Goal: Transaction & Acquisition: Purchase product/service

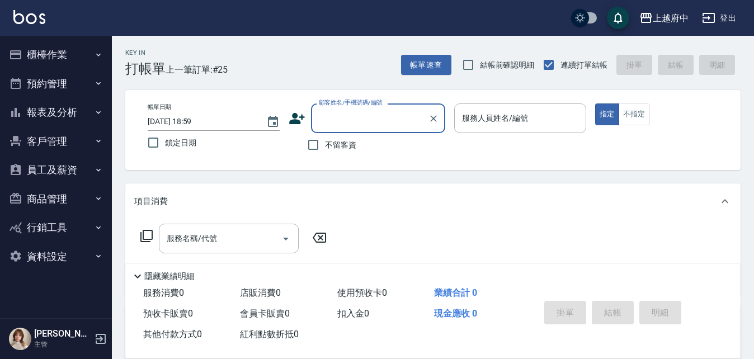
type input "ㄔ"
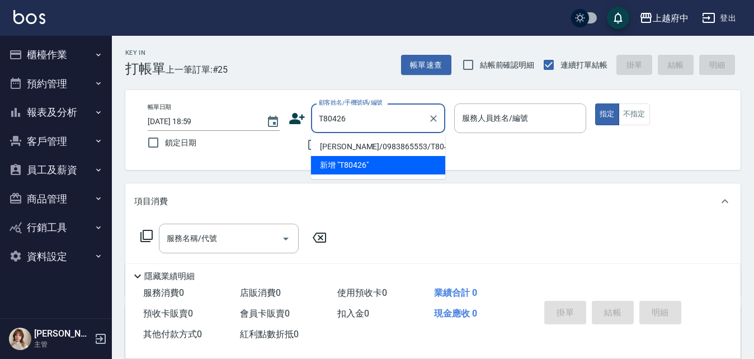
click at [364, 141] on li "[PERSON_NAME]/0983865553/T80426" at bounding box center [378, 147] width 134 height 18
type input "[PERSON_NAME]/0983865553/T80426"
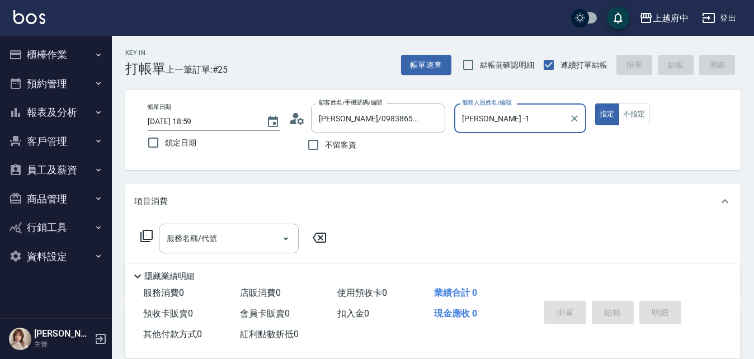
type input "[PERSON_NAME] -1"
click at [595, 104] on button "指定" at bounding box center [607, 115] width 24 height 22
type button "true"
click at [471, 236] on div "服務名稱/代號 服務名稱/代號" at bounding box center [433, 257] width 616 height 77
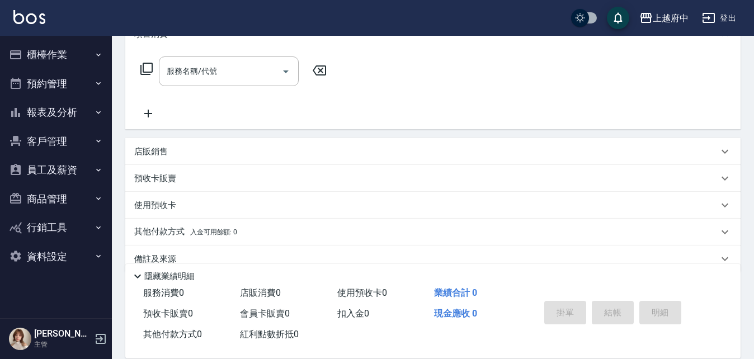
scroll to position [168, 0]
click at [149, 176] on p "預收卡販賣" at bounding box center [155, 178] width 42 height 12
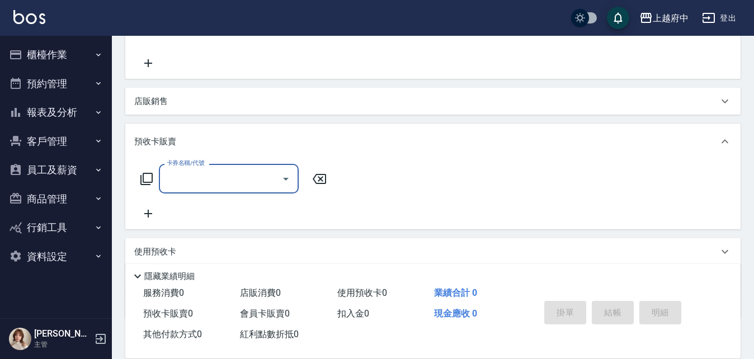
scroll to position [280, 0]
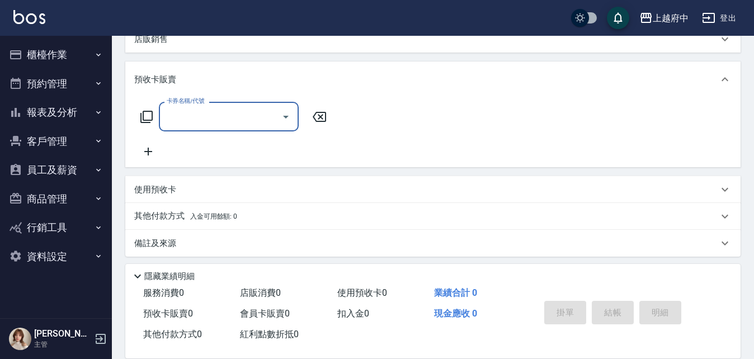
click at [194, 120] on input "卡券名稱/代號" at bounding box center [220, 117] width 113 height 20
type input "D"
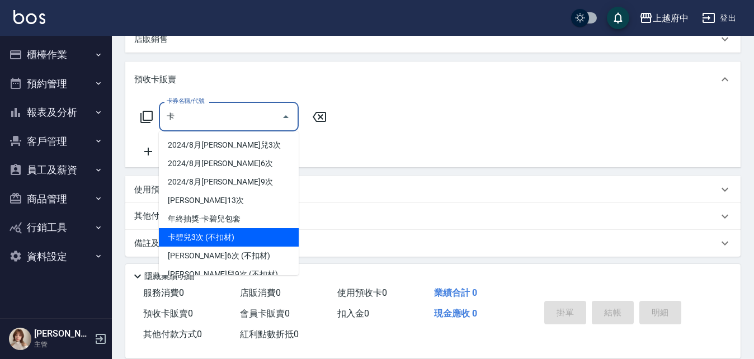
click at [199, 231] on span "卡碧兒3次 (不扣材)" at bounding box center [229, 237] width 140 height 18
type input "卡碧兒3次 (不扣材)(202503)"
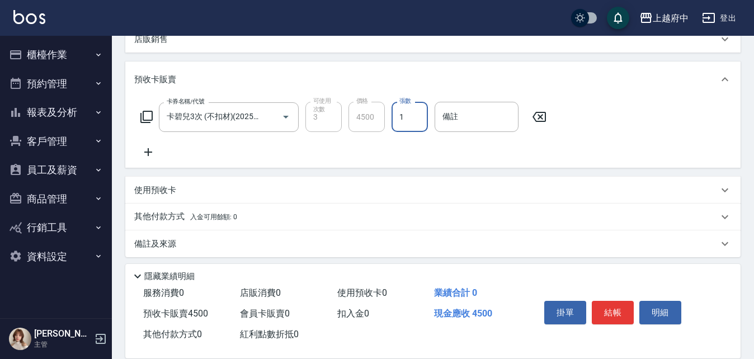
click at [172, 43] on div "店販銷售" at bounding box center [426, 40] width 584 height 12
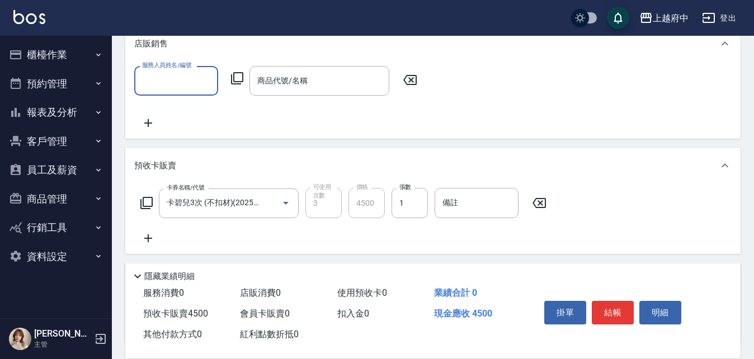
scroll to position [1, 0]
type input "[PERSON_NAME] -1"
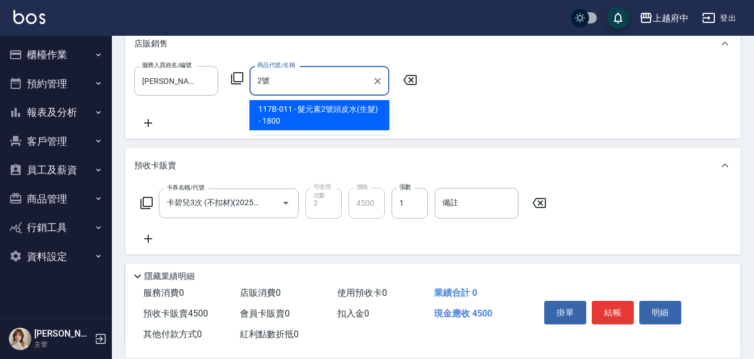
click at [293, 108] on span "117B-011 - 髮元素2號頭皮水(生髮) - 1800" at bounding box center [320, 115] width 140 height 30
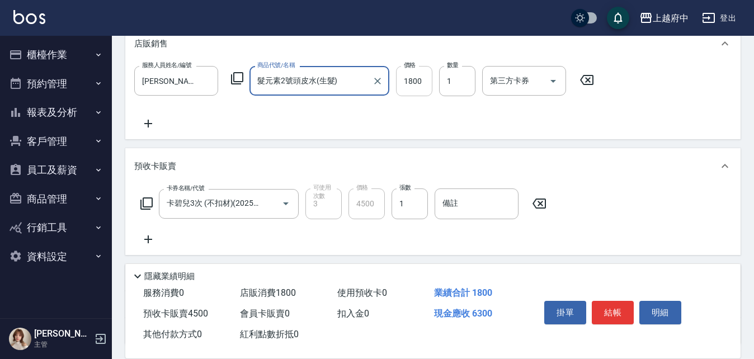
type input "髮元素2號頭皮水(生髮)"
click at [412, 89] on input "1800" at bounding box center [414, 81] width 36 height 30
type input "1440"
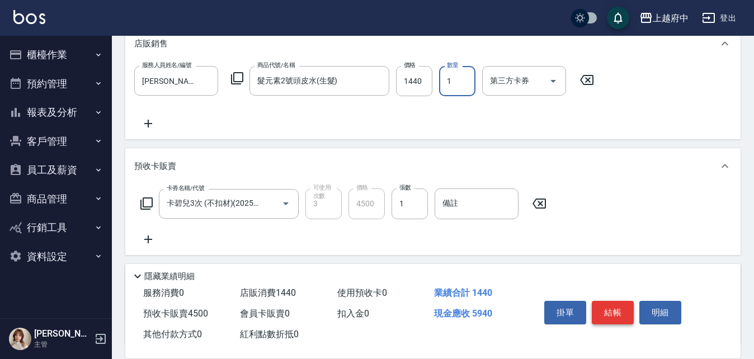
click at [624, 309] on button "結帳" at bounding box center [613, 313] width 42 height 24
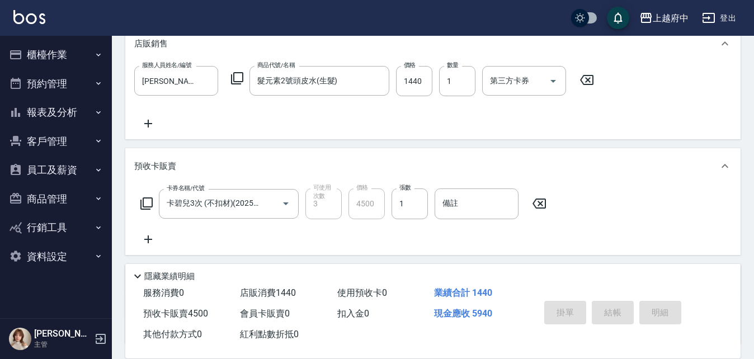
type input "2025/08/22 19:00"
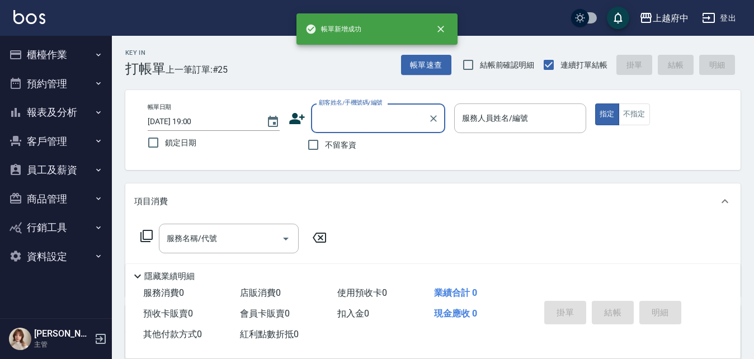
scroll to position [0, 0]
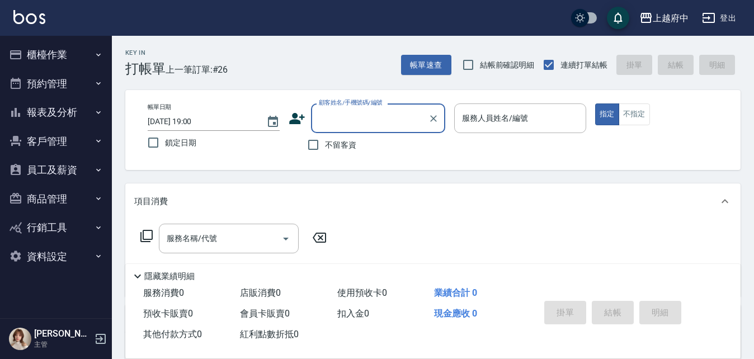
click at [37, 57] on button "櫃檯作業" at bounding box center [55, 54] width 103 height 29
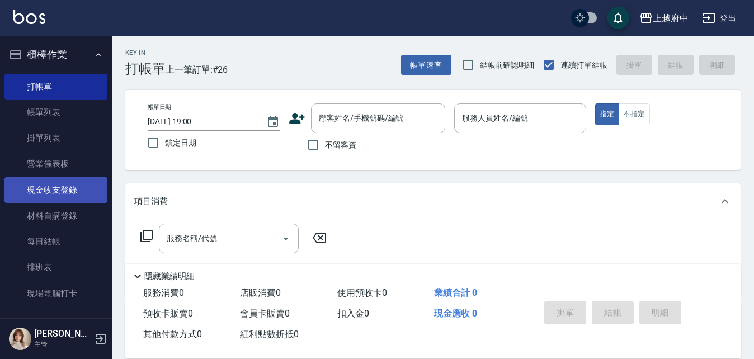
click at [45, 195] on link "現金收支登錄" at bounding box center [55, 190] width 103 height 26
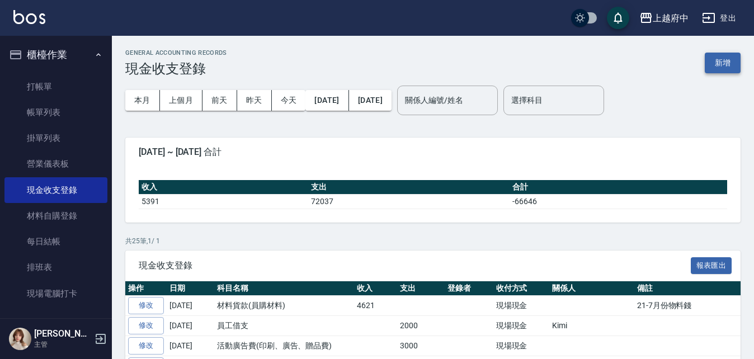
click at [711, 66] on button "新增" at bounding box center [723, 63] width 36 height 21
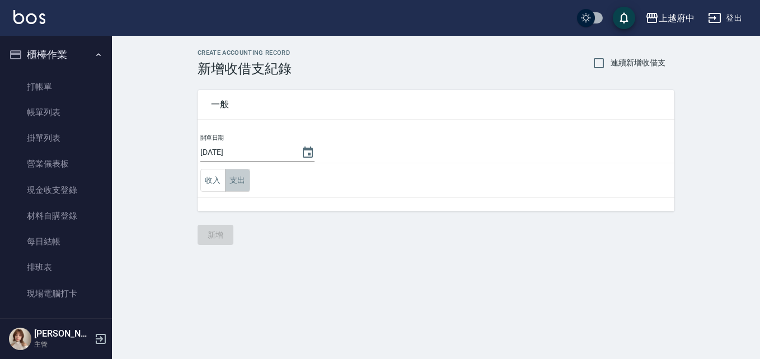
click at [237, 184] on button "支出" at bounding box center [237, 180] width 25 height 23
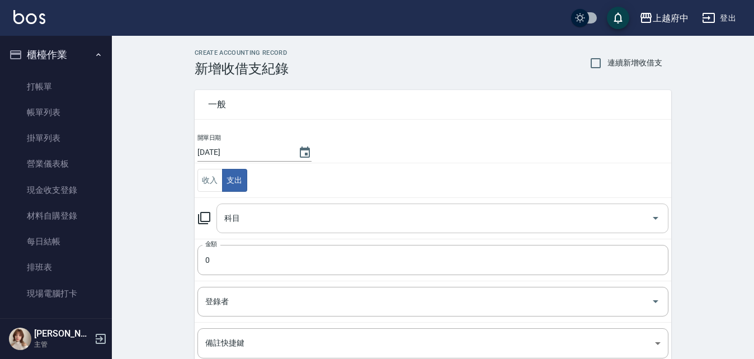
click at [256, 214] on input "科目" at bounding box center [434, 219] width 425 height 20
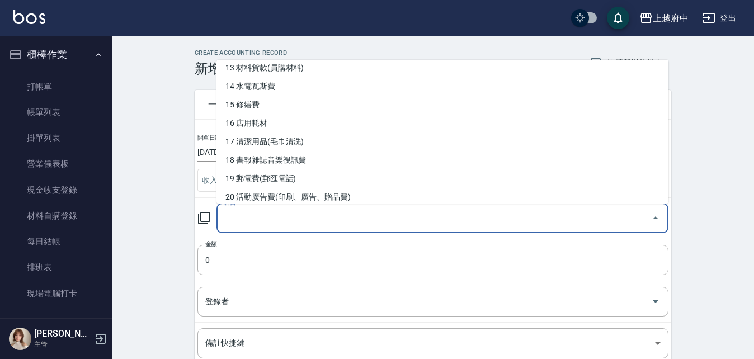
scroll to position [336, 0]
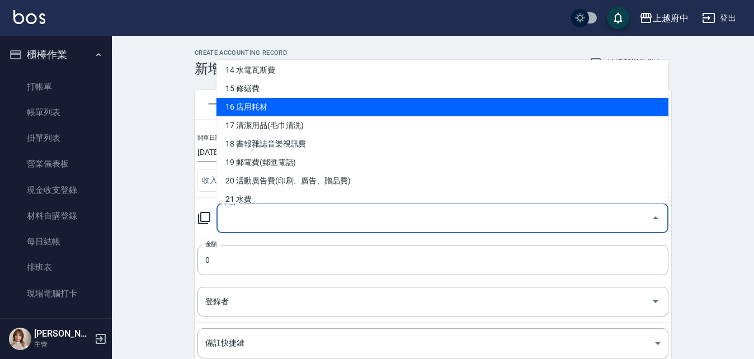
click at [278, 103] on li "16 店用耗材" at bounding box center [443, 107] width 452 height 18
type input "16 店用耗材"
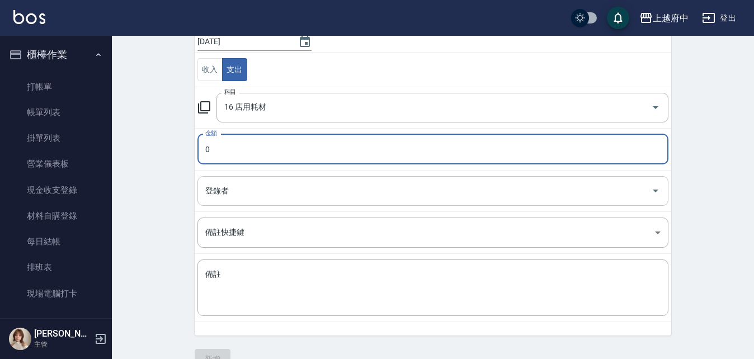
scroll to position [112, 0]
type input "1150"
click at [243, 269] on textarea "備註" at bounding box center [433, 287] width 456 height 38
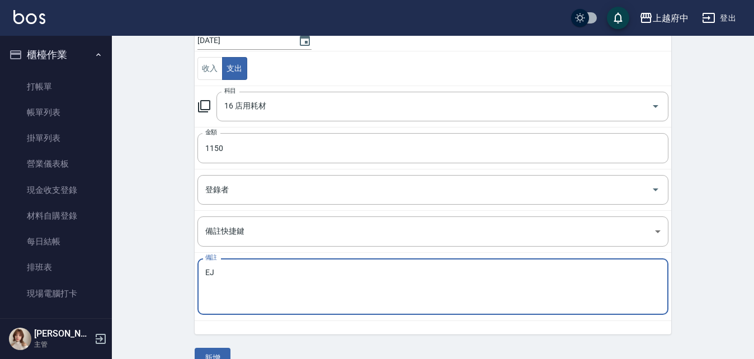
type textarea "E"
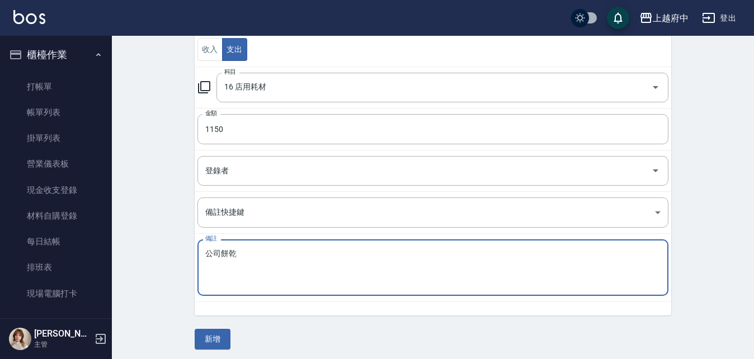
scroll to position [135, 0]
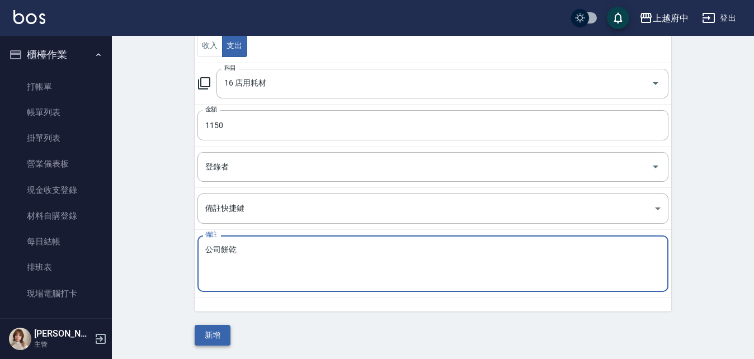
type textarea "公司餅乾"
click at [219, 337] on button "新增" at bounding box center [213, 335] width 36 height 21
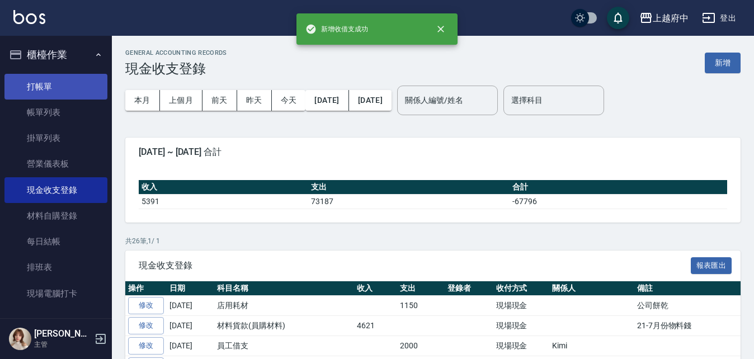
click at [47, 86] on link "打帳單" at bounding box center [55, 87] width 103 height 26
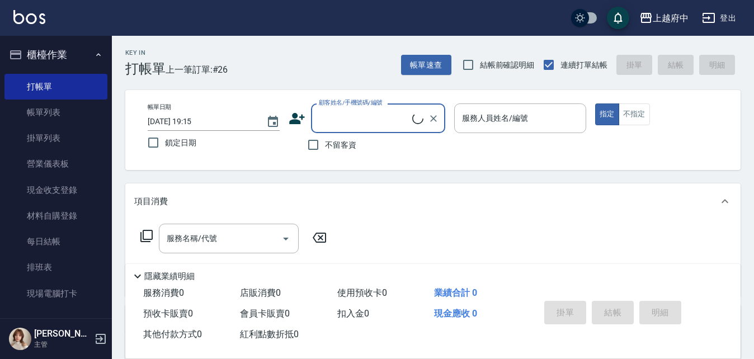
click at [293, 119] on icon at bounding box center [297, 118] width 17 height 17
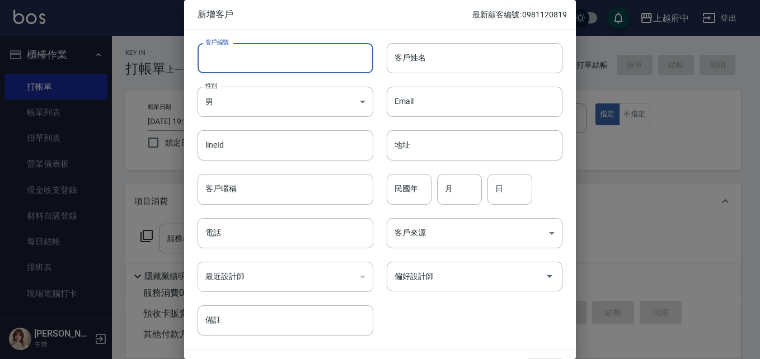
click at [266, 64] on input "客戶編號" at bounding box center [286, 58] width 176 height 30
type input "0905023676"
click at [406, 62] on input "客戶姓名" at bounding box center [475, 58] width 176 height 30
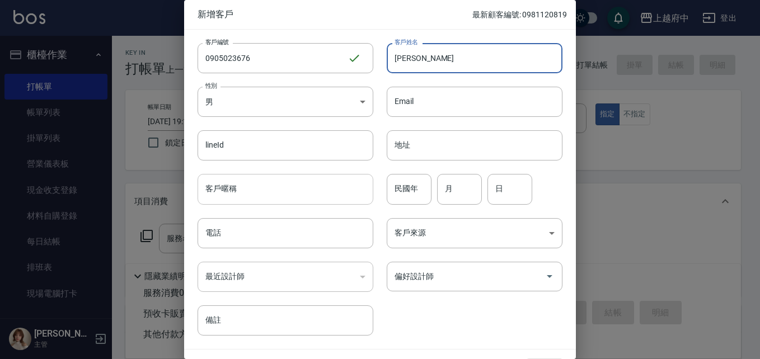
type input "[PERSON_NAME]"
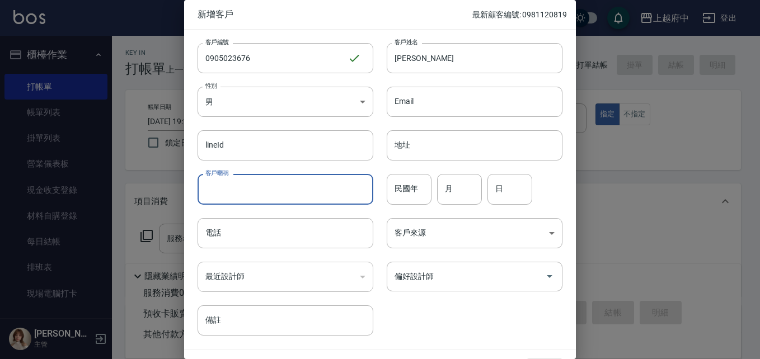
click at [268, 184] on input "客戶暱稱" at bounding box center [286, 189] width 176 height 30
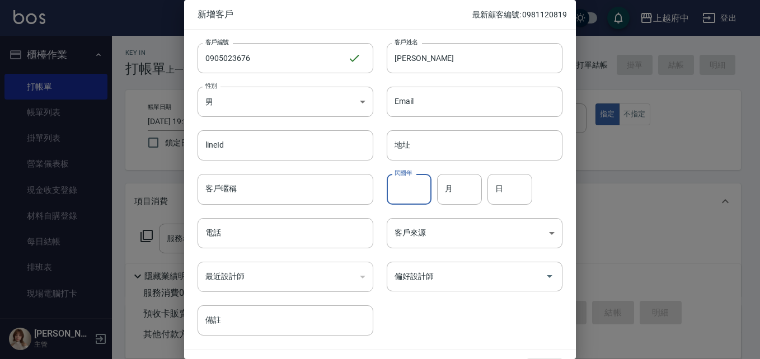
click at [391, 192] on input "民國年" at bounding box center [409, 189] width 45 height 30
type input "92"
type input "7"
type input "1"
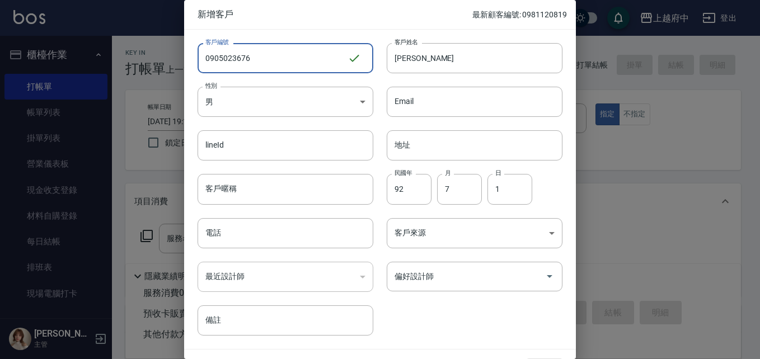
drag, startPoint x: 261, startPoint y: 63, endPoint x: 184, endPoint y: 59, distance: 76.8
click at [184, 59] on div "客戶編號 0905023676 ​ 客戶編號" at bounding box center [278, 52] width 189 height 44
click at [229, 231] on input "電話" at bounding box center [286, 233] width 176 height 30
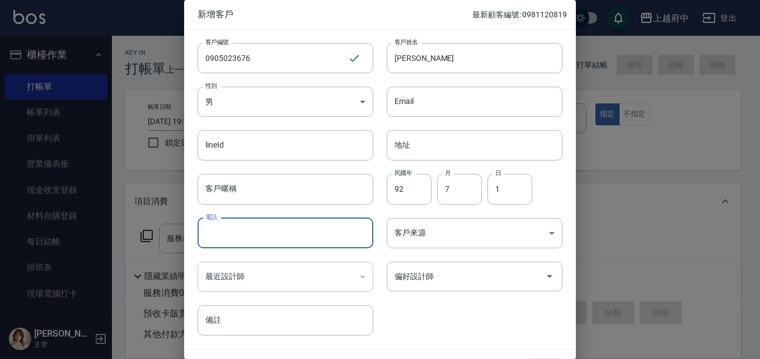
paste input "0905023676"
type input "0905023676"
click at [454, 313] on div "客戶編號 0905023676 ​ 客戶編號 客戶姓名 張宸豪 客戶姓名 性別 男 MALE 性別 Email Email lineId lineId 地址 …" at bounding box center [373, 183] width 378 height 306
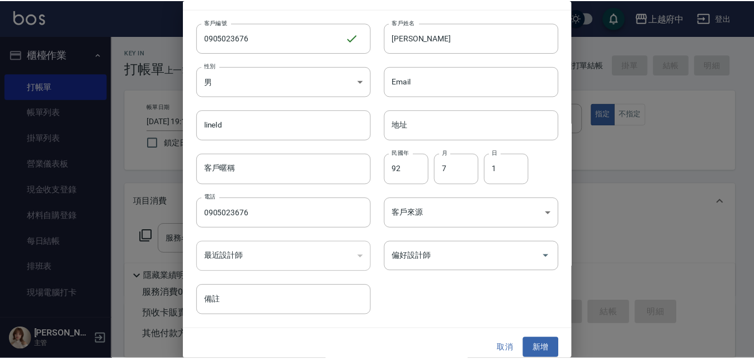
scroll to position [29, 0]
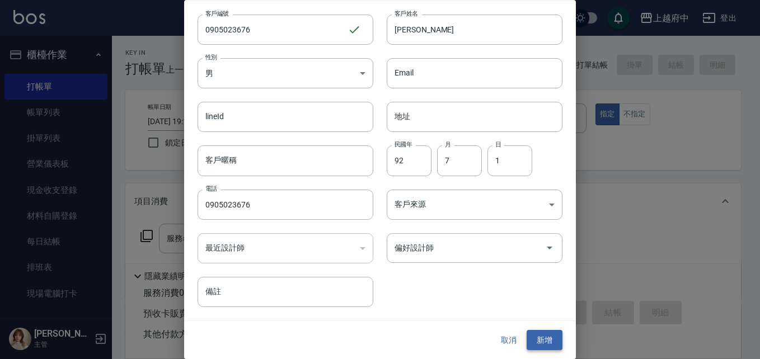
click at [535, 339] on button "新增" at bounding box center [545, 340] width 36 height 21
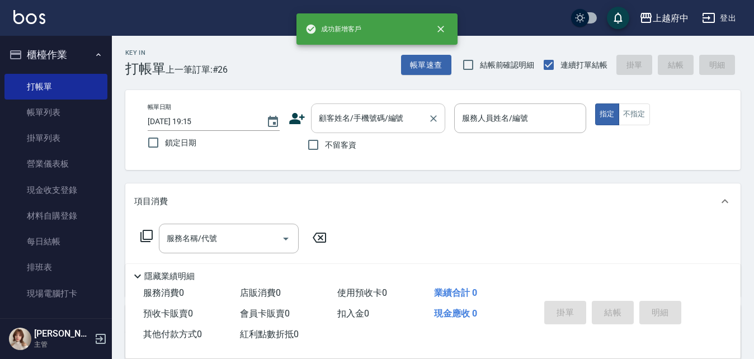
click at [360, 120] on input "顧客姓名/手機號碼/編號" at bounding box center [369, 119] width 107 height 20
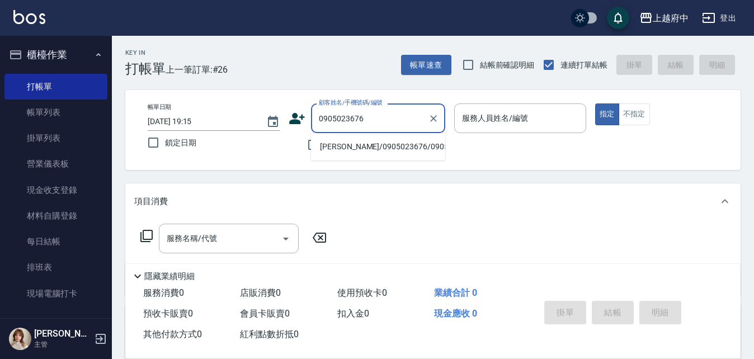
click at [357, 151] on li "[PERSON_NAME]/0905023676/0905023676" at bounding box center [378, 147] width 134 height 18
type input "[PERSON_NAME]/0905023676/0905023676"
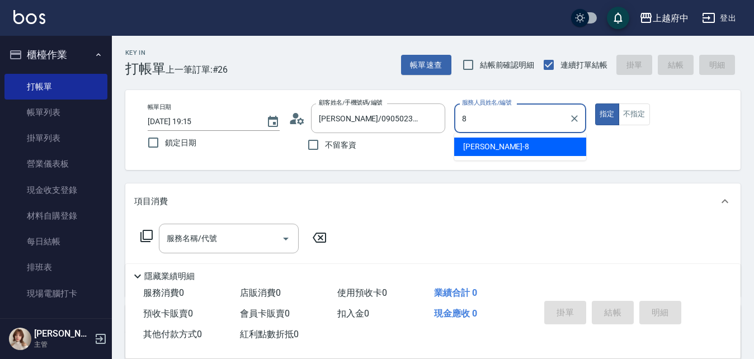
type input "[PERSON_NAME]-8"
type button "true"
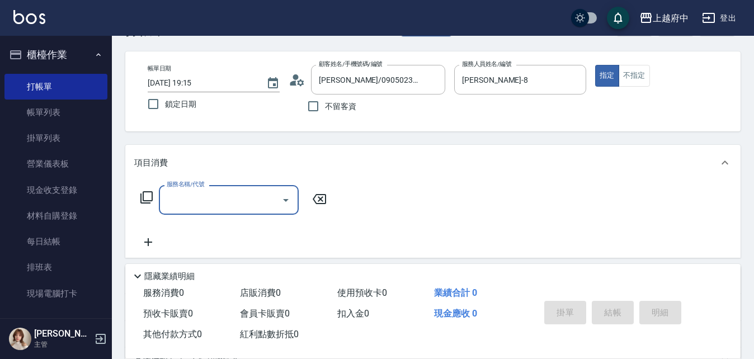
scroll to position [56, 0]
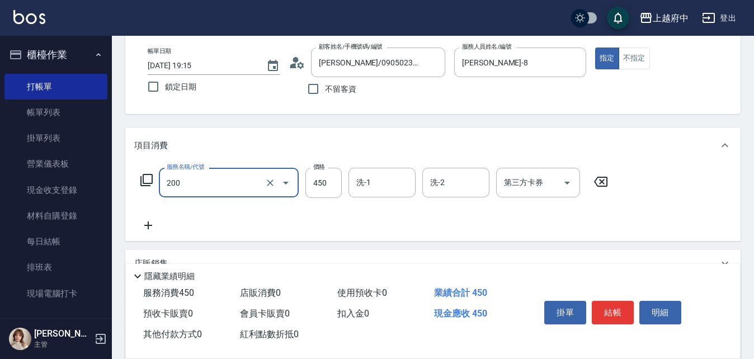
type input "有機洗髮(200)"
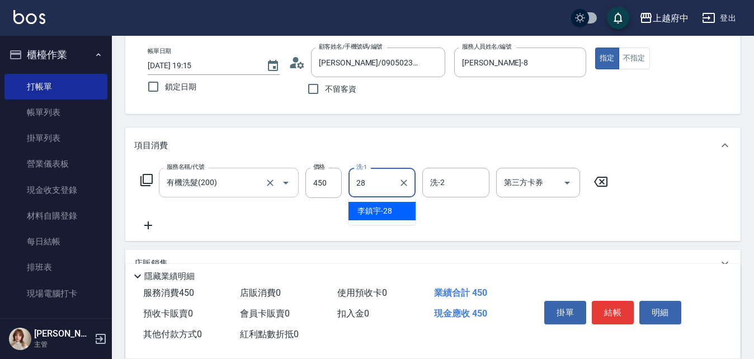
type input "[PERSON_NAME]-28"
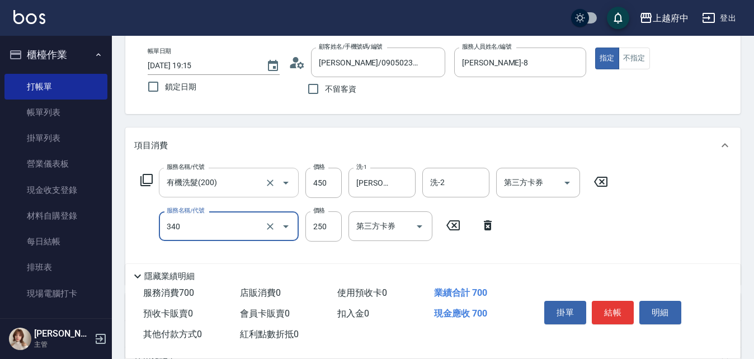
type input "剪髮(340)"
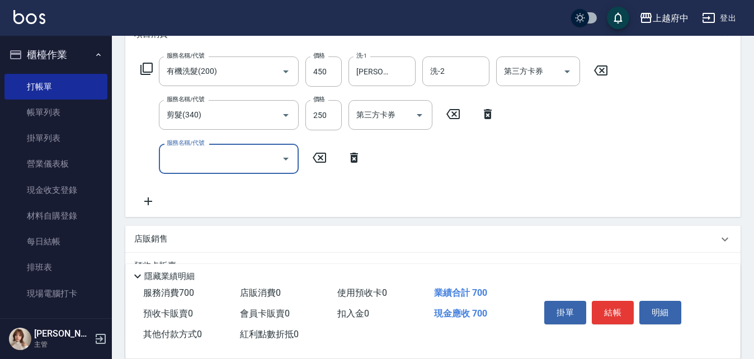
scroll to position [168, 0]
type input "燙髮S(11001)"
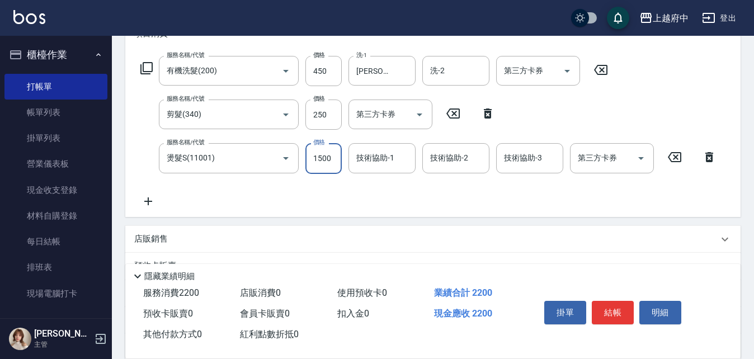
type input "1500"
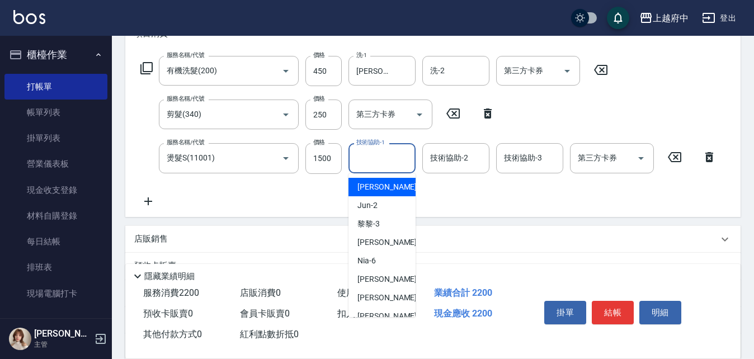
click at [370, 166] on input "技術協助-1" at bounding box center [382, 158] width 57 height 20
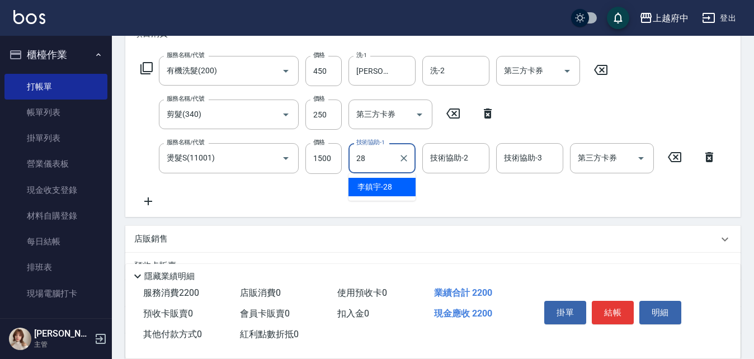
type input "[PERSON_NAME]-28"
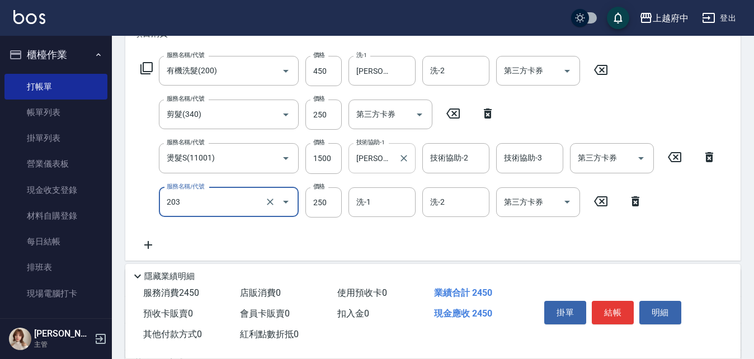
type input "升級滋養護髮(203)"
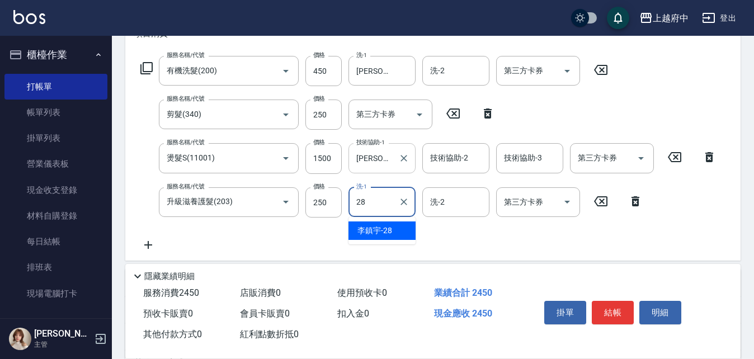
type input "[PERSON_NAME]-28"
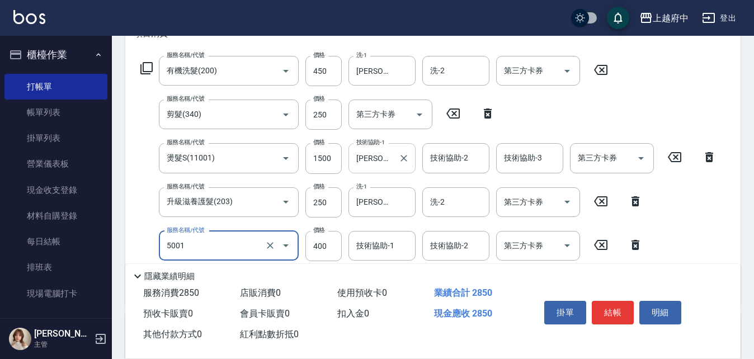
type input "側邊壓貼(5001)"
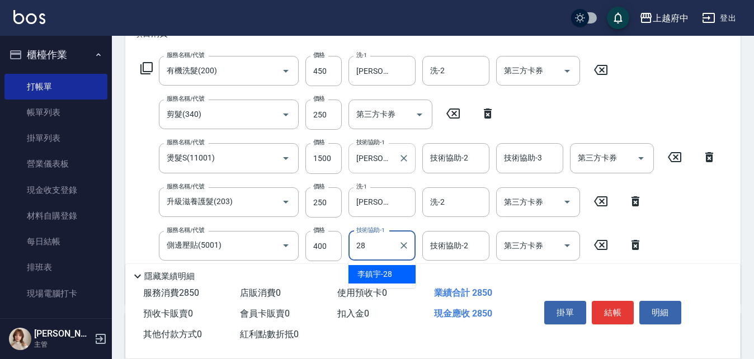
type input "[PERSON_NAME]-28"
click at [699, 244] on div "服務名稱/代號 有機洗髮(200) 服務名稱/代號 價格 450 價格 洗-1 李鎮宇-28 洗-1 洗-2 洗-2 第三方卡券 第三方卡券 服務名稱/代號 …" at bounding box center [428, 176] width 589 height 240
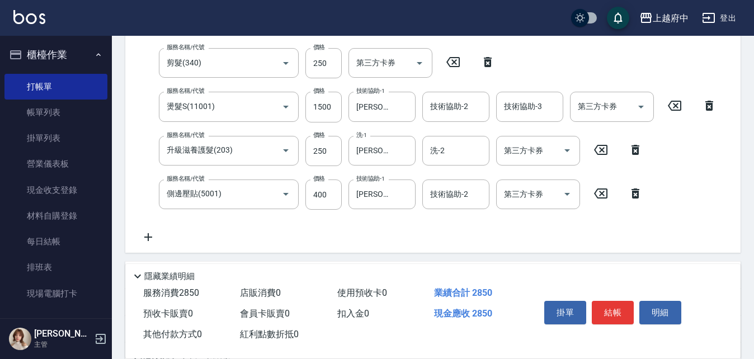
scroll to position [280, 0]
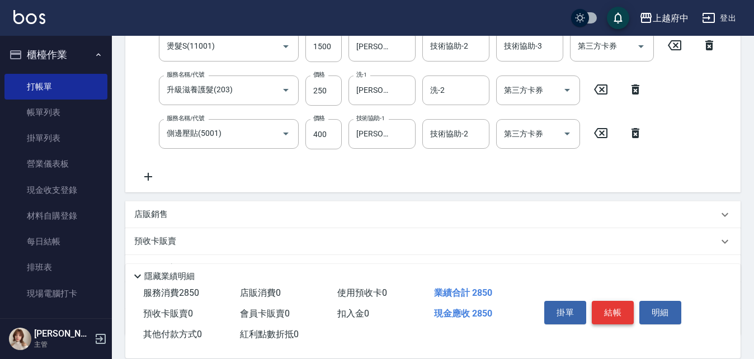
click at [609, 304] on button "結帳" at bounding box center [613, 313] width 42 height 24
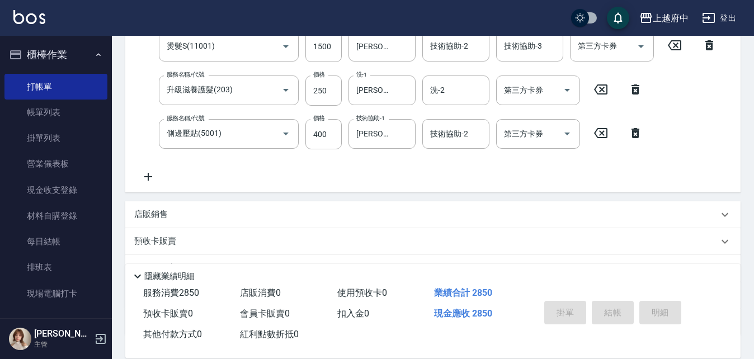
type input "2025/08/22 19:17"
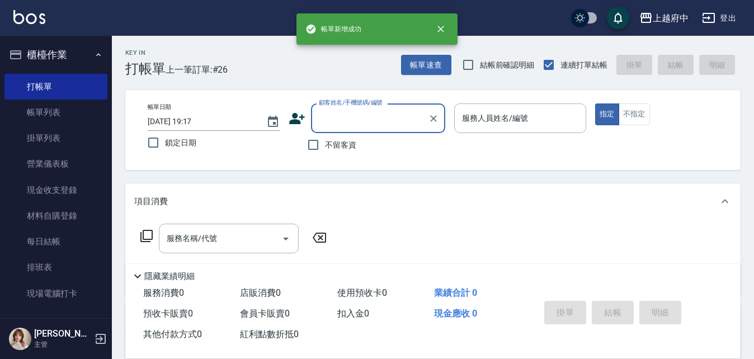
scroll to position [0, 0]
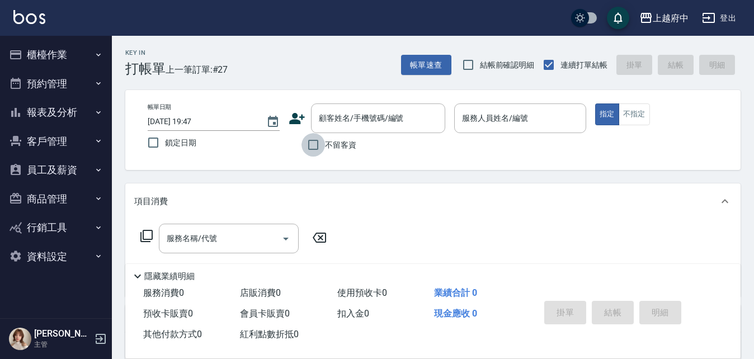
click at [316, 146] on input "不留客資" at bounding box center [314, 145] width 24 height 24
checkbox input "true"
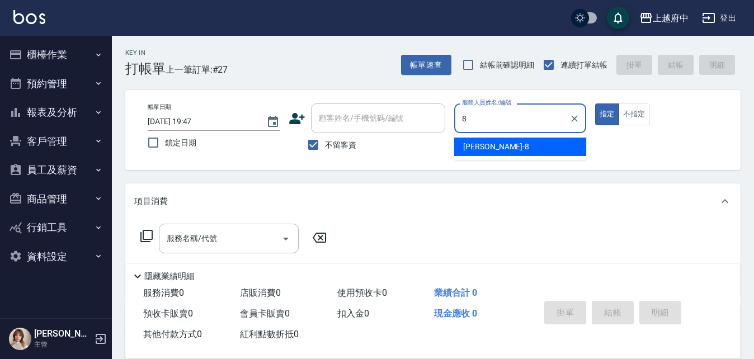
type input "[PERSON_NAME]-8"
type button "true"
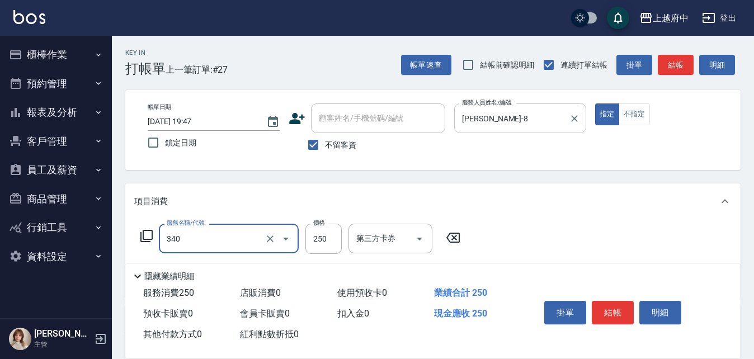
type input "剪髮(340)"
type input "450"
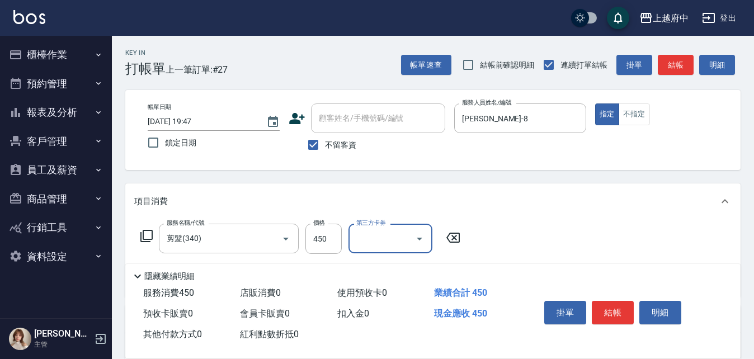
click at [587, 221] on div "服務名稱/代號 剪髮(340) 服務名稱/代號 價格 450 價格 第三方卡券 第三方卡券" at bounding box center [433, 258] width 616 height 78
click at [605, 307] on button "結帳" at bounding box center [613, 313] width 42 height 24
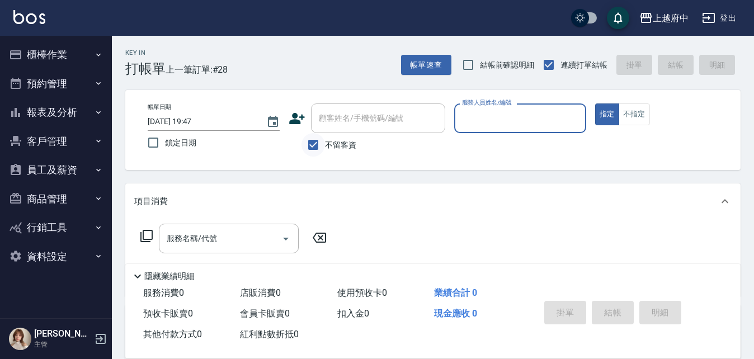
click at [318, 144] on input "不留客資" at bounding box center [314, 145] width 24 height 24
checkbox input "false"
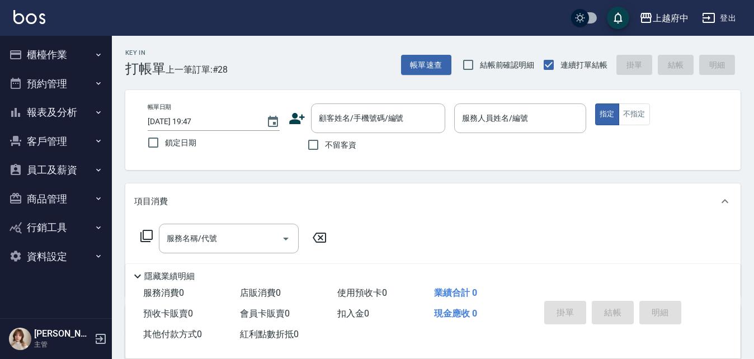
click at [300, 119] on icon at bounding box center [297, 118] width 17 height 17
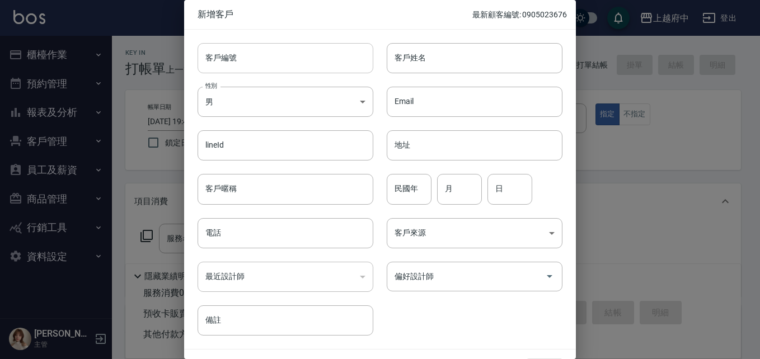
click at [233, 60] on input "客戶編號" at bounding box center [286, 58] width 176 height 30
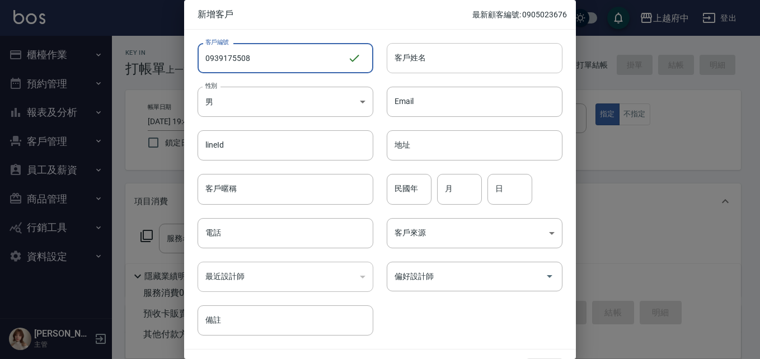
type input "0939175508"
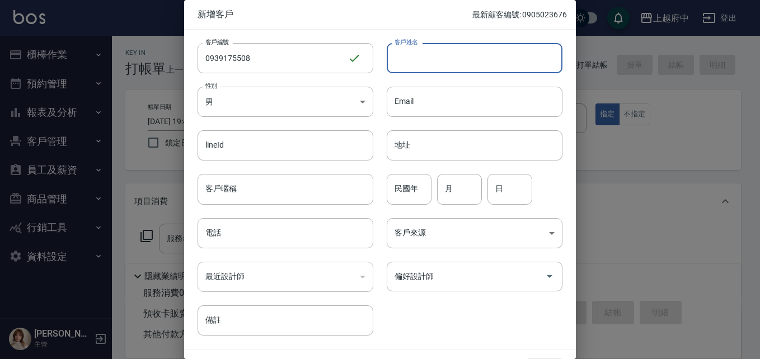
click at [427, 55] on input "客戶姓名" at bounding box center [475, 58] width 176 height 30
type input "[PERSON_NAME]"
click at [315, 98] on body "上越府中 登出 櫃檯作業 打帳單 帳單列表 掛單列表 營業儀表板 現金收支登錄 材料自購登錄 每日結帳 排班表 現場電腦打卡 預約管理 預約管理 單日預約紀錄…" at bounding box center [380, 273] width 760 height 547
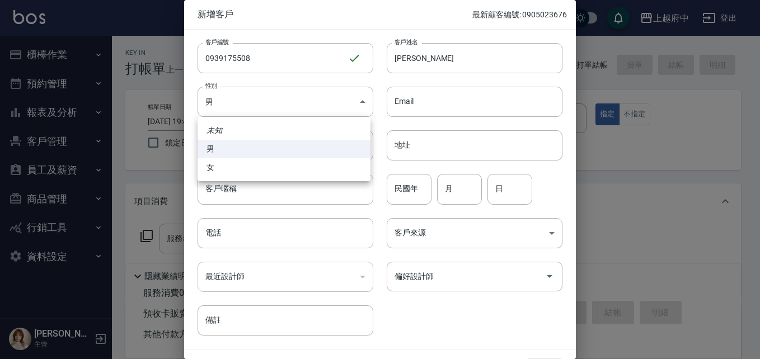
drag, startPoint x: 223, startPoint y: 146, endPoint x: 230, endPoint y: 145, distance: 7.3
click at [222, 146] on li "男" at bounding box center [284, 149] width 173 height 18
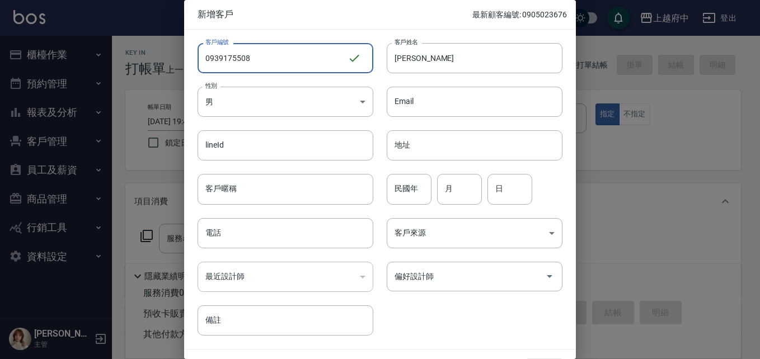
drag, startPoint x: 265, startPoint y: 64, endPoint x: 172, endPoint y: 63, distance: 92.3
click at [174, 64] on div "新增客戶 最新顧客編號: 0905023676 客戶編號 0939175508 ​ 客戶編號 客戶姓名 [PERSON_NAME] 客戶姓名 性別 男 [DE…" at bounding box center [380, 179] width 760 height 359
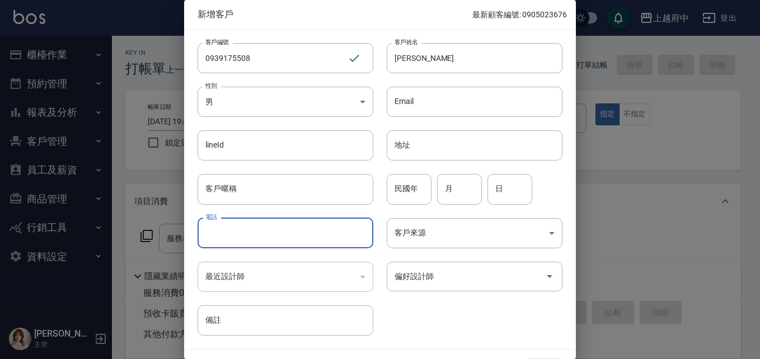
click at [238, 230] on input "電話" at bounding box center [286, 233] width 176 height 30
paste input "0939175508"
type input "0939175508"
click at [409, 186] on input "民國年" at bounding box center [409, 189] width 45 height 30
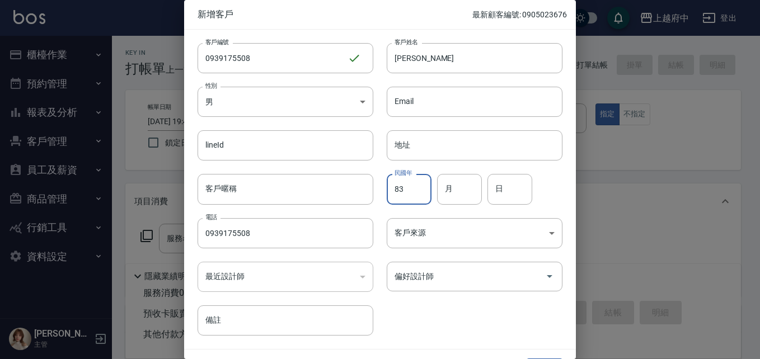
type input "83"
type input "3"
type input "12"
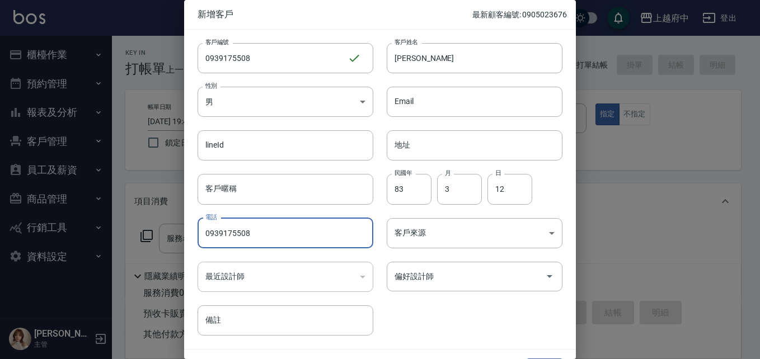
click at [459, 315] on div "客戶編號 0939175508 ​ 客戶編號 客戶姓名 [PERSON_NAME] 客戶姓名 性別 男 [DEMOGRAPHIC_DATA] 性別 Email…" at bounding box center [373, 183] width 378 height 306
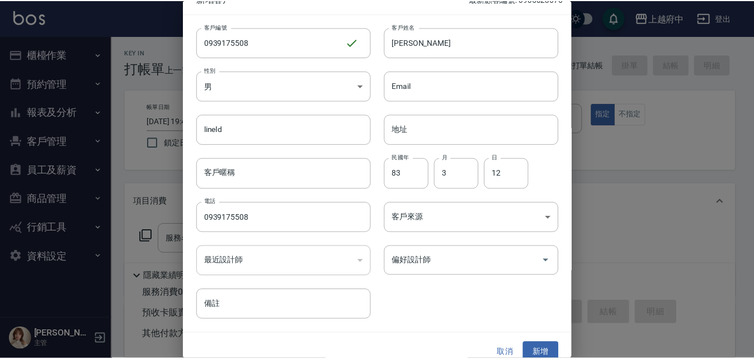
scroll to position [29, 0]
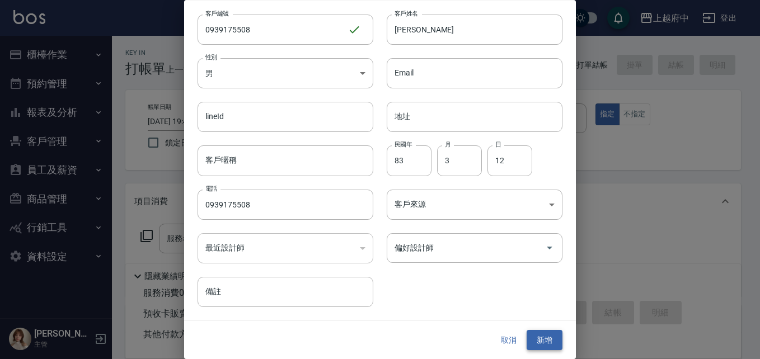
click at [527, 334] on button "新增" at bounding box center [545, 340] width 36 height 21
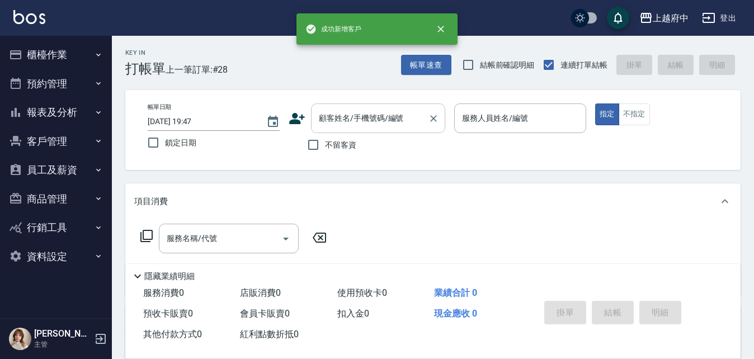
click at [355, 129] on div "顧客姓名/手機號碼/編號" at bounding box center [378, 119] width 134 height 30
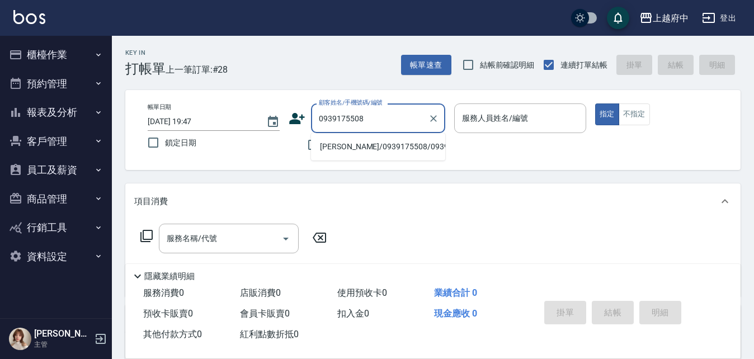
click at [356, 152] on li "[PERSON_NAME]/0939175508/0939175508" at bounding box center [378, 147] width 134 height 18
type input "[PERSON_NAME]/0939175508/0939175508"
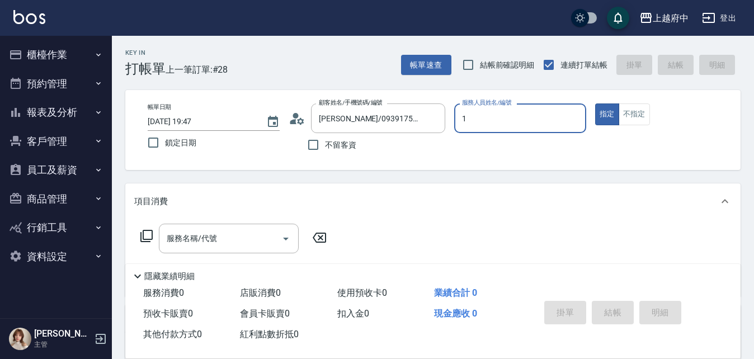
type input "[PERSON_NAME] -1"
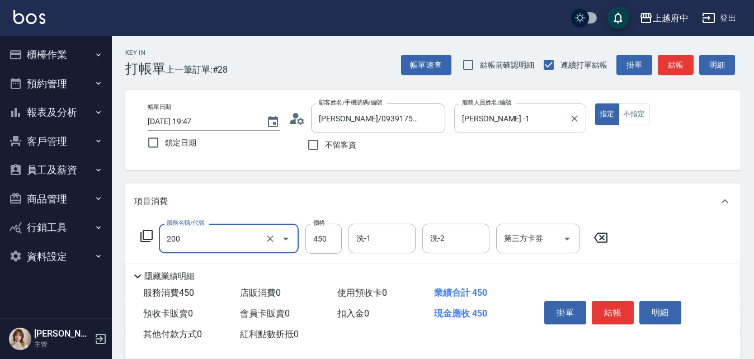
type input "有機洗髮(200)"
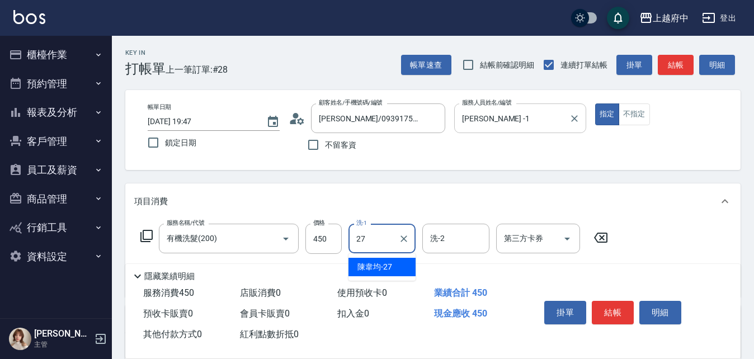
type input "[PERSON_NAME]-27"
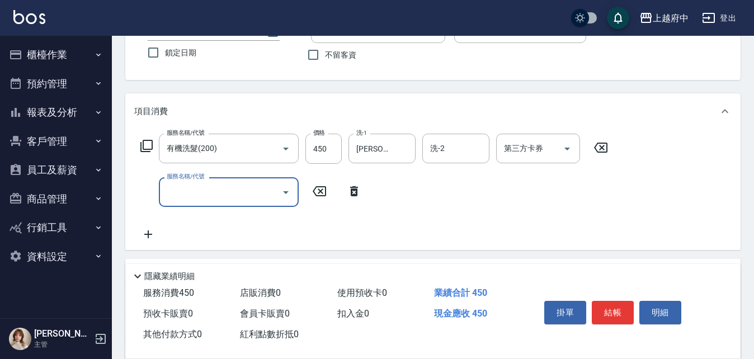
scroll to position [112, 0]
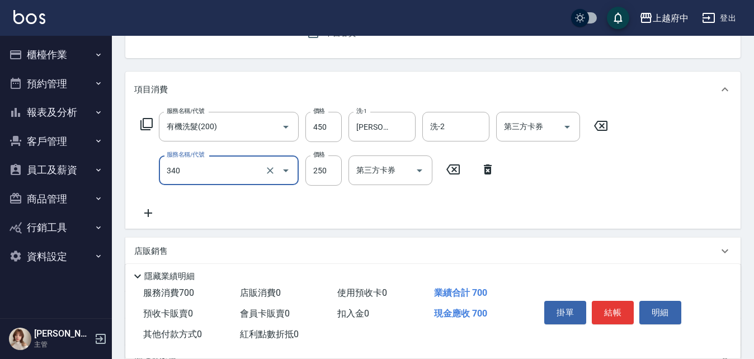
type input "剪髮(340)"
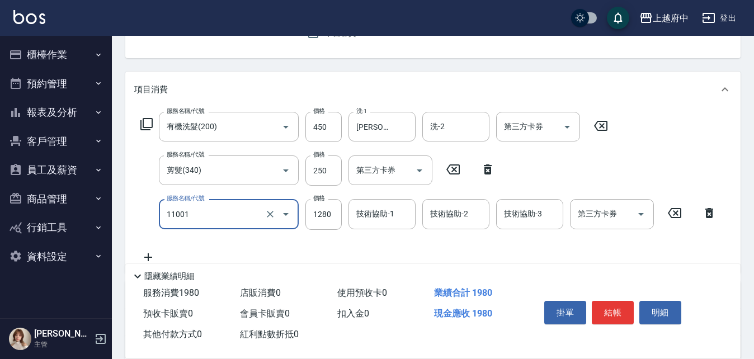
type input "燙髮S(11001)"
type input "1900"
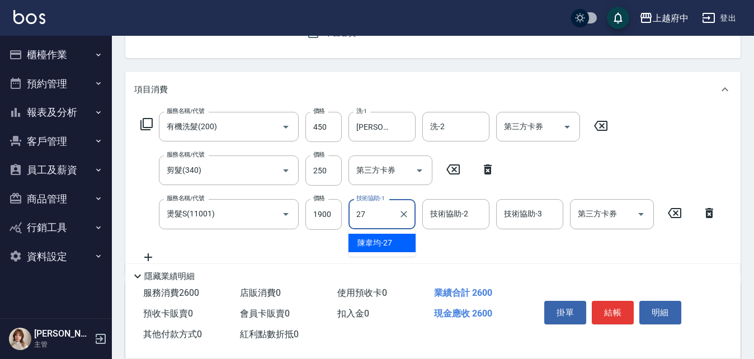
type input "[PERSON_NAME]-27"
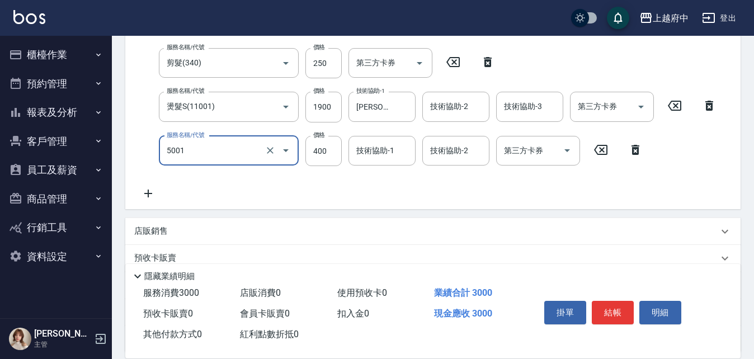
scroll to position [224, 0]
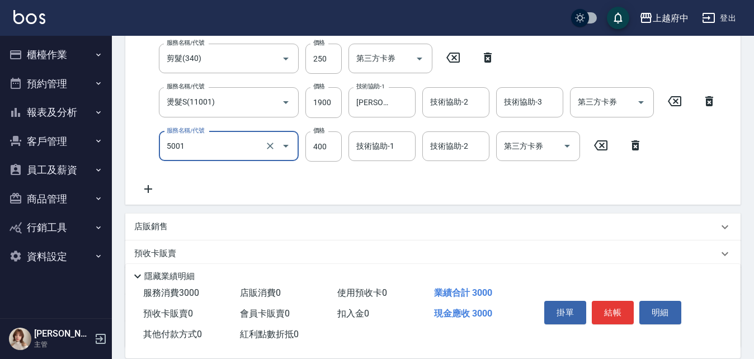
type input "側邊壓貼(5001)"
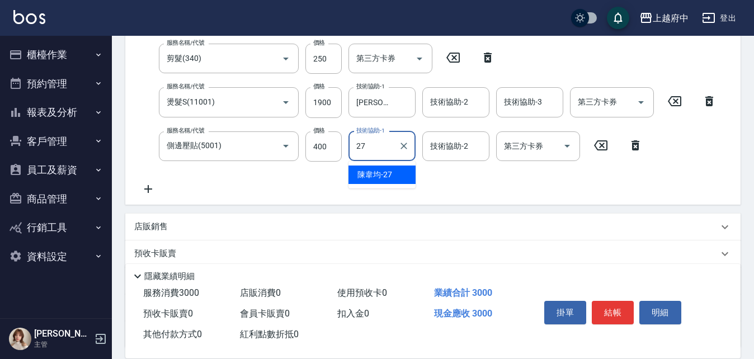
type input "[PERSON_NAME]-27"
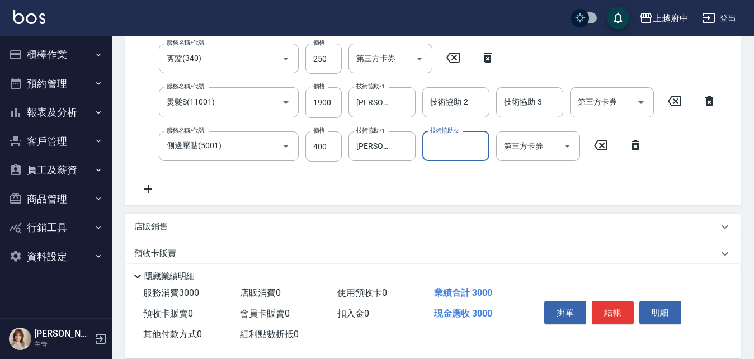
click at [448, 187] on div "服務名稱/代號 有機洗髮(200) 服務名稱/代號 價格 450 價格 洗-1 [PERSON_NAME]-27 洗-1 洗-2 洗-2 第三方卡券 第三方卡…" at bounding box center [428, 98] width 589 height 196
click at [604, 307] on button "結帳" at bounding box center [613, 313] width 42 height 24
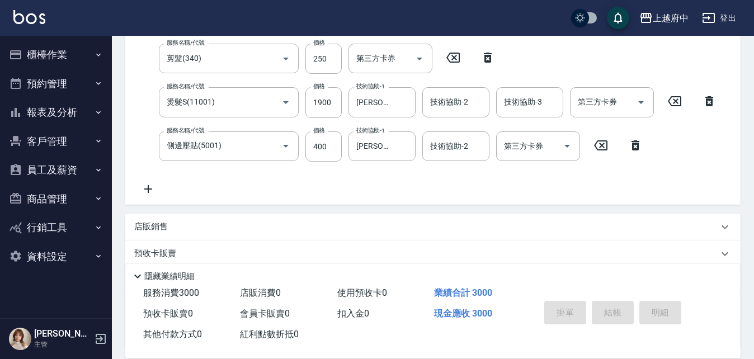
type input "[DATE] 19:51"
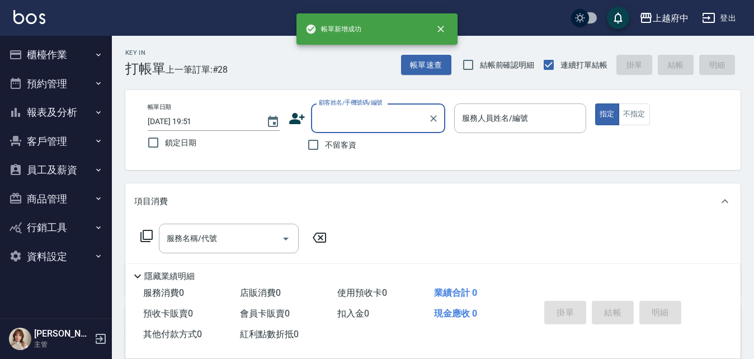
scroll to position [0, 0]
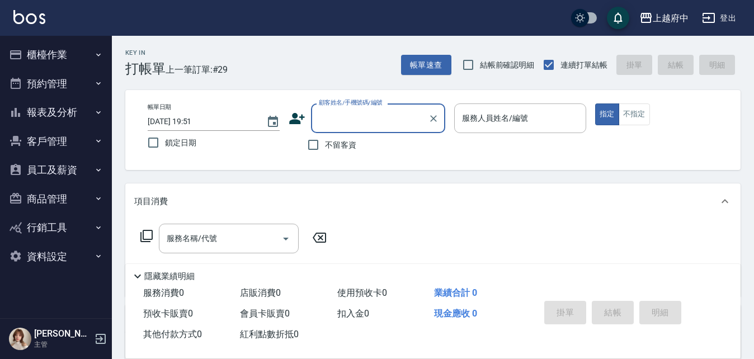
type input "ㄔ"
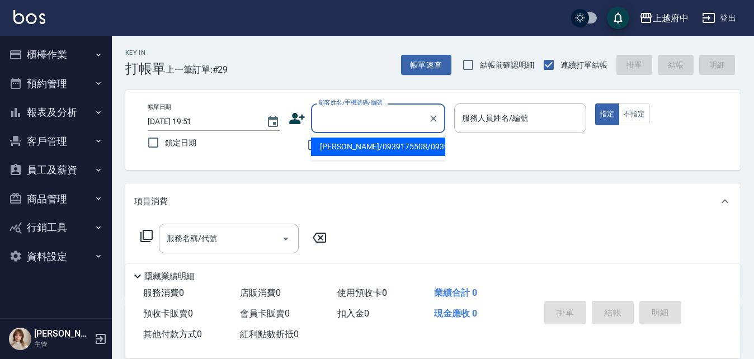
type input "Y"
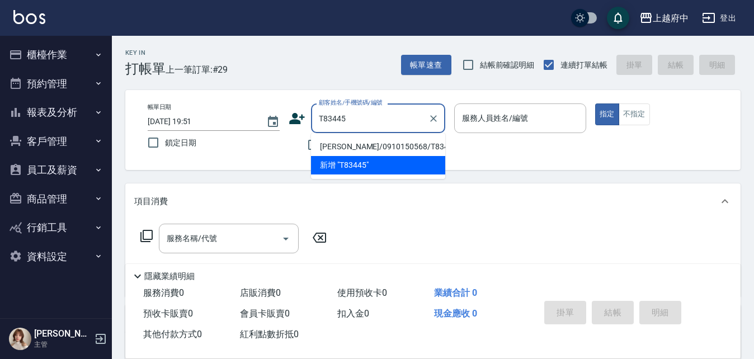
click at [369, 144] on li "[PERSON_NAME]/0910150568/T83445" at bounding box center [378, 147] width 134 height 18
type input "[PERSON_NAME]/0910150568/T83445"
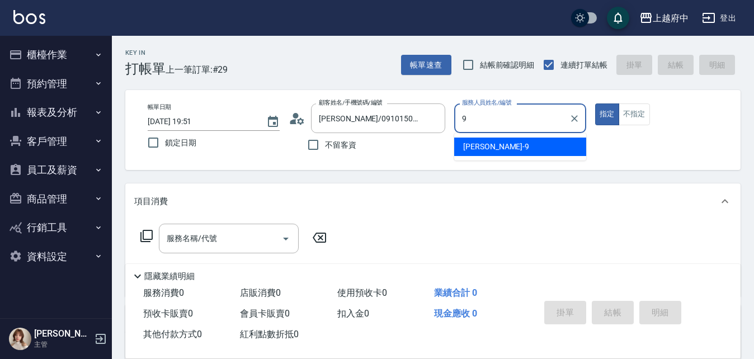
type input "[PERSON_NAME]-9"
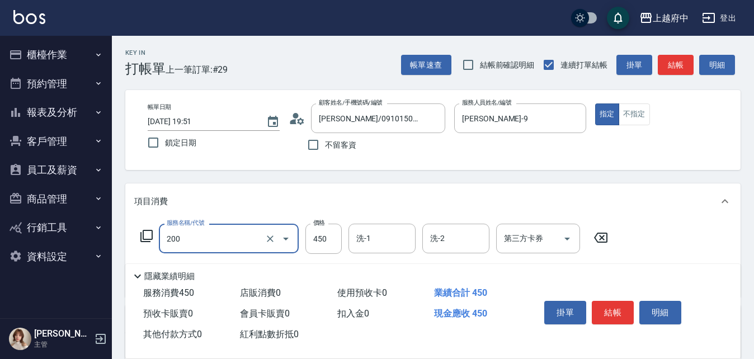
type input "有機洗髮(200)"
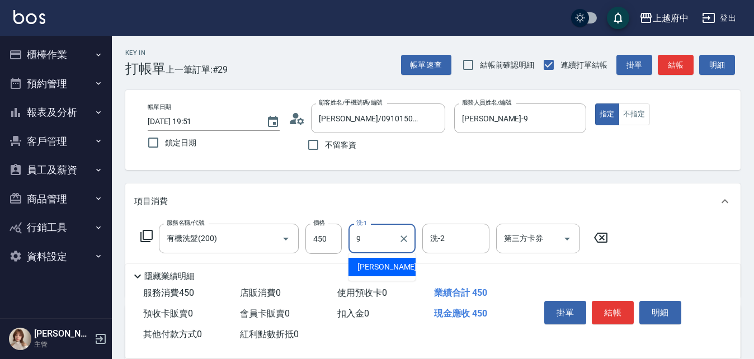
type input "[PERSON_NAME]-9"
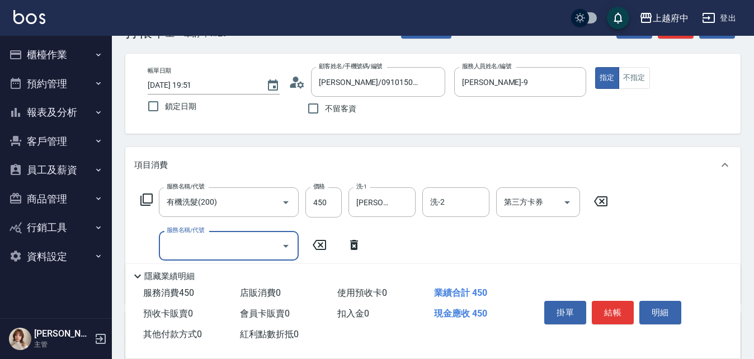
scroll to position [56, 0]
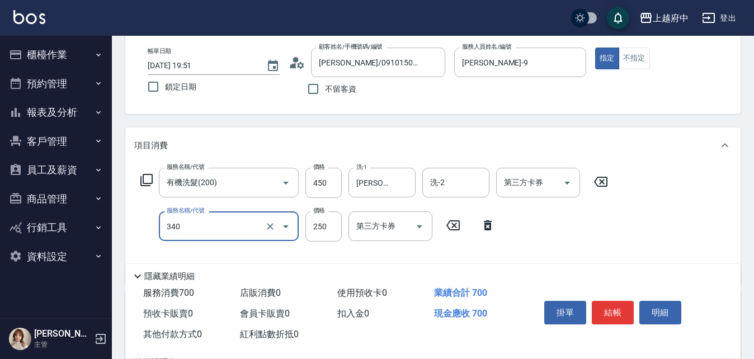
type input "剪髮(340)"
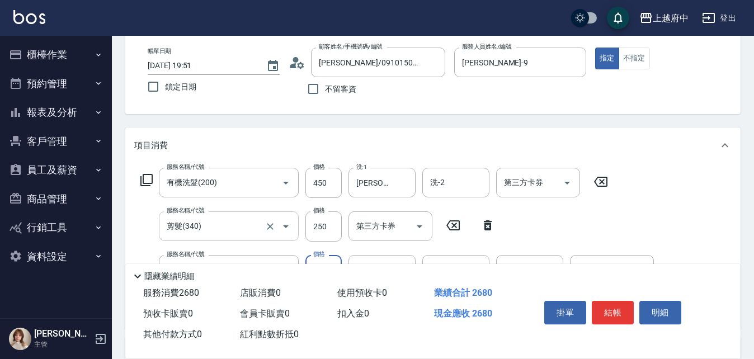
type input "染髮S(11002)"
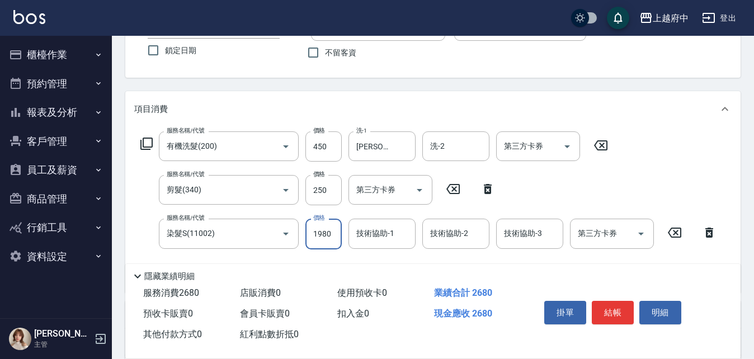
scroll to position [168, 0]
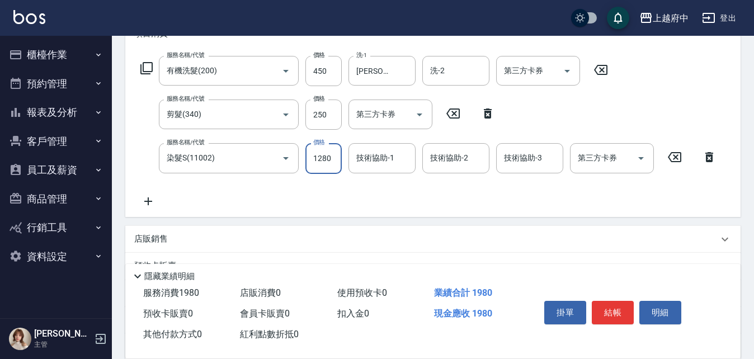
type input "1280"
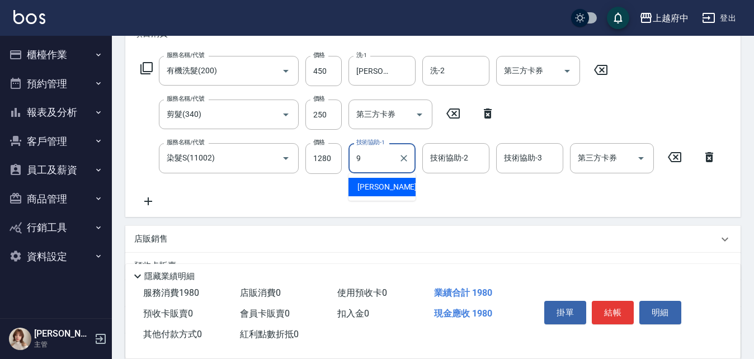
type input "[PERSON_NAME]-9"
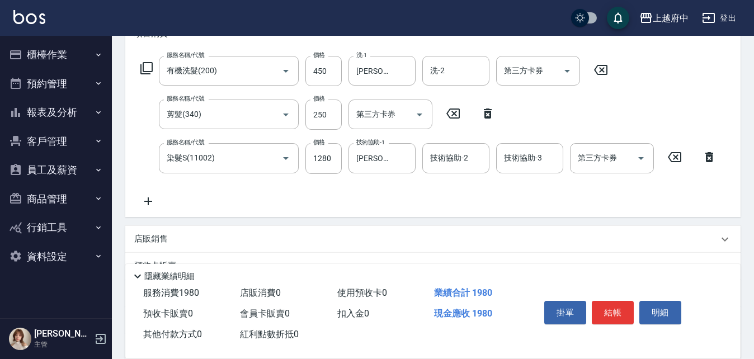
click at [323, 184] on div "服務名稱/代號 有機洗髮(200) 服務名稱/代號 價格 450 價格 洗-1 [PERSON_NAME]-9 洗-1 洗-2 洗-2 第三方卡券 第三方卡券…" at bounding box center [428, 132] width 589 height 152
click at [613, 307] on button "結帳" at bounding box center [613, 313] width 42 height 24
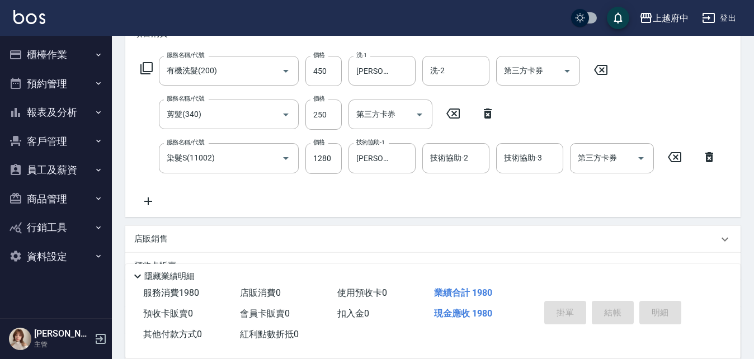
type input "[DATE] 19:52"
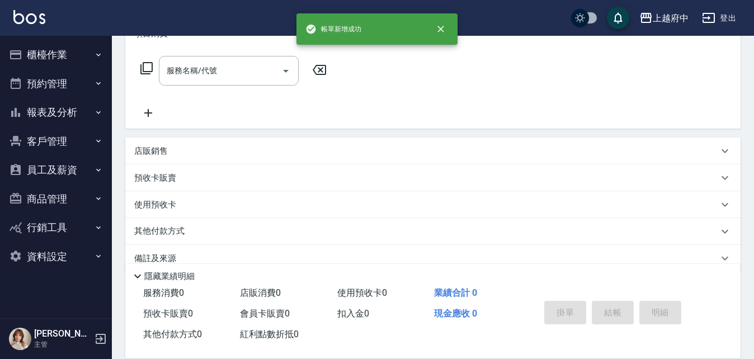
scroll to position [0, 0]
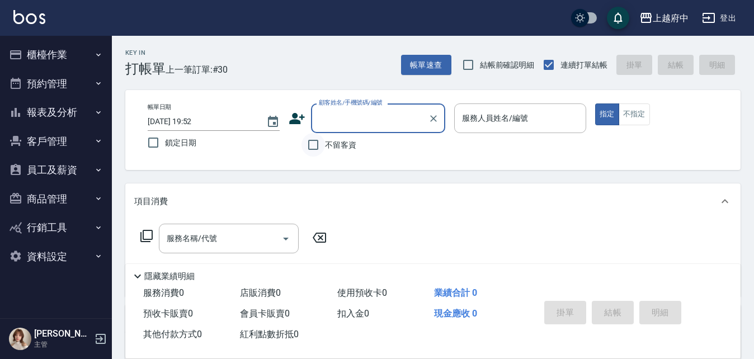
drag, startPoint x: 316, startPoint y: 145, endPoint x: 311, endPoint y: 149, distance: 6.3
click at [314, 145] on input "不留客資" at bounding box center [314, 145] width 24 height 24
checkbox input "true"
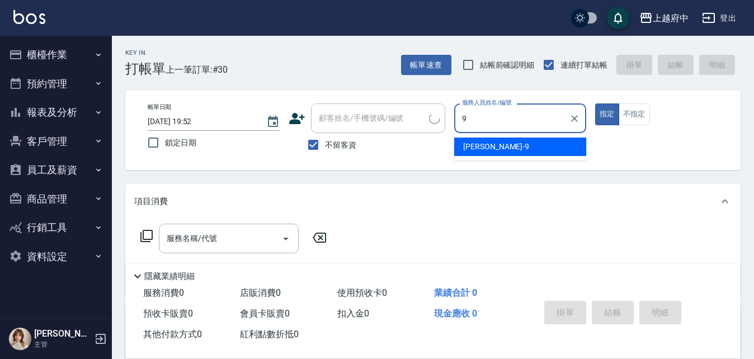
type input "[PERSON_NAME]-9"
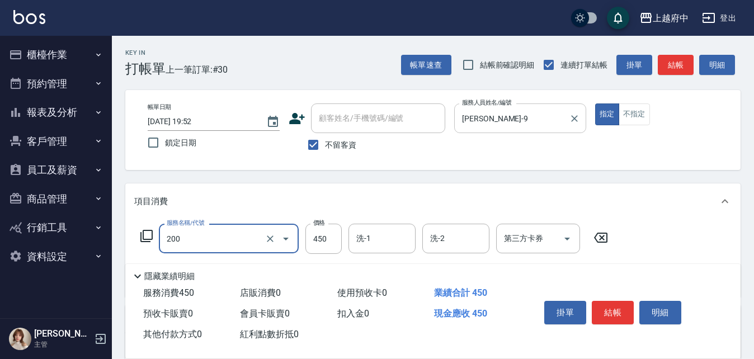
type input "有機洗髮(200)"
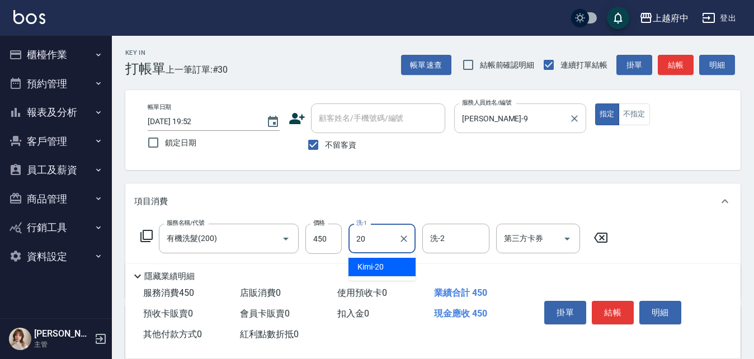
type input "Kimi-20"
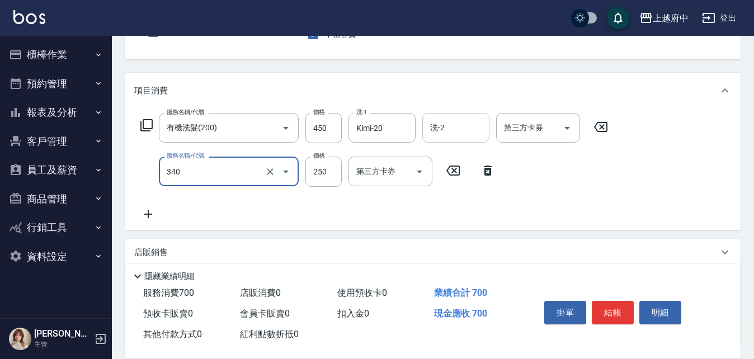
scroll to position [112, 0]
type input "剪髮(340)"
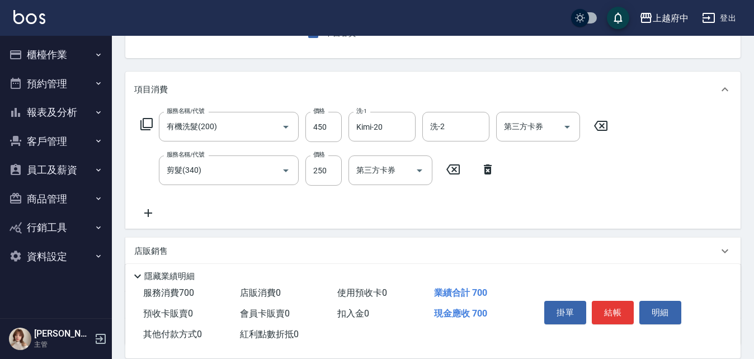
click at [551, 201] on div "服務名稱/代號 有機洗髮(200) 服務名稱/代號 價格 450 價格 洗-1 Kimi-20 洗-1 洗-2 洗-2 第三方卡券 第三方卡券 服務名稱/代號…" at bounding box center [374, 166] width 481 height 108
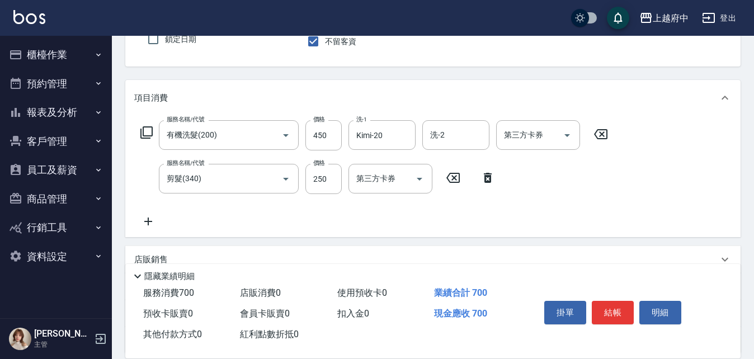
scroll to position [168, 0]
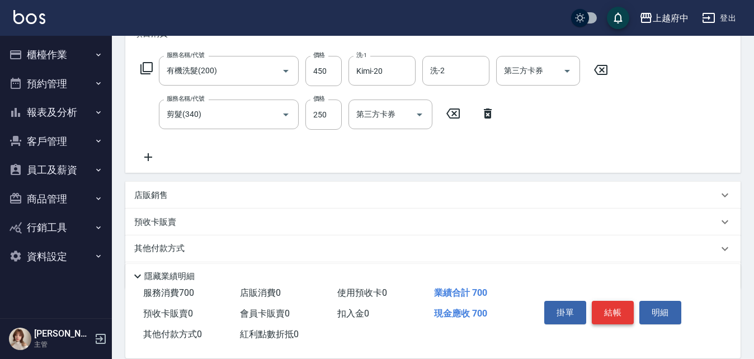
click at [611, 306] on button "結帳" at bounding box center [613, 313] width 42 height 24
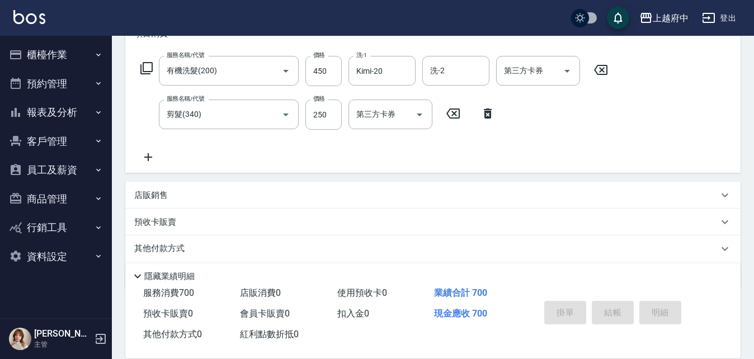
type input "[DATE] 19:53"
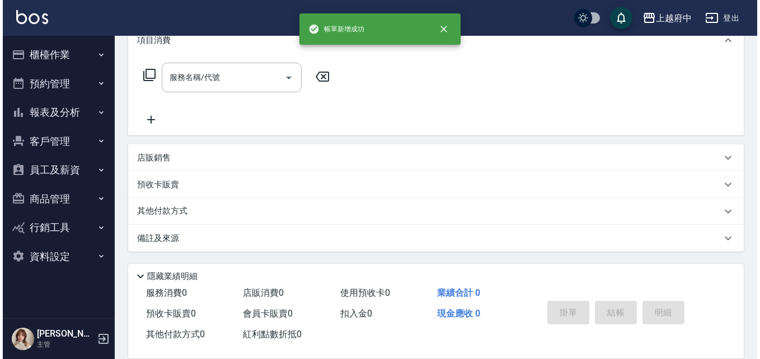
scroll to position [0, 0]
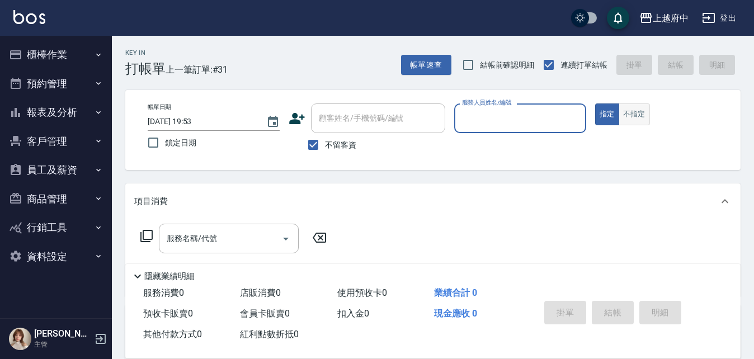
click at [640, 119] on button "不指定" at bounding box center [634, 115] width 31 height 22
click at [315, 145] on input "不留客資" at bounding box center [314, 145] width 24 height 24
checkbox input "false"
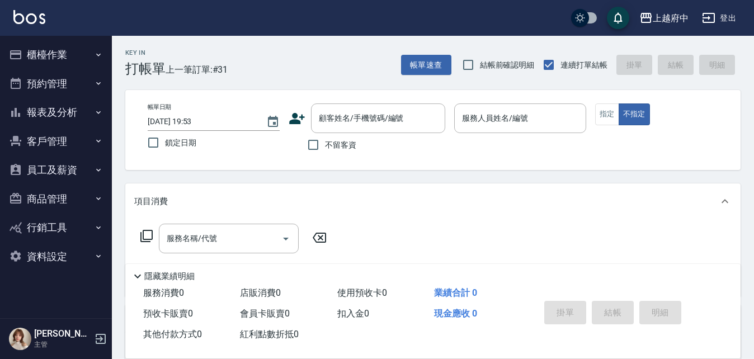
click at [301, 121] on icon at bounding box center [297, 118] width 17 height 17
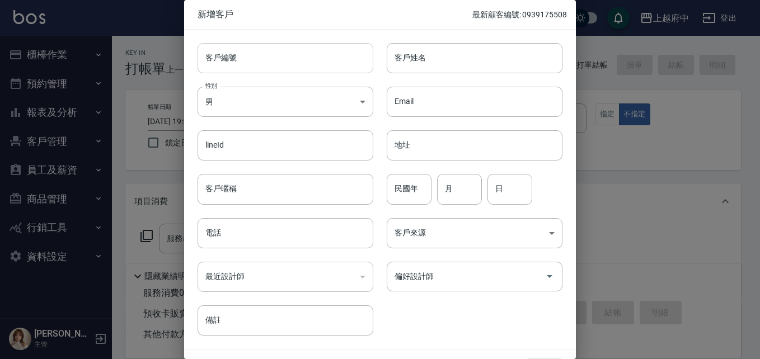
click at [243, 59] on input "客戶編號" at bounding box center [286, 58] width 176 height 30
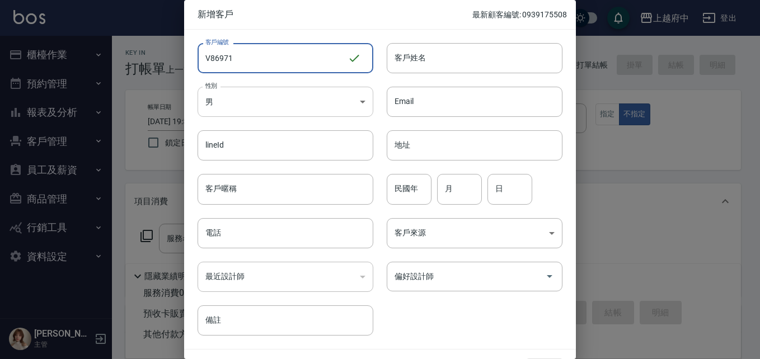
type input "V86971"
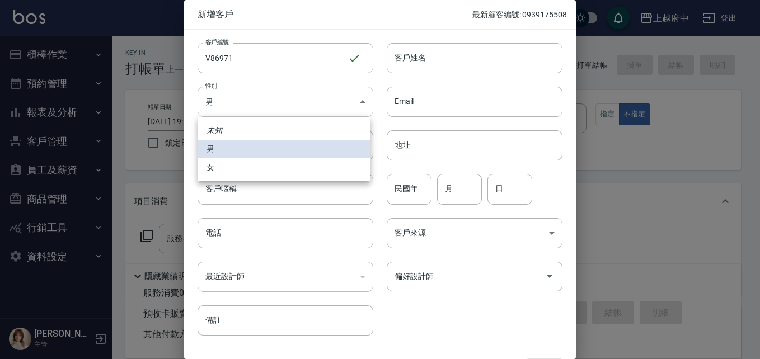
click at [247, 95] on body "上越府中 登出 櫃檯作業 打帳單 帳單列表 掛單列表 營業儀表板 現金收支登錄 材料自購登錄 每日結帳 排班表 現場電腦打卡 預約管理 預約管理 單日預約紀錄…" at bounding box center [380, 273] width 760 height 547
click at [223, 166] on li "女" at bounding box center [284, 167] width 173 height 18
type input "[DEMOGRAPHIC_DATA]"
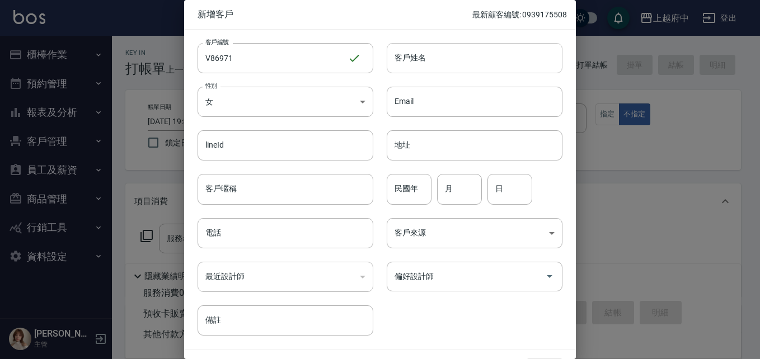
click at [411, 62] on input "客戶姓名" at bounding box center [475, 58] width 176 height 30
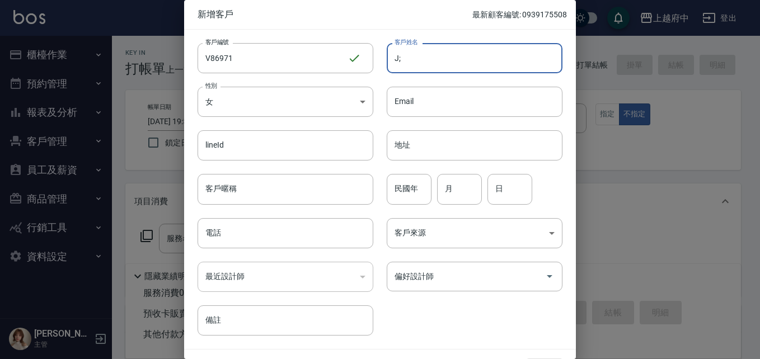
type input "J"
type input "[PERSON_NAME]"
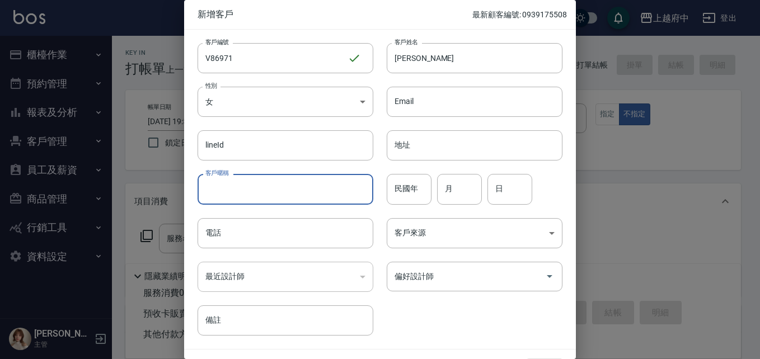
click at [246, 190] on input "客戶暱稱" at bounding box center [286, 189] width 176 height 30
type input "2027/08"
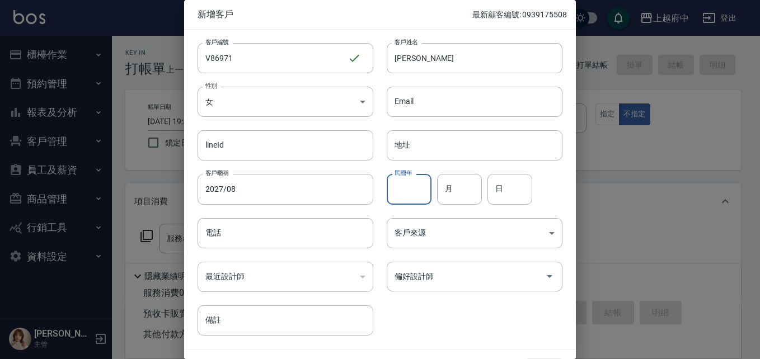
click at [399, 197] on input "民國年" at bounding box center [409, 189] width 45 height 30
type input "66"
type input "11"
type input "28"
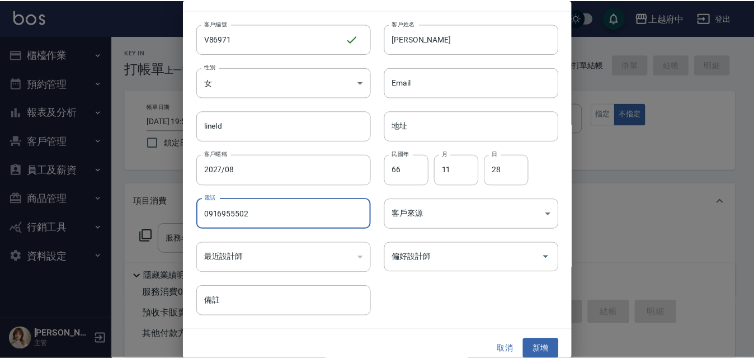
scroll to position [29, 0]
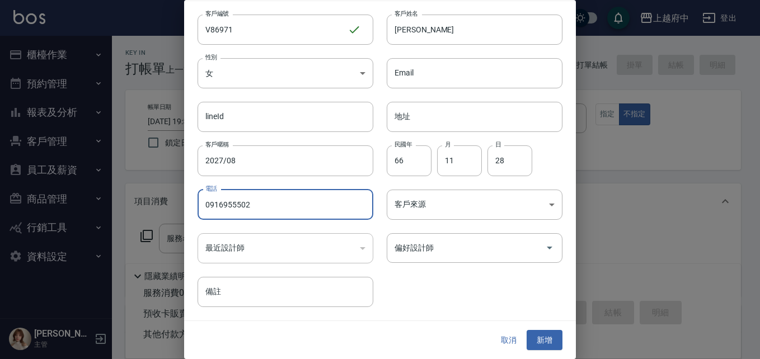
type input "0916955502"
click at [448, 295] on div "客戶編號 V86971 ​ 客戶編號 客戶姓名 [PERSON_NAME]姓名 性別 女 [DEMOGRAPHIC_DATA] 性別 Email Email …" at bounding box center [373, 154] width 378 height 306
click at [544, 340] on button "新增" at bounding box center [545, 340] width 36 height 21
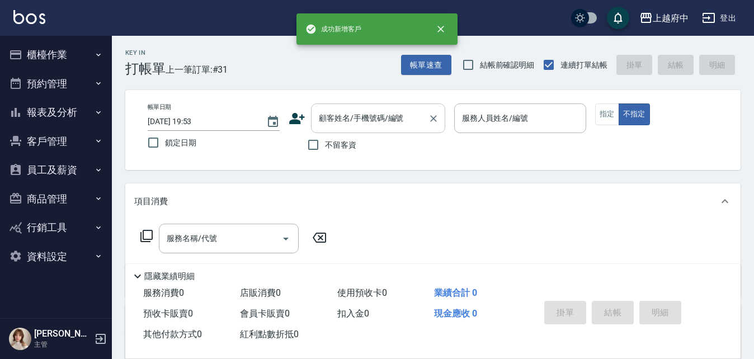
click at [343, 115] on input "顧客姓名/手機號碼/編號" at bounding box center [369, 119] width 107 height 20
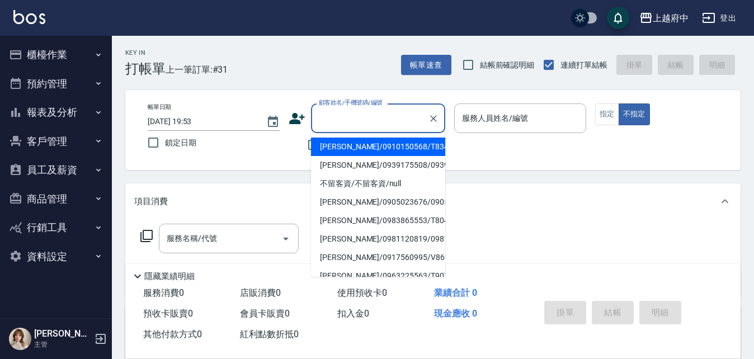
type input "ㄒ"
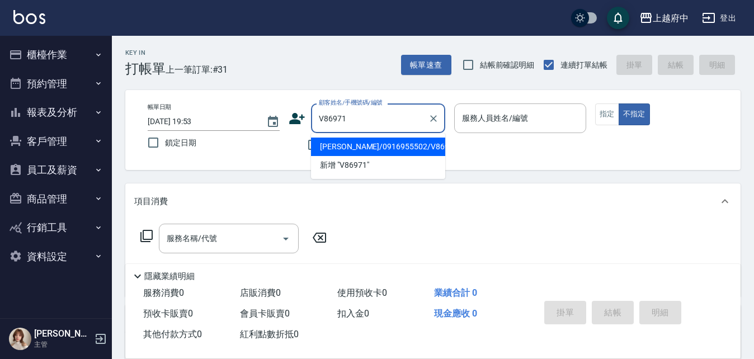
click at [397, 148] on li "[PERSON_NAME]/0916955502/V86971" at bounding box center [378, 147] width 134 height 18
type input "[PERSON_NAME]/0916955502/V86971"
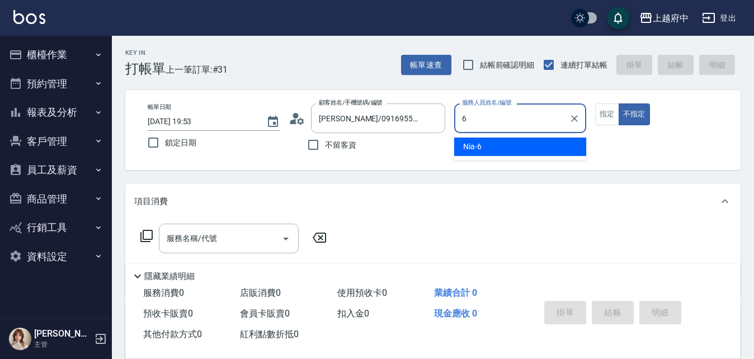
type input "Nia-6"
type button "false"
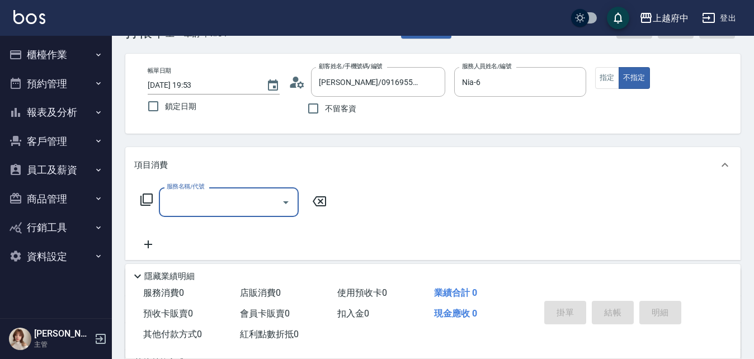
scroll to position [56, 0]
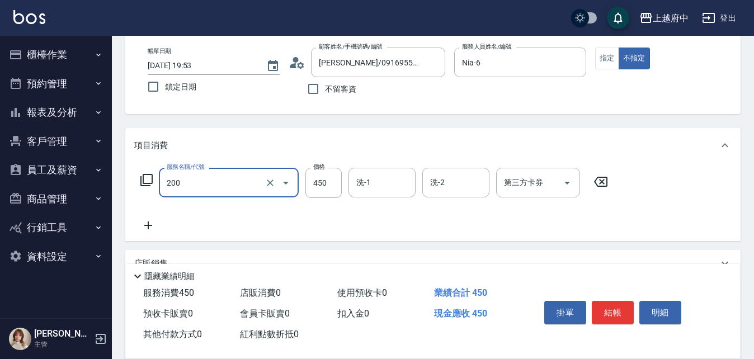
type input "有機洗髮(200)"
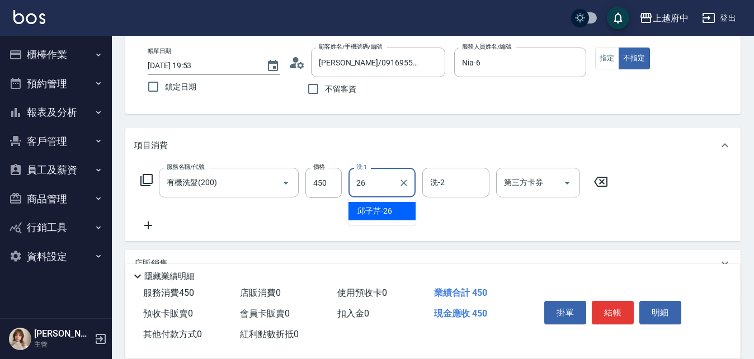
type input "[PERSON_NAME]-26"
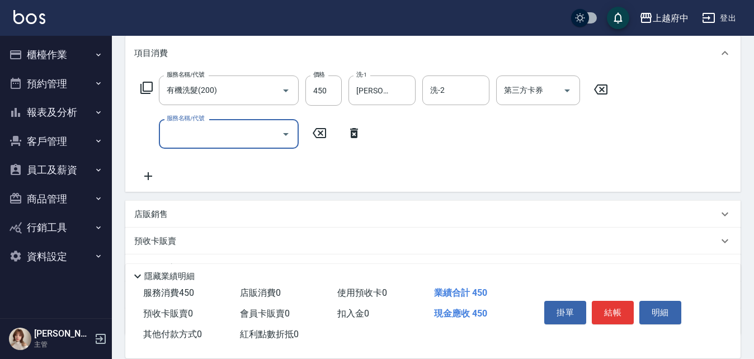
scroll to position [168, 0]
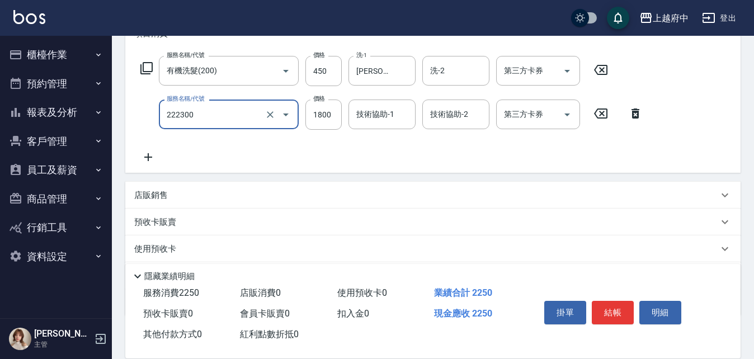
type input "結構三段式(222300)"
type input "1440"
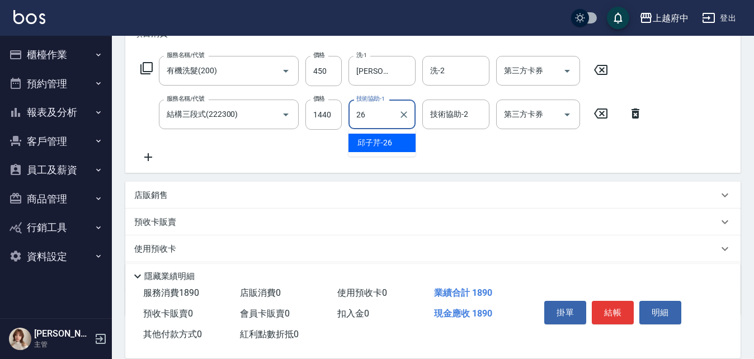
type input "[PERSON_NAME]-26"
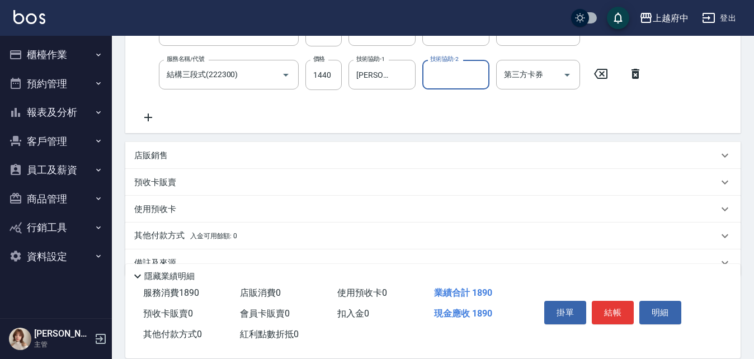
scroll to position [224, 0]
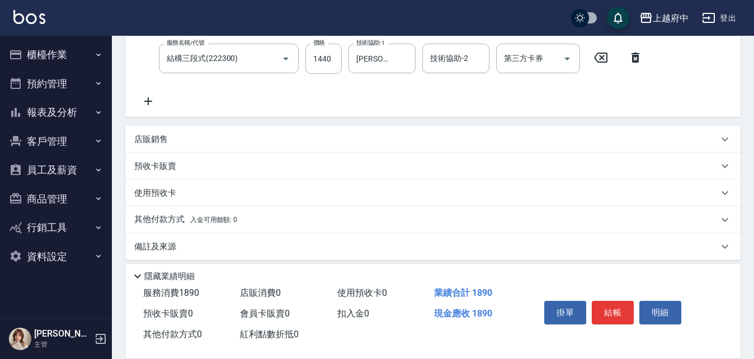
click at [164, 166] on p "預收卡販賣" at bounding box center [155, 167] width 42 height 12
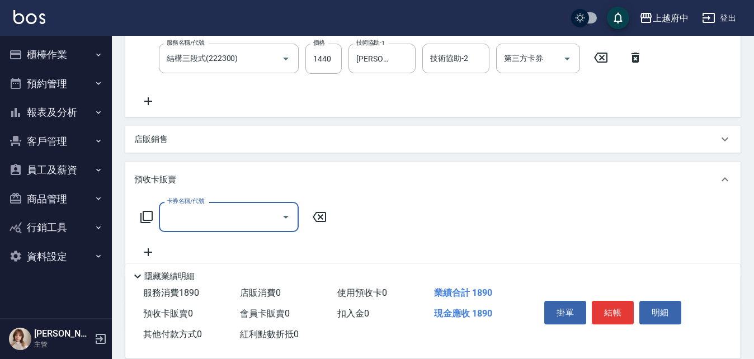
scroll to position [0, 0]
click at [199, 210] on input "卡券名稱/代號" at bounding box center [220, 217] width 113 height 20
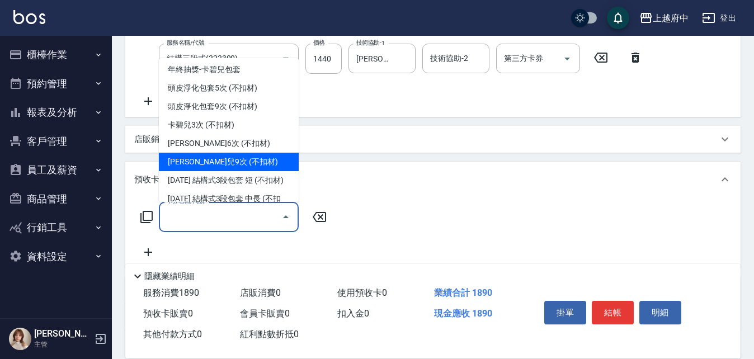
scroll to position [392, 0]
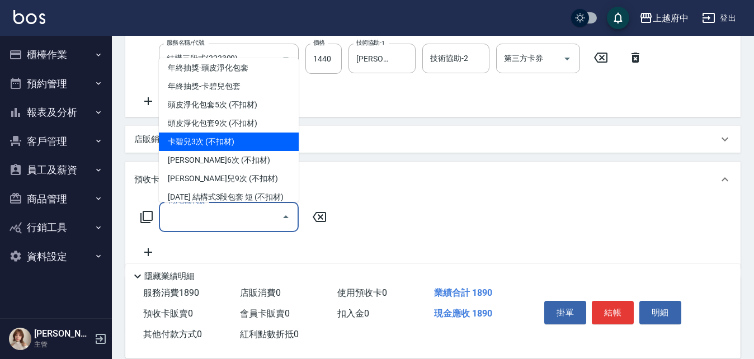
click at [219, 144] on span "卡碧兒3次 (不扣材)" at bounding box center [229, 142] width 140 height 18
type input "卡碧兒3次 (不扣材)(202503)"
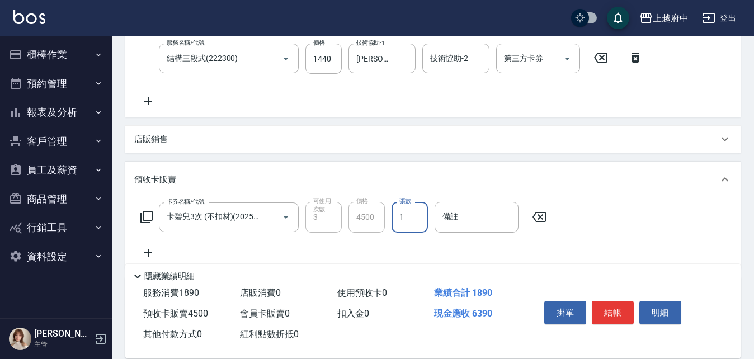
click at [159, 141] on p "店販銷售" at bounding box center [151, 140] width 34 height 12
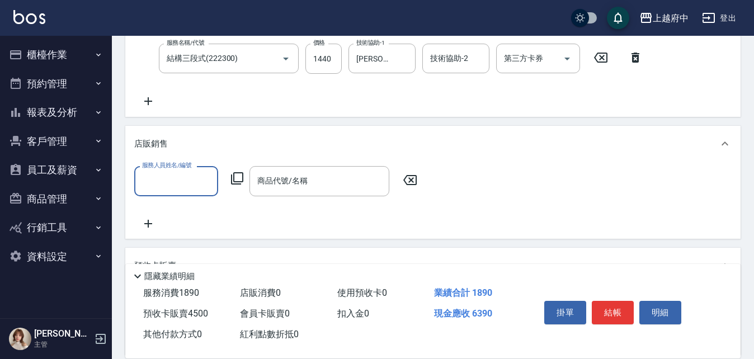
scroll to position [0, 0]
type input "Nia-6"
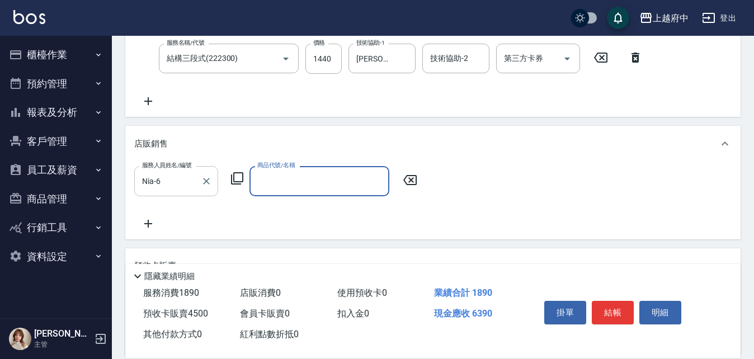
type input "1"
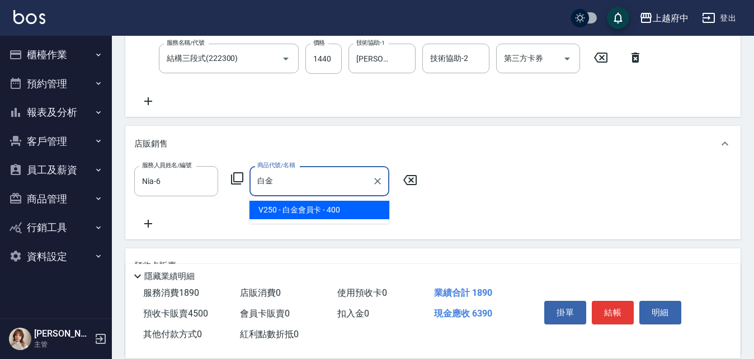
click at [298, 212] on span "V250 - 白金會員卡 - 400" at bounding box center [320, 210] width 140 height 18
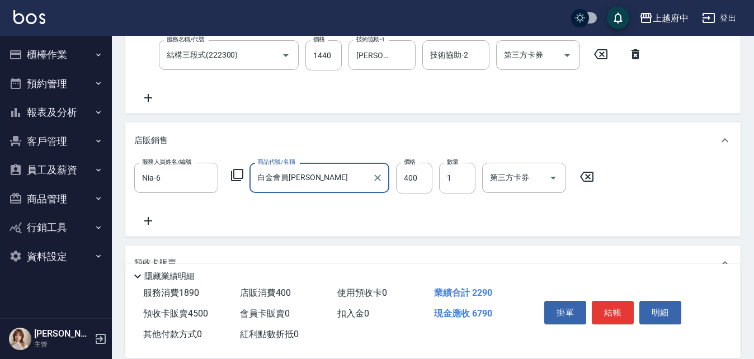
scroll to position [280, 0]
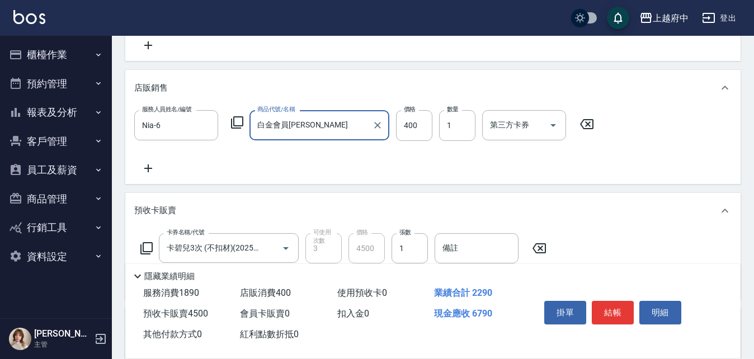
type input "白金會員[PERSON_NAME]"
click at [370, 165] on div "服務人員姓名/編號 Nia-6 服務人員姓名/編號 商品代號/名稱 白金會員卡 商品代號/名稱 價格 400 價格 數量 1 數量 第三方卡券 第三方卡券" at bounding box center [433, 142] width 598 height 64
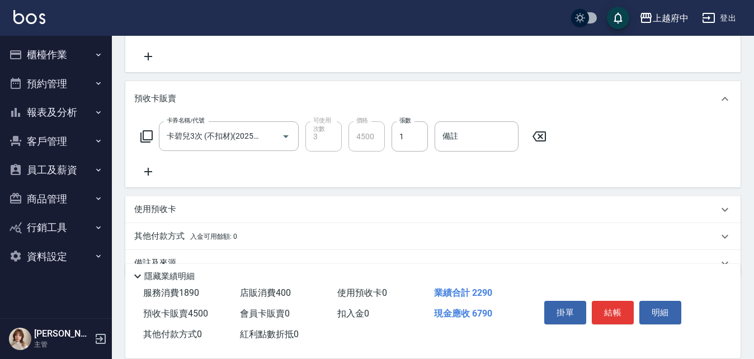
scroll to position [417, 0]
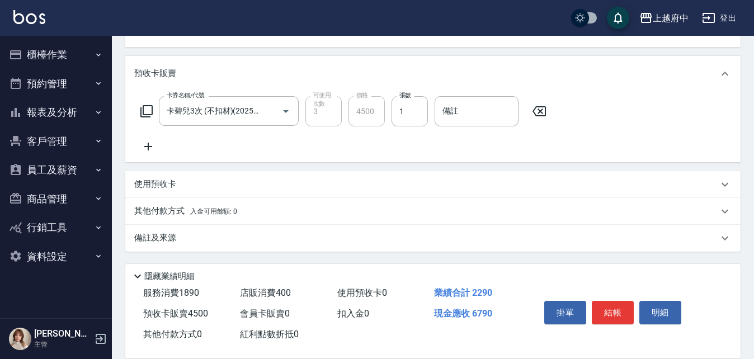
click at [165, 212] on p "其他付款方式 入金可用餘額: 0" at bounding box center [185, 211] width 103 height 12
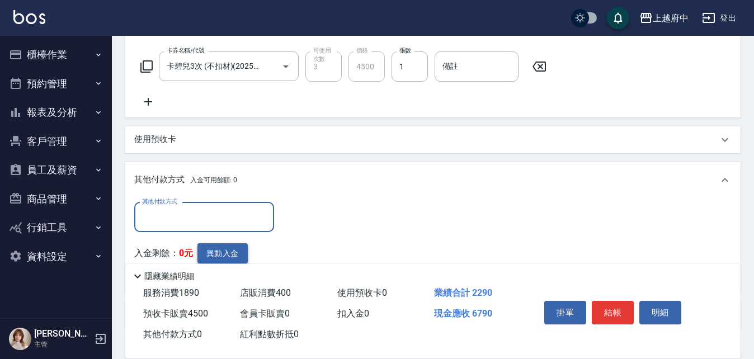
scroll to position [529, 0]
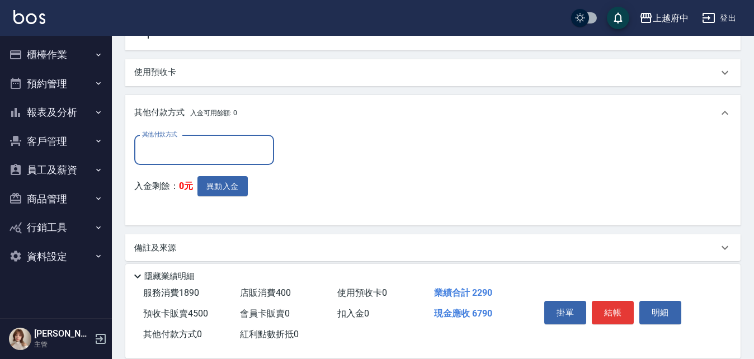
click at [175, 154] on input "其他付款方式" at bounding box center [204, 150] width 130 height 20
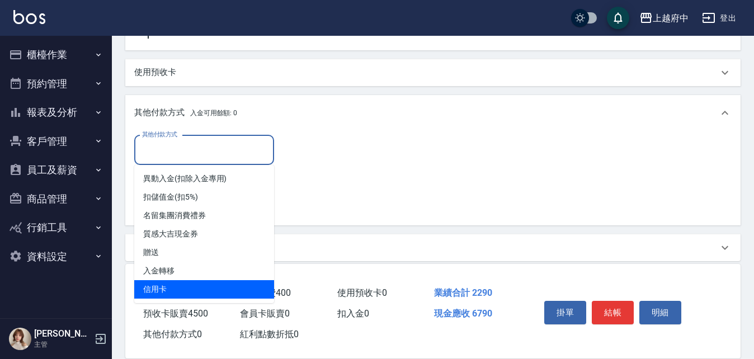
click at [161, 287] on span "信用卡" at bounding box center [204, 289] width 140 height 18
type input "信用卡"
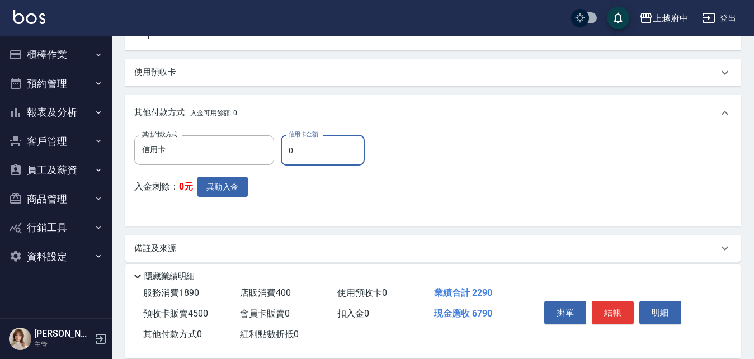
drag, startPoint x: 307, startPoint y: 152, endPoint x: 279, endPoint y: 148, distance: 28.7
click at [279, 148] on div "其他付款方式 信用卡 其他付款方式 信用卡金額 0 信用卡金額" at bounding box center [252, 150] width 237 height 30
type input "6790"
click at [480, 208] on div "其他付款方式 信用卡 其他付款方式 信用卡金額 6790 信用卡金額 入金剩餘： 0元 異動入金" at bounding box center [433, 176] width 598 height 82
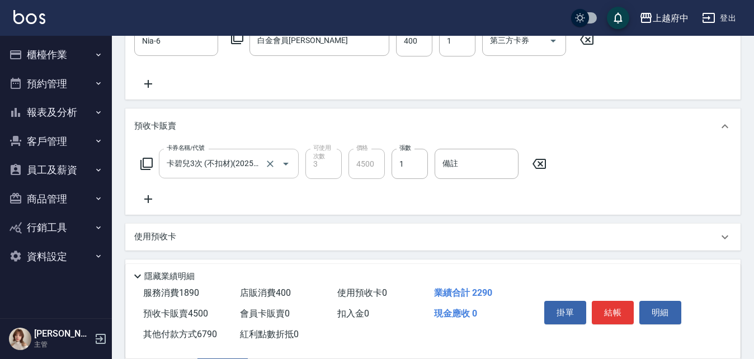
scroll to position [392, 0]
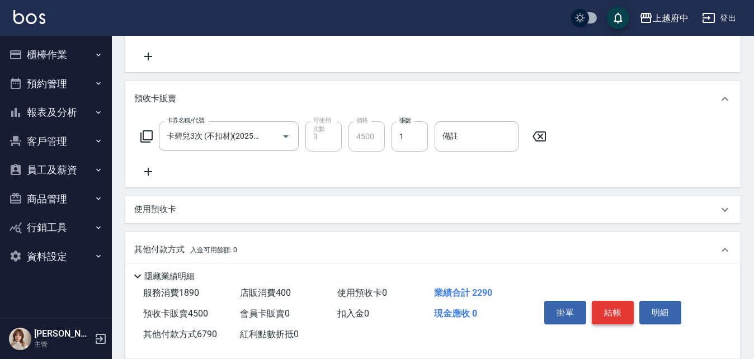
click at [612, 310] on button "結帳" at bounding box center [613, 313] width 42 height 24
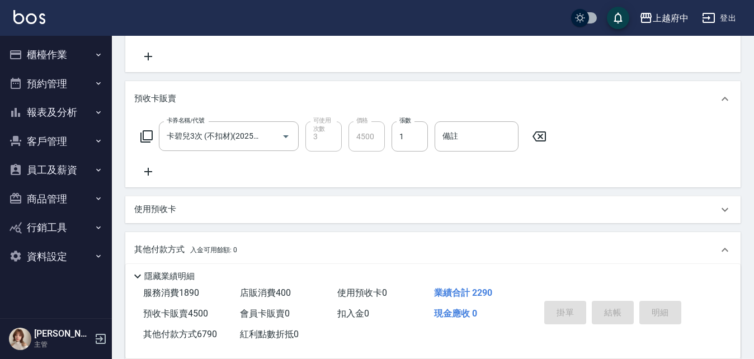
type input "[DATE] 19:58"
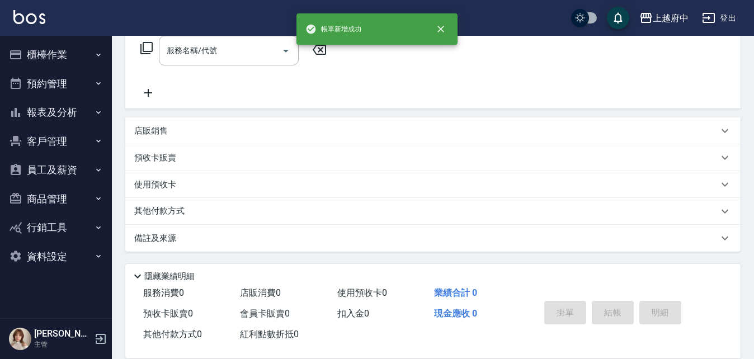
scroll to position [0, 0]
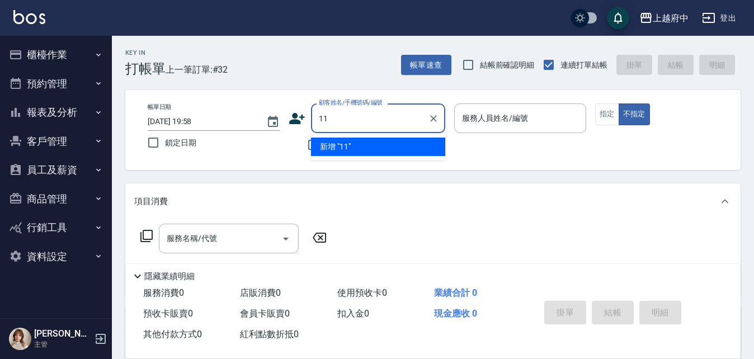
type input "11"
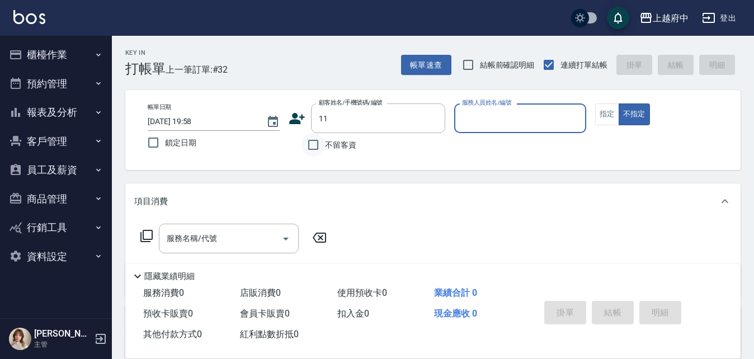
click at [315, 142] on input "不留客資" at bounding box center [314, 145] width 24 height 24
checkbox input "true"
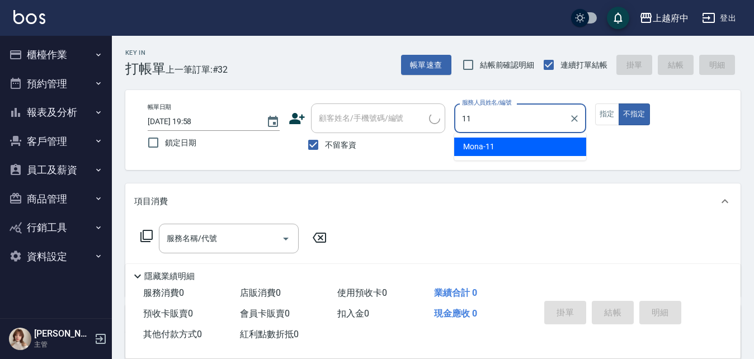
type input "Mona-11"
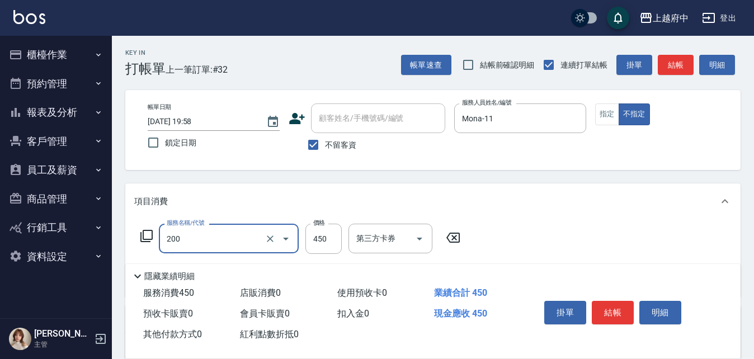
type input "有機洗髮(200)"
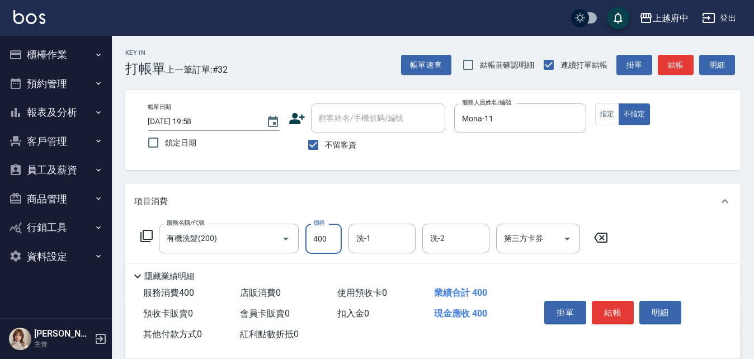
type input "400"
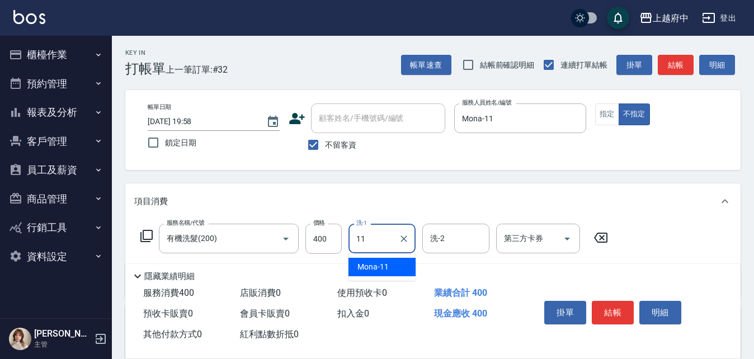
type input "1"
type input "[PERSON_NAME]-25"
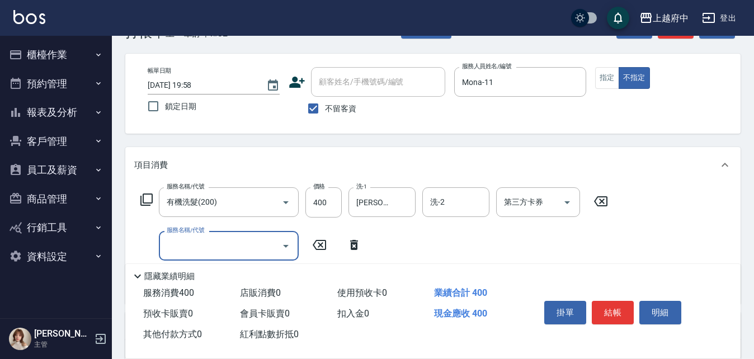
scroll to position [112, 0]
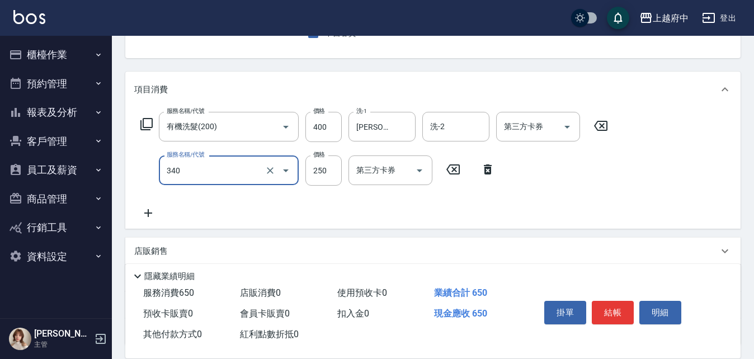
type input "剪髮(340)"
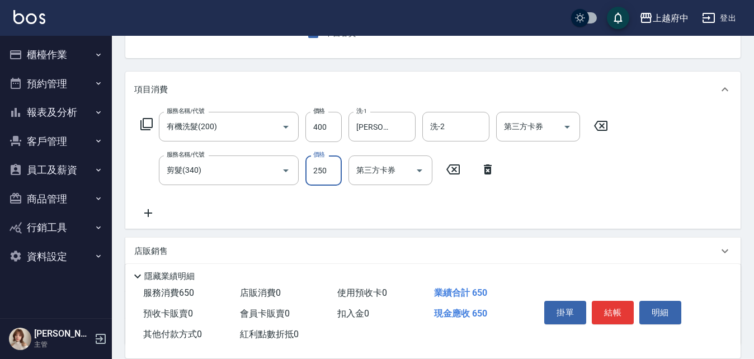
click at [431, 206] on div "服務名稱/代號 有機洗髮(200) 服務名稱/代號 價格 400 價格 洗-1 [PERSON_NAME]-25 洗-1 洗-2 洗-2 第三方卡券 第三方卡…" at bounding box center [374, 166] width 481 height 108
click at [607, 308] on button "結帳" at bounding box center [613, 313] width 42 height 24
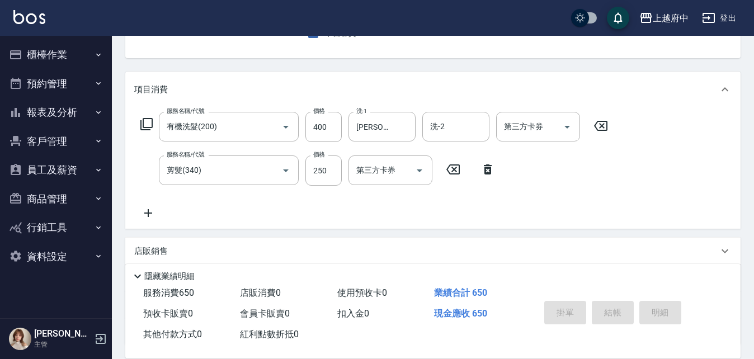
type input "[DATE] 19:59"
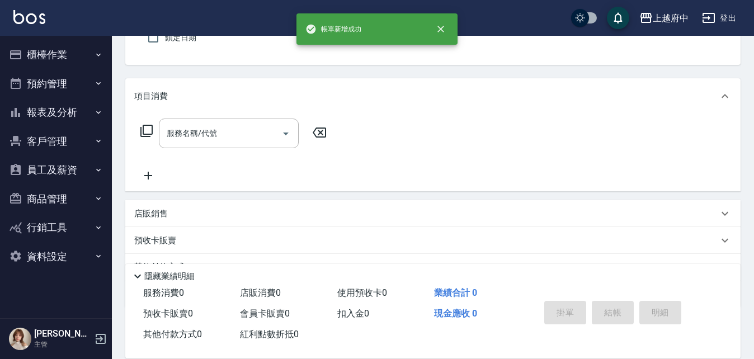
scroll to position [0, 0]
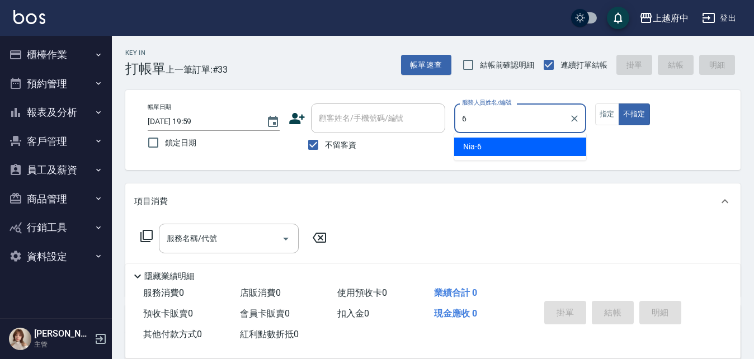
type input "Nia-6"
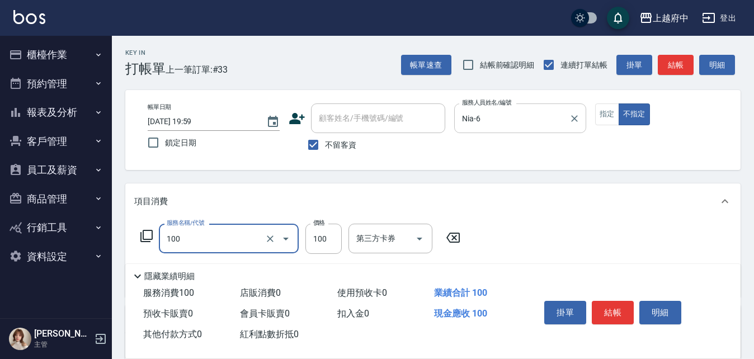
type input "造型/修[PERSON_NAME](100)"
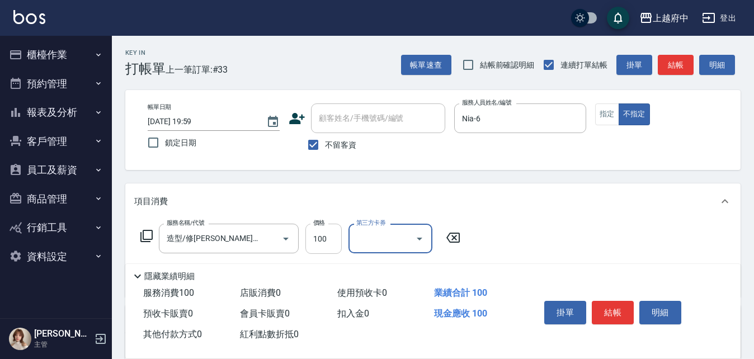
click at [329, 236] on input "100" at bounding box center [324, 239] width 36 height 30
type input "150"
click at [512, 238] on div "服務名稱/代號 造型/修[PERSON_NAME](100) 服務名稱/代號 價格 150 價格 第三方卡券 第三方卡券" at bounding box center [433, 258] width 616 height 78
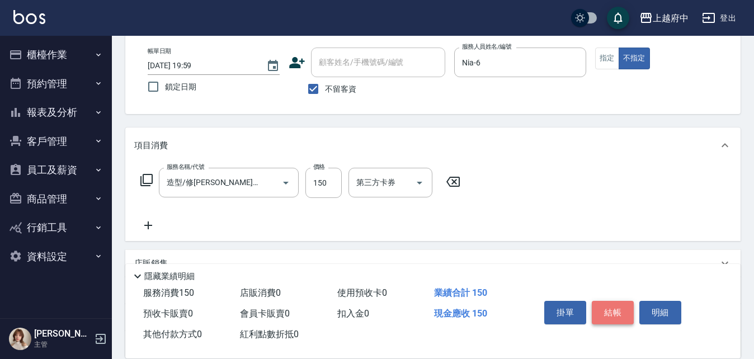
click at [615, 311] on button "結帳" at bounding box center [613, 313] width 42 height 24
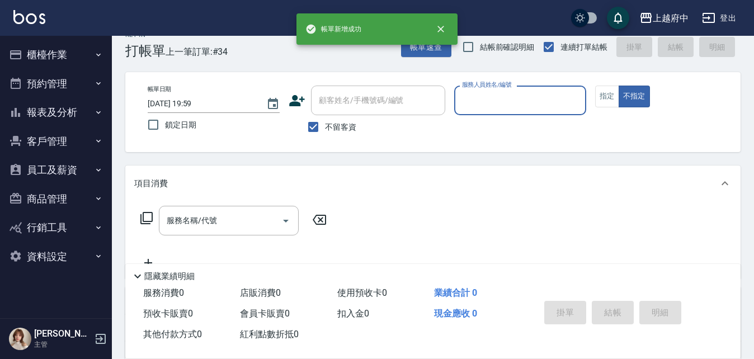
scroll to position [0, 0]
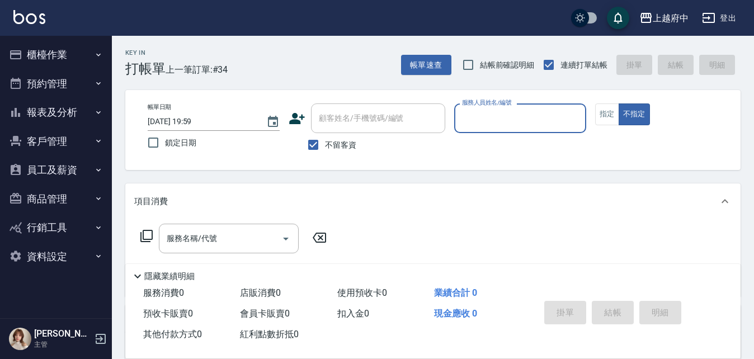
type input "2"
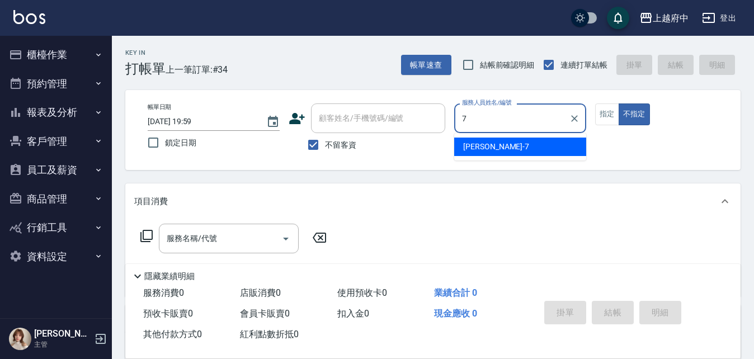
type input "Fanny-7"
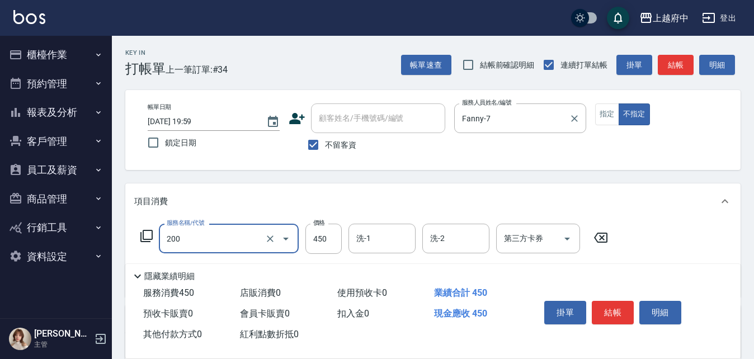
type input "有機洗髮(200)"
type input "400"
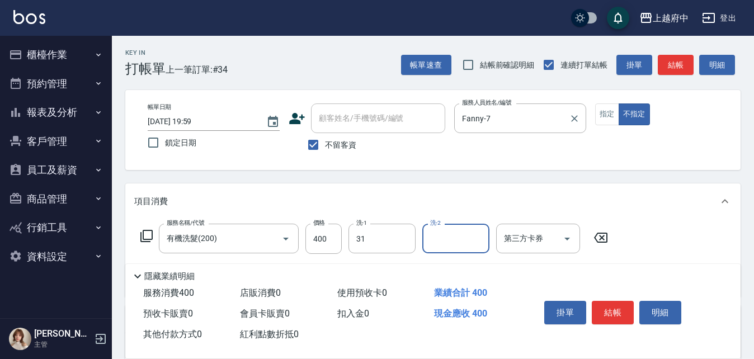
type input "[PERSON_NAME]-31"
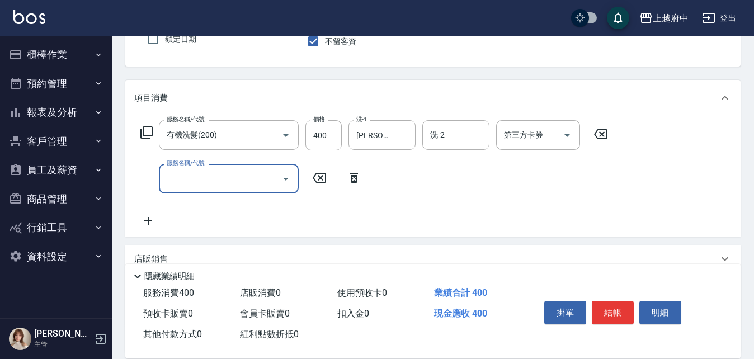
scroll to position [112, 0]
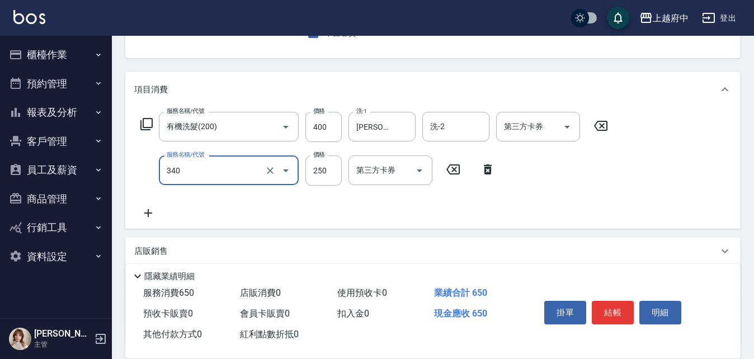
type input "剪髮(340)"
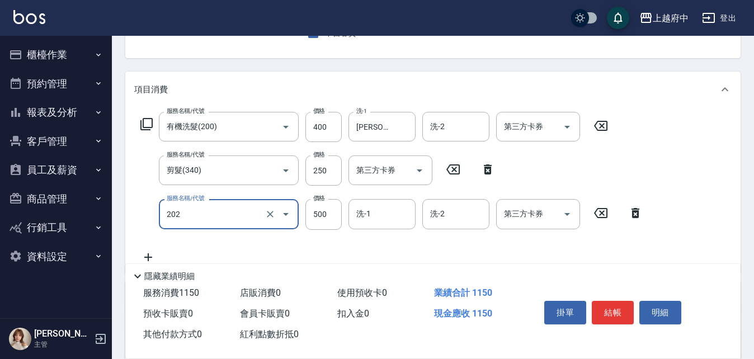
type input "升級保水面膜(202)"
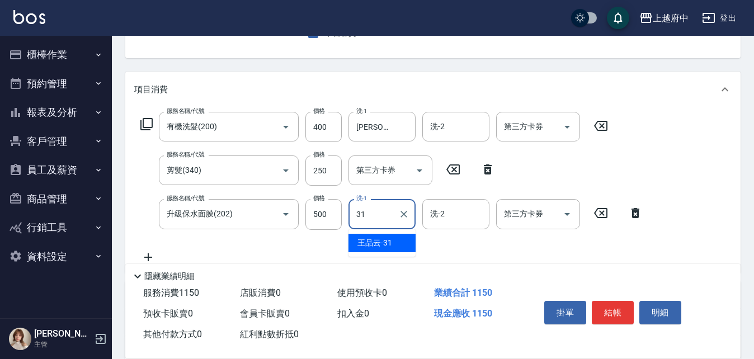
type input "[PERSON_NAME]-31"
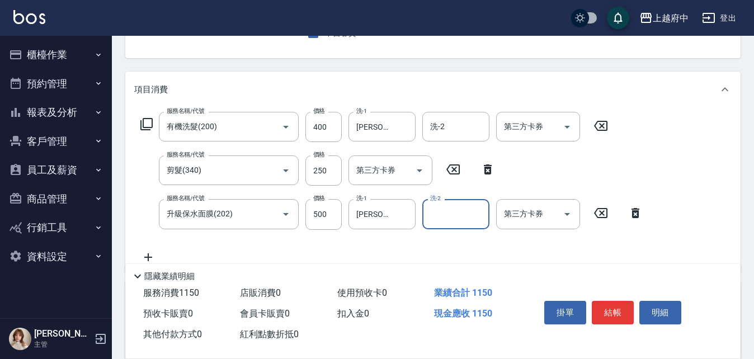
click at [423, 245] on div "服務名稱/代號 有機洗髮(200) 服務名稱/代號 價格 400 價格 洗-1 [PERSON_NAME]-31 洗-1 洗-2 洗-2 第三方卡券 第三方卡…" at bounding box center [391, 188] width 515 height 152
click at [603, 303] on button "結帳" at bounding box center [613, 313] width 42 height 24
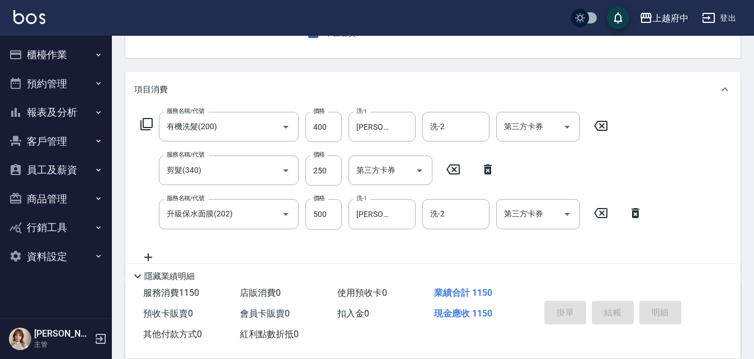
type input "[DATE] 20:00"
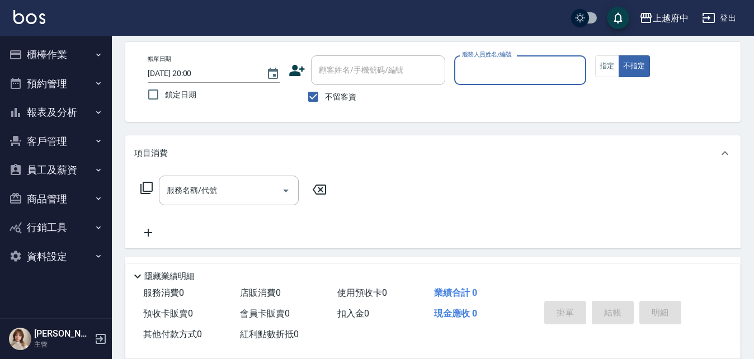
scroll to position [0, 0]
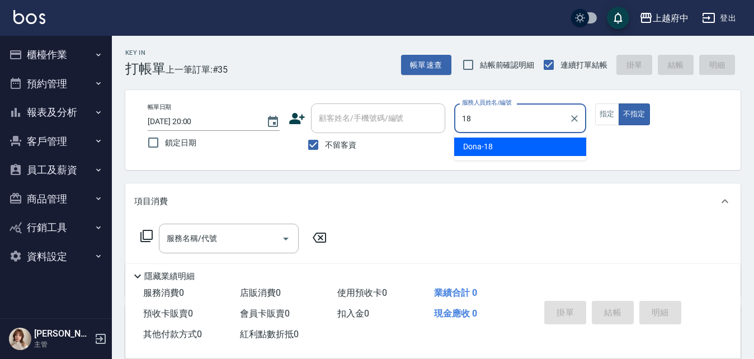
type input "Dona-18"
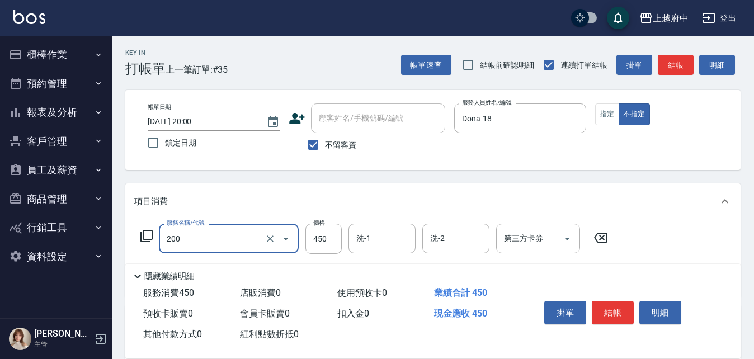
type input "有機洗髮(200)"
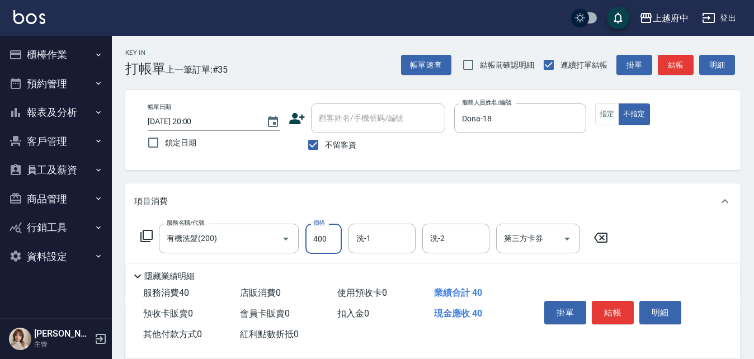
type input "400"
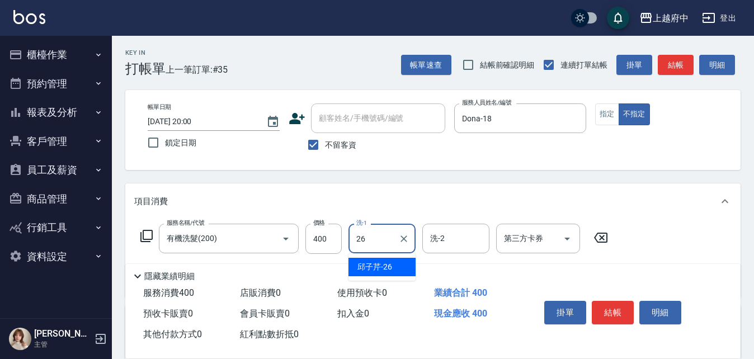
type input "[PERSON_NAME]-26"
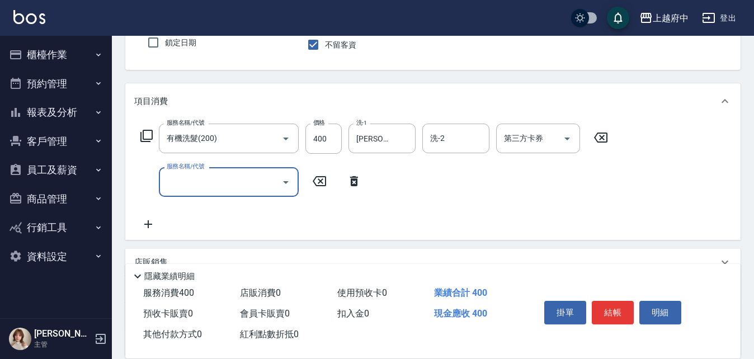
scroll to position [112, 0]
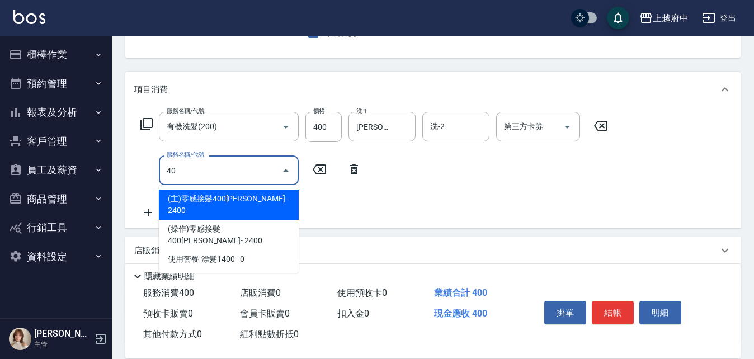
type input "4"
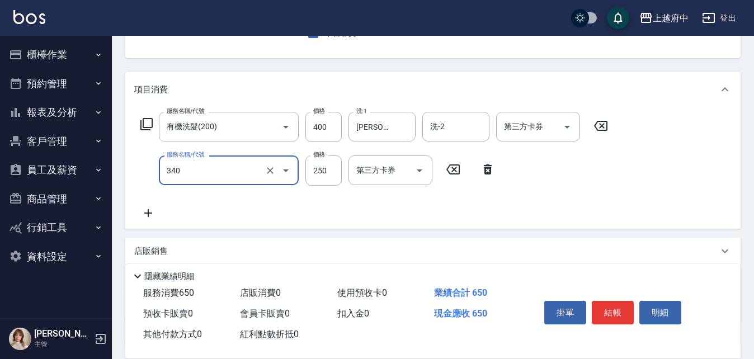
type input "剪髮(340)"
click at [508, 203] on div "服務名稱/代號 有機洗髮(200) 服務名稱/代號 價格 400 價格 洗-1 [PERSON_NAME]-26 洗-1 洗-2 洗-2 第三方卡券 第三方卡…" at bounding box center [374, 166] width 481 height 108
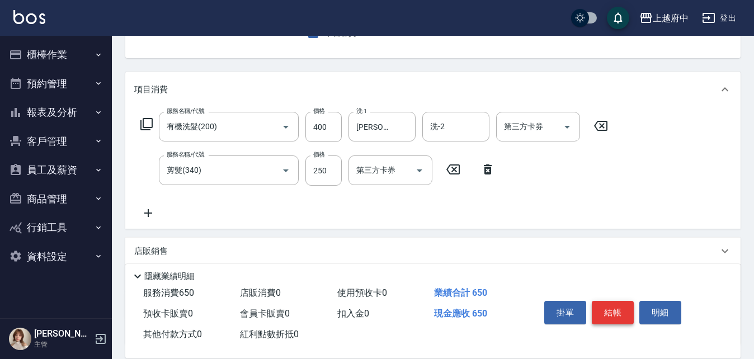
click at [608, 304] on button "結帳" at bounding box center [613, 313] width 42 height 24
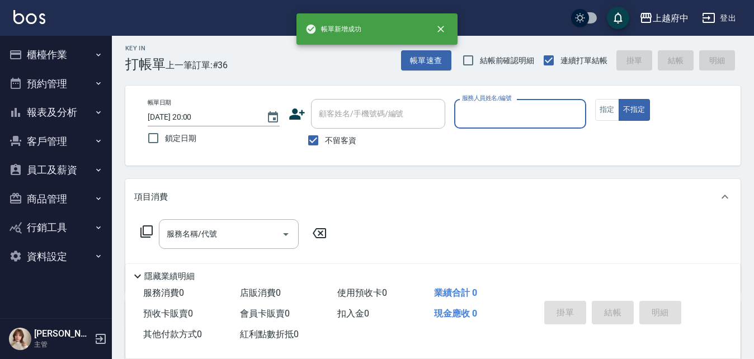
scroll to position [0, 0]
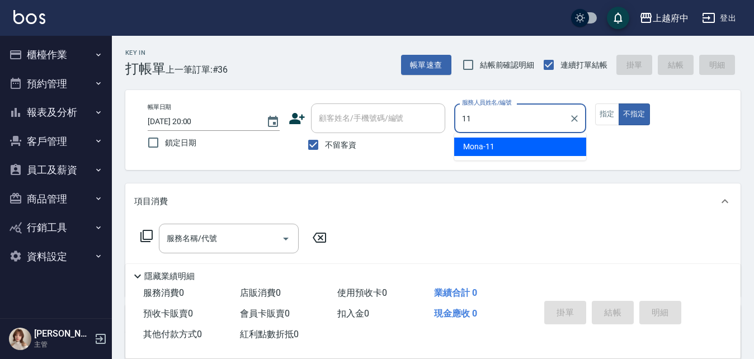
type input "Mona-11"
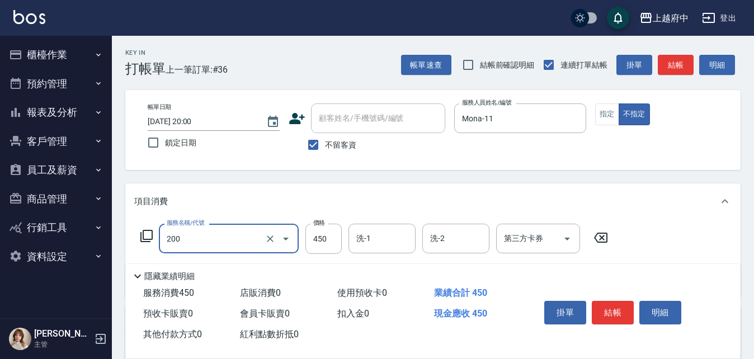
type input "有機洗髮(200)"
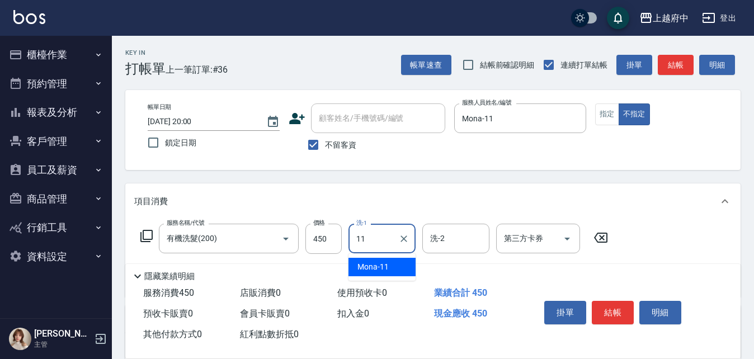
type input "Mona-11"
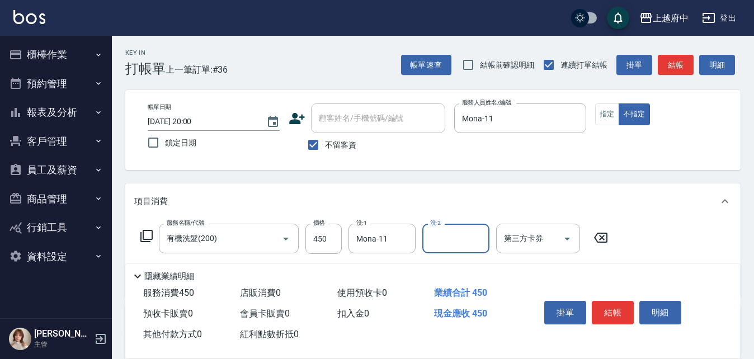
click at [638, 228] on div "服務名稱/代號 有機洗髮(200) 服務名稱/代號 價格 450 價格 洗-1 Mona-11 洗-1 洗-2 洗-2 第三方卡券 第三方卡券" at bounding box center [433, 258] width 616 height 78
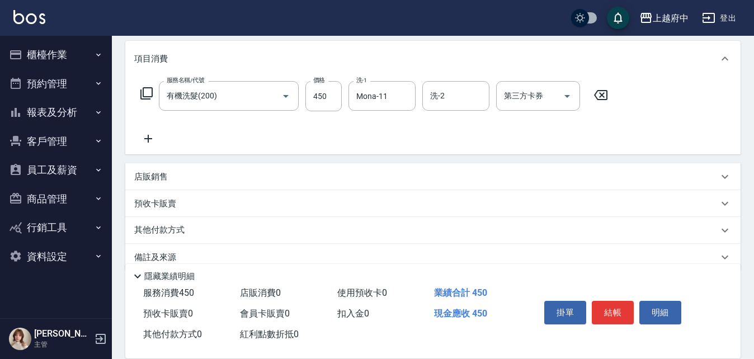
scroll to position [162, 0]
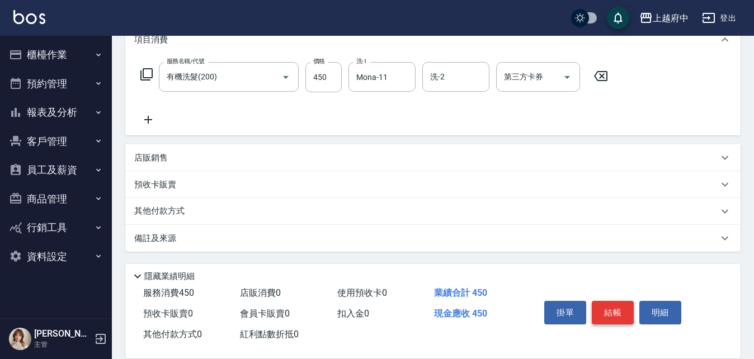
click at [603, 302] on button "結帳" at bounding box center [613, 313] width 42 height 24
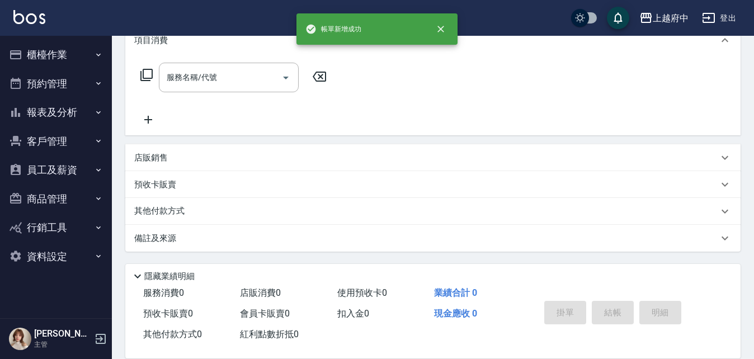
scroll to position [0, 0]
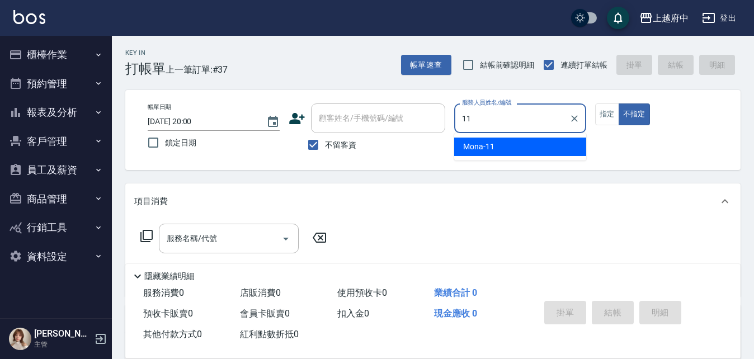
type input "Mona-11"
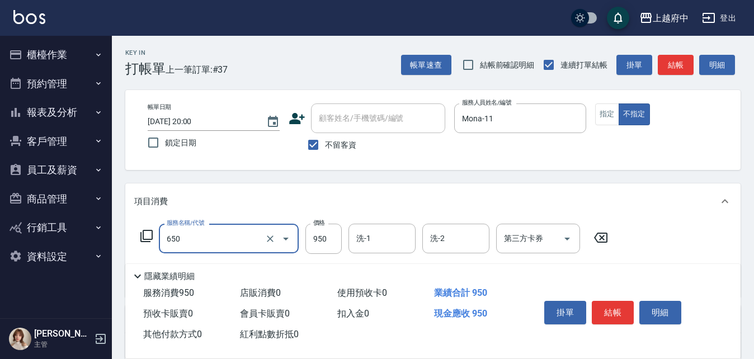
type input "SPA精油洗髮(650)"
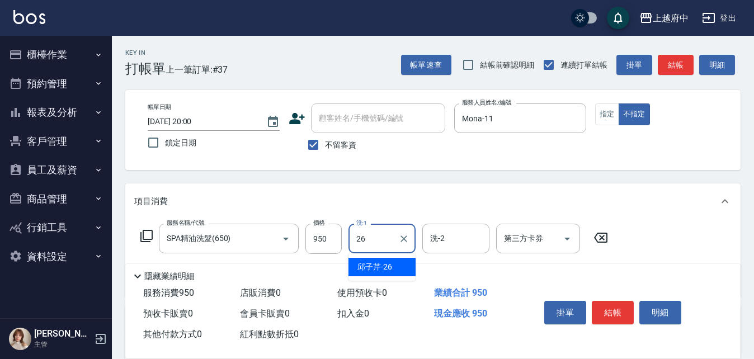
type input "[PERSON_NAME]-26"
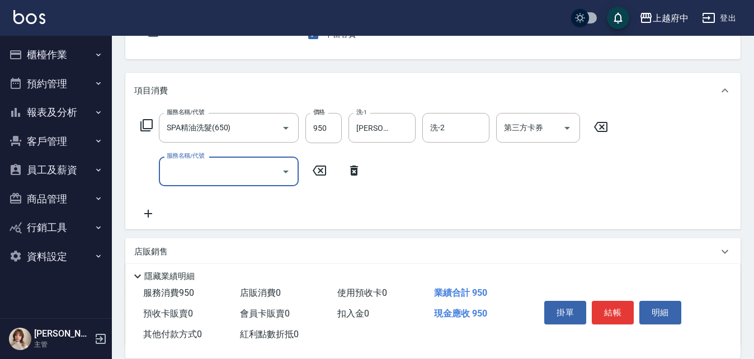
scroll to position [112, 0]
type input "剪髮(340)"
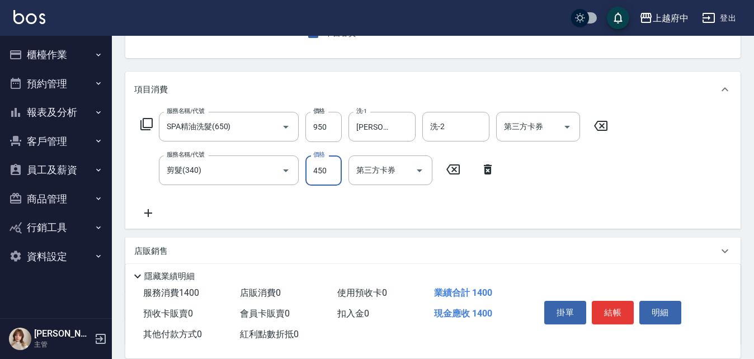
type input "450"
click at [543, 207] on div "服務名稱/代號 SPA精油洗髮(650) 服務名稱/代號 價格 950 價格 洗-1 [PERSON_NAME]-26 洗-1 洗-2 洗-2 第三方卡券 第…" at bounding box center [374, 166] width 481 height 108
click at [612, 312] on button "結帳" at bounding box center [613, 313] width 42 height 24
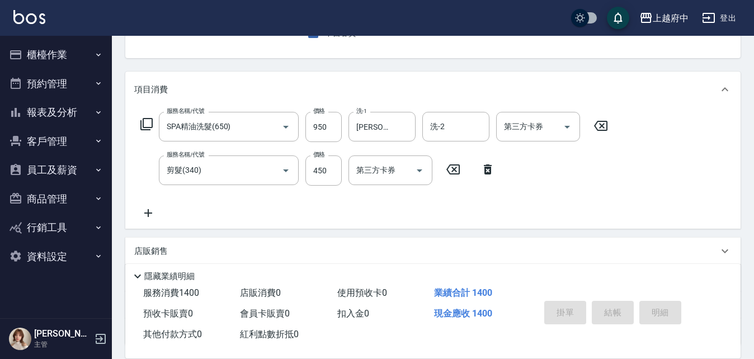
type input "[DATE] 20:01"
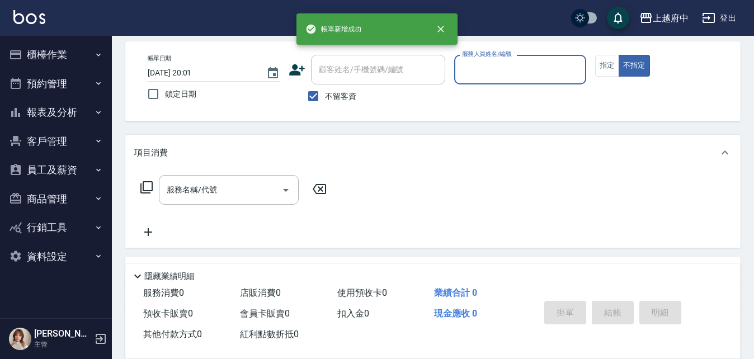
scroll to position [0, 0]
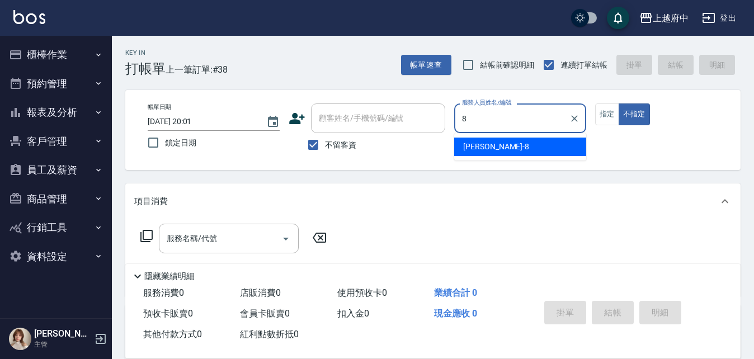
type input "[PERSON_NAME]-8"
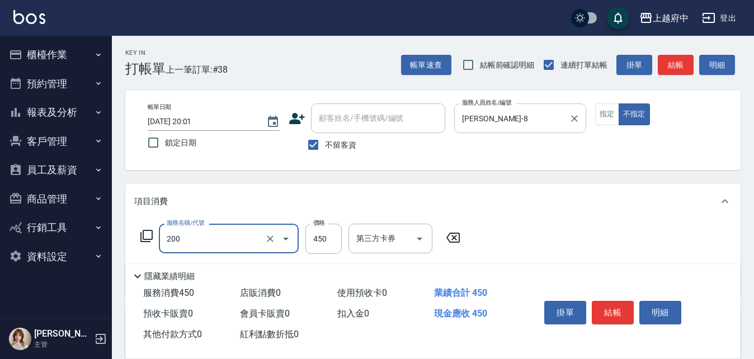
type input "有機洗髮(200)"
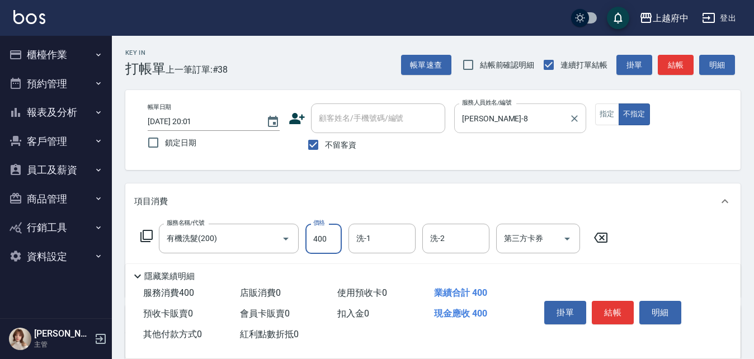
type input "400"
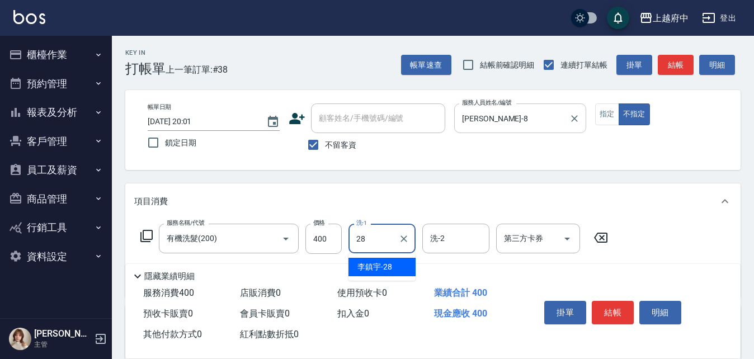
type input "[PERSON_NAME]-28"
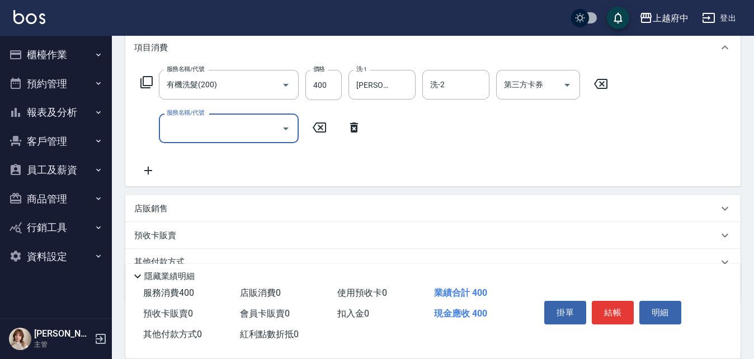
scroll to position [168, 0]
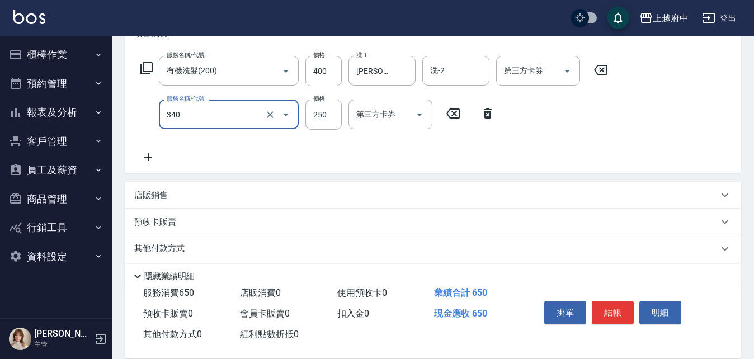
type input "剪髮(340)"
click at [473, 138] on div "服務名稱/代號 有機洗髮(200) 服務名稱/代號 價格 400 價格 洗-1 [PERSON_NAME]-28 洗-1 洗-2 洗-2 第三方卡券 第三方卡…" at bounding box center [374, 110] width 481 height 108
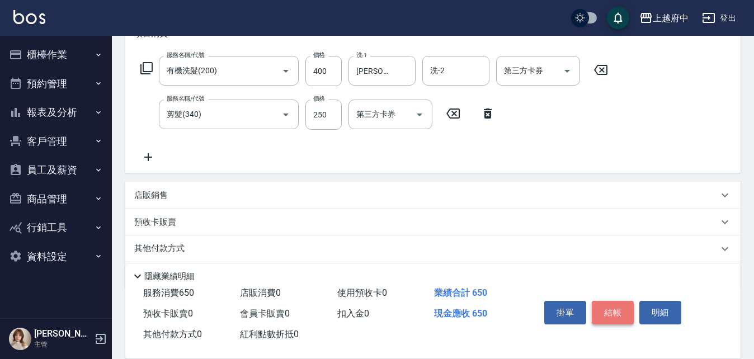
click at [612, 309] on button "結帳" at bounding box center [613, 313] width 42 height 24
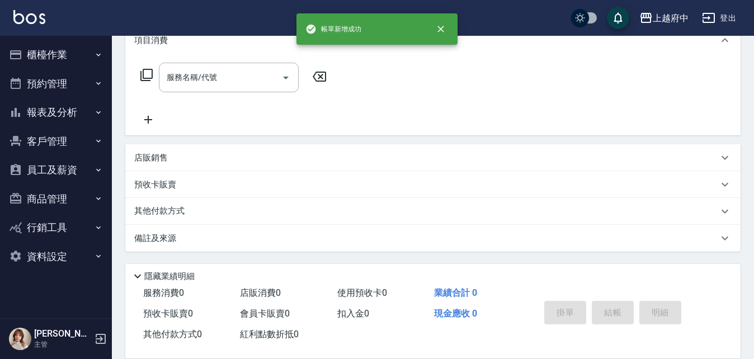
scroll to position [0, 0]
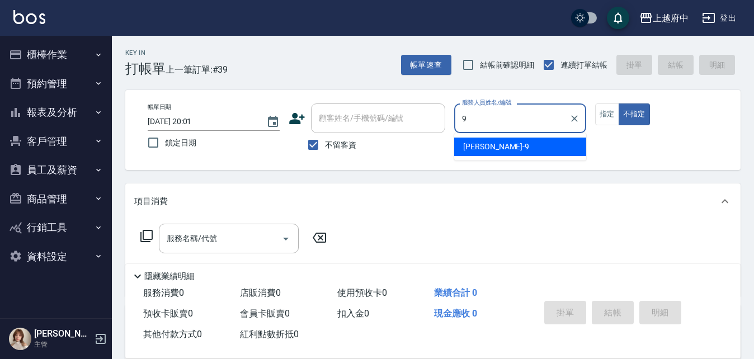
type input "[PERSON_NAME]-9"
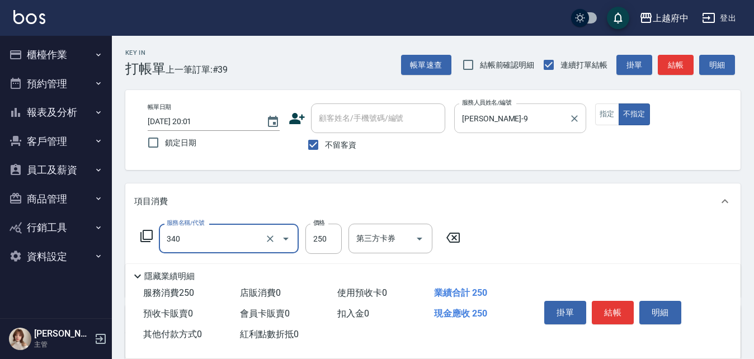
type input "剪髮(340)"
type input "450"
click at [549, 229] on div "服務名稱/代號 剪髮(340) 服務名稱/代號 價格 450 價格 第三方卡券 第三方卡券" at bounding box center [433, 258] width 616 height 78
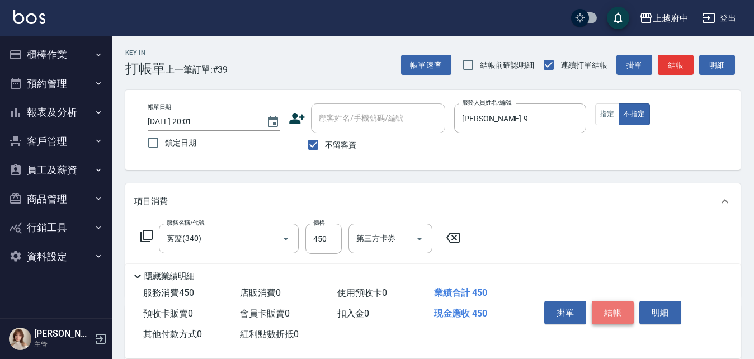
click at [606, 315] on button "結帳" at bounding box center [613, 313] width 42 height 24
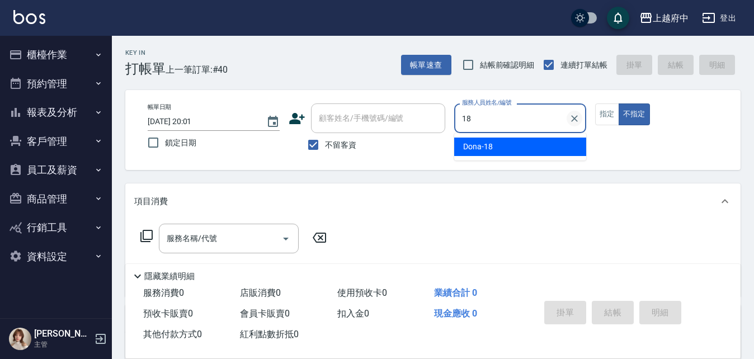
type input "Dona-18"
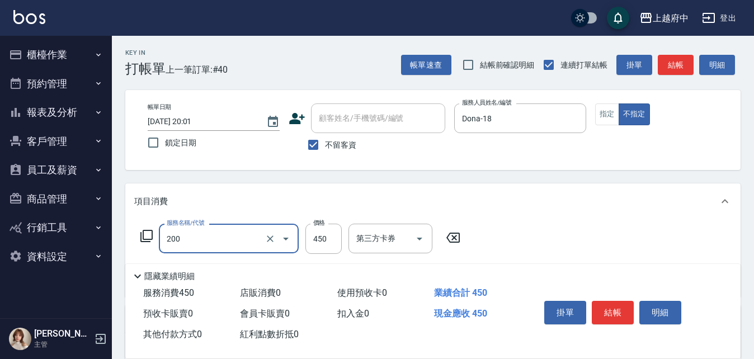
type input "有機洗髮(200)"
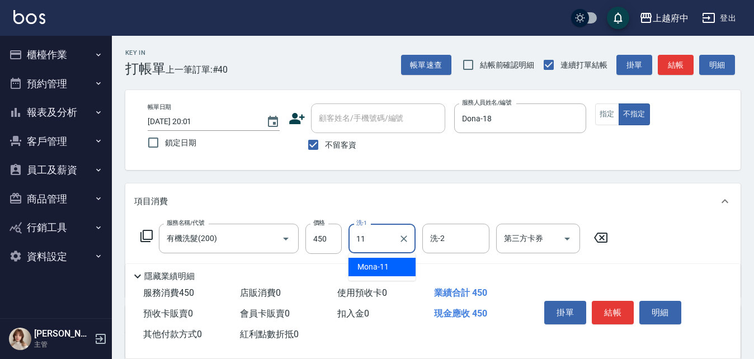
type input "Mona-11"
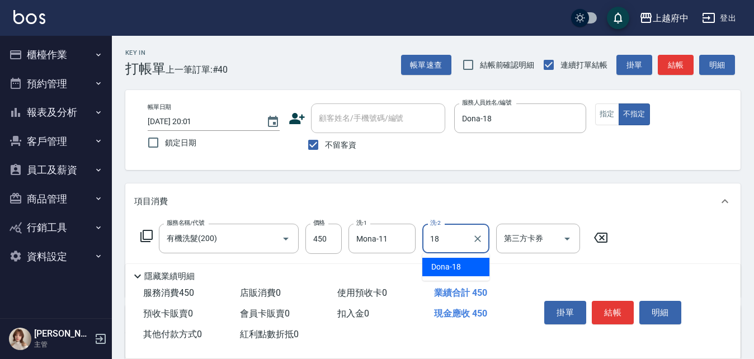
type input "Dona-18"
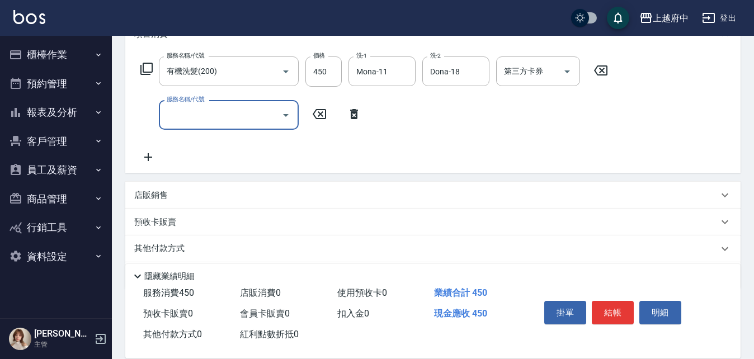
scroll to position [168, 0]
type input "剪髮(340)"
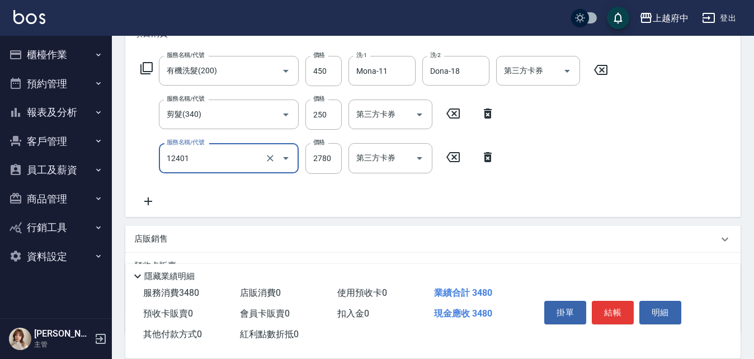
type input "燙髮M(12401)"
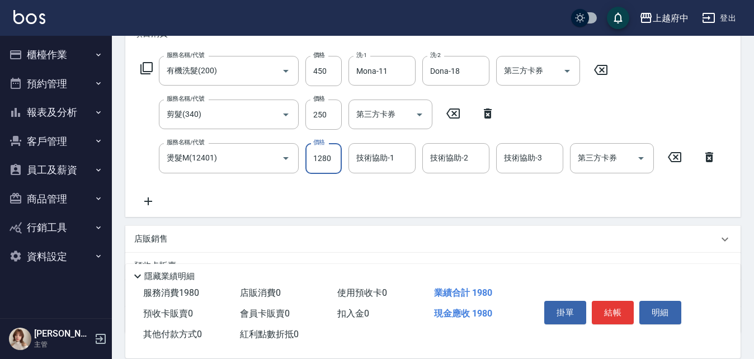
type input "1280"
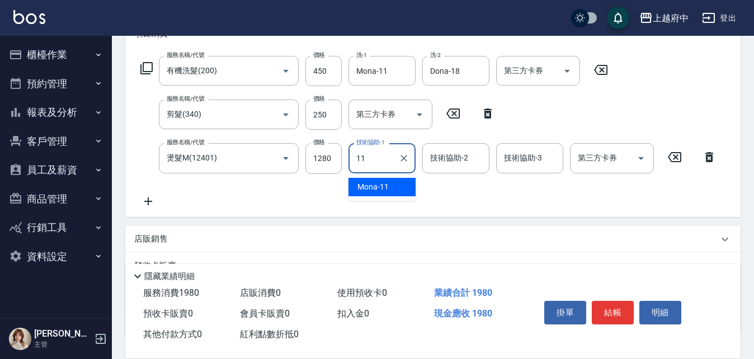
type input "Mona-11"
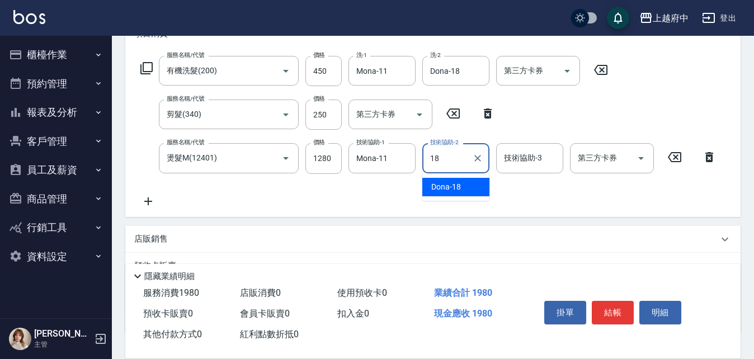
type input "Dona-18"
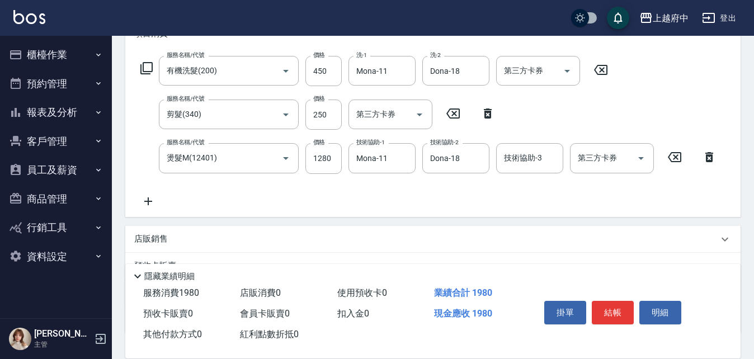
click at [438, 208] on div "服務名稱/代號 有機洗髮(200) 服務名稱/代號 價格 450 價格 洗-1 Mona-11 洗-1 洗-2 Dona-18 洗-2 第三方卡券 第三方卡券…" at bounding box center [428, 132] width 589 height 152
click at [614, 308] on button "結帳" at bounding box center [613, 313] width 42 height 24
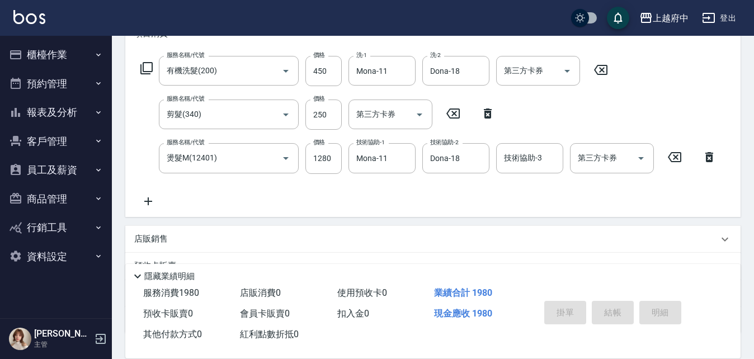
type input "[DATE] 20:02"
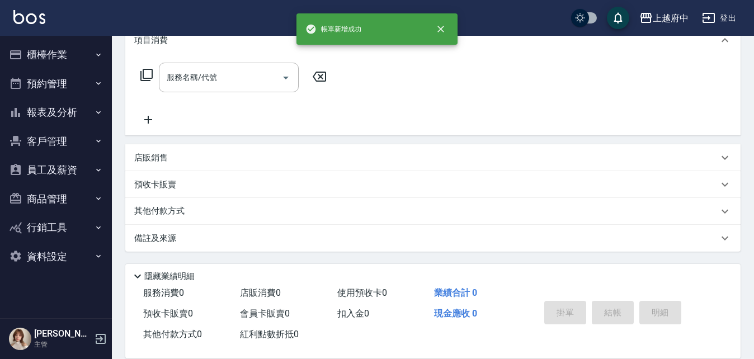
scroll to position [0, 0]
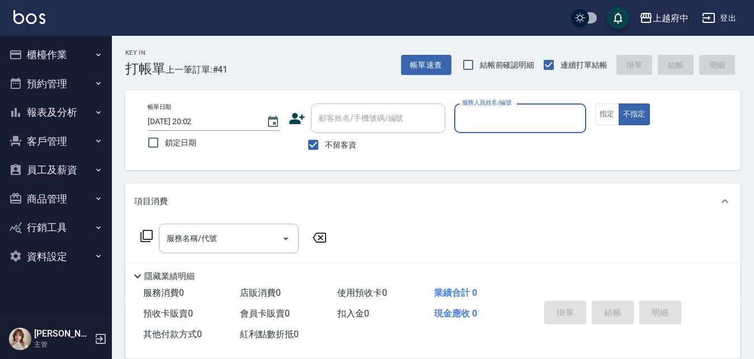
click at [53, 105] on button "報表及分析" at bounding box center [55, 112] width 103 height 29
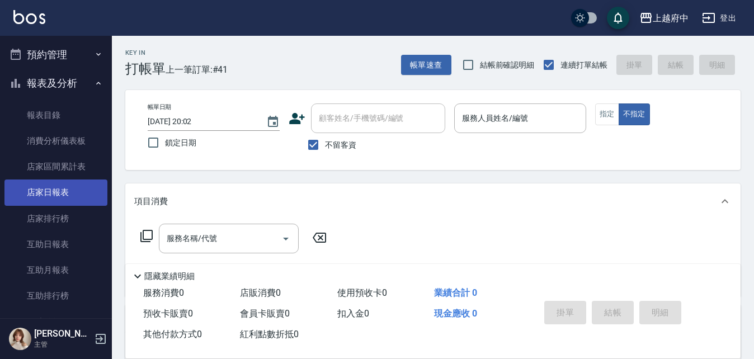
scroll to position [56, 0]
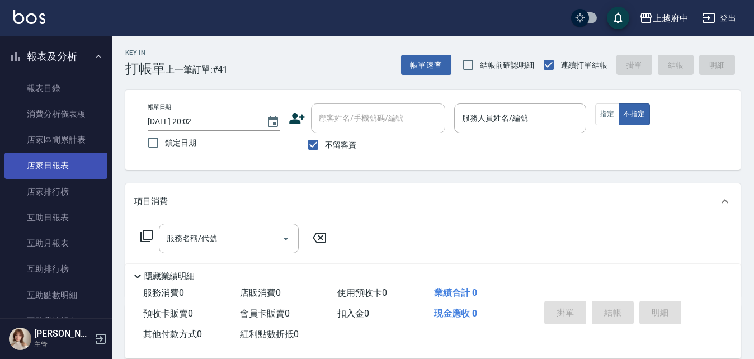
click at [59, 170] on link "店家日報表" at bounding box center [55, 166] width 103 height 26
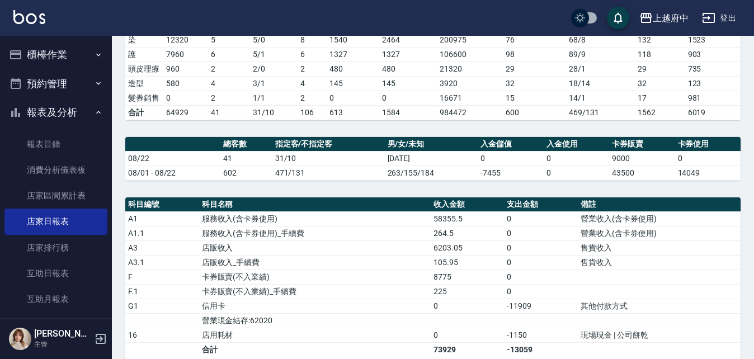
scroll to position [167, 0]
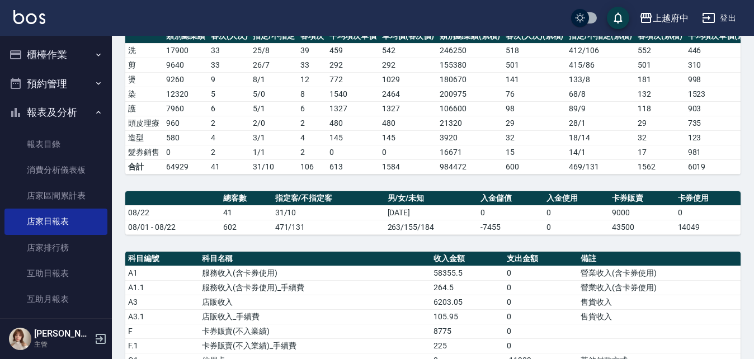
click at [42, 53] on button "櫃檯作業" at bounding box center [55, 54] width 103 height 29
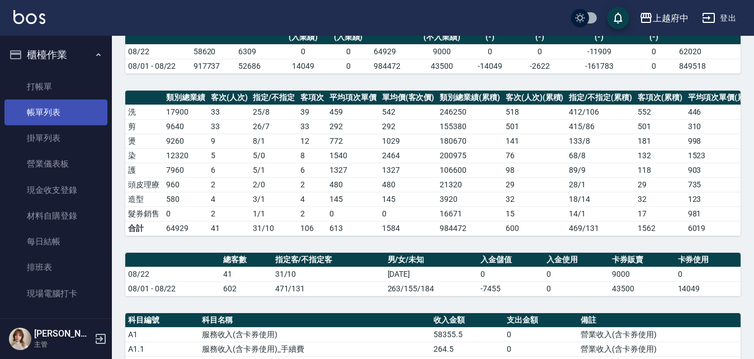
scroll to position [0, 0]
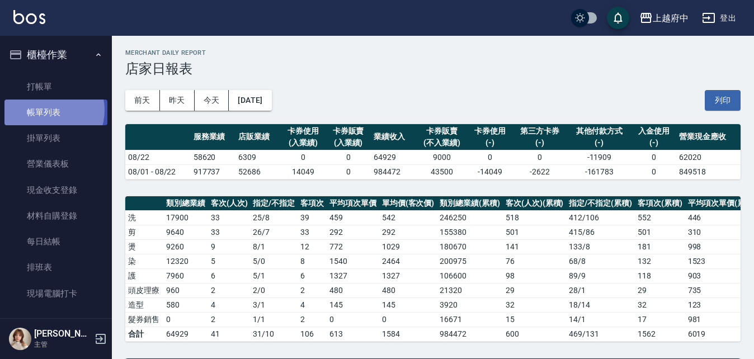
click at [48, 110] on link "帳單列表" at bounding box center [55, 113] width 103 height 26
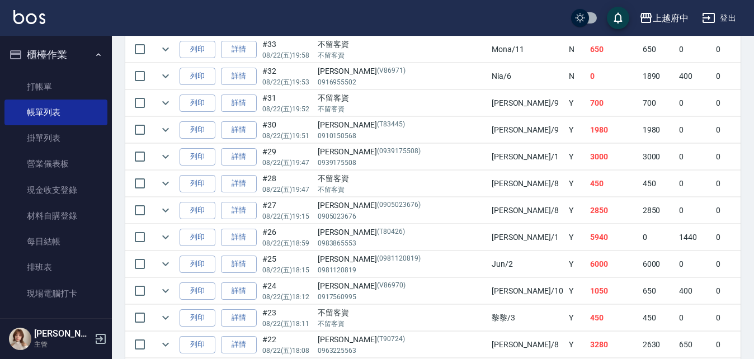
scroll to position [495, 0]
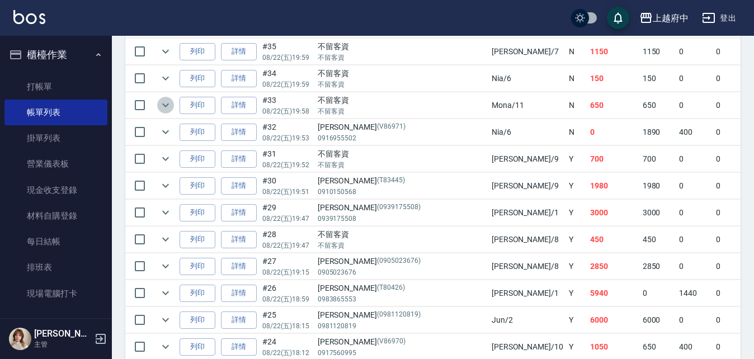
click at [166, 105] on icon "expand row" at bounding box center [165, 104] width 13 height 13
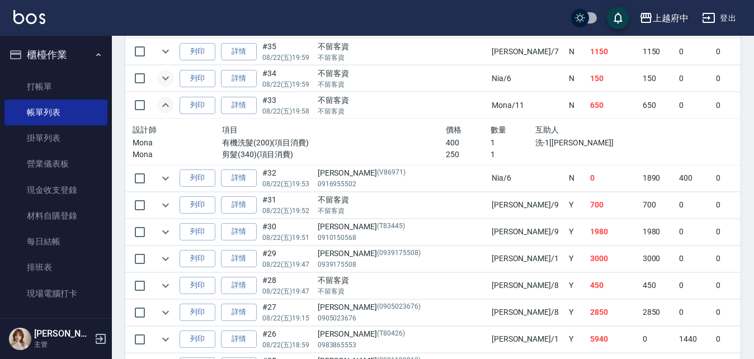
click at [168, 75] on icon "expand row" at bounding box center [165, 78] width 13 height 13
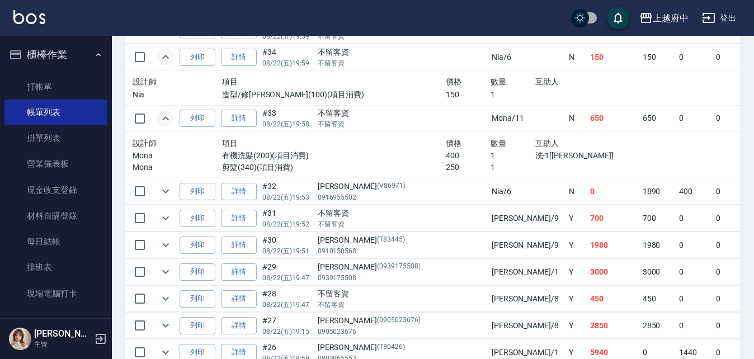
scroll to position [551, 0]
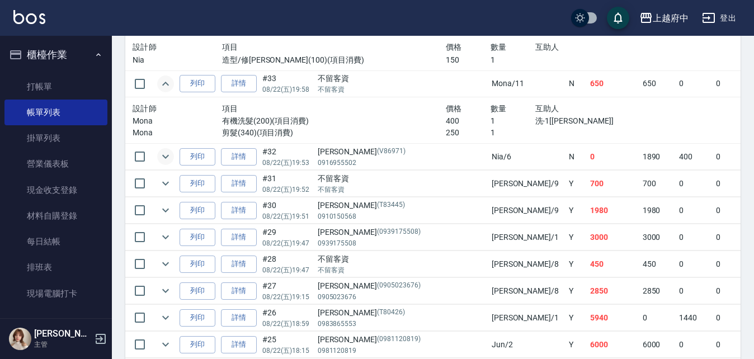
click at [165, 157] on icon "expand row" at bounding box center [165, 156] width 13 height 13
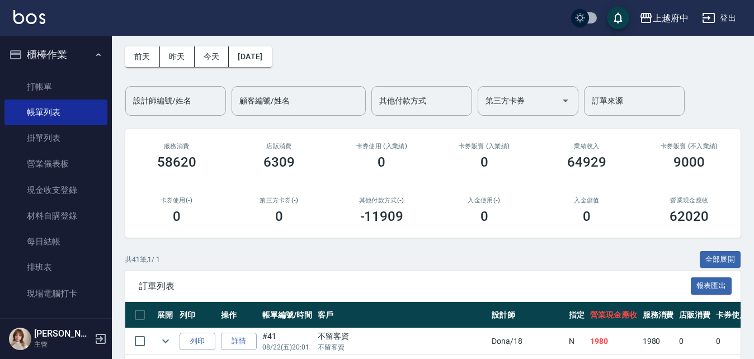
scroll to position [0, 0]
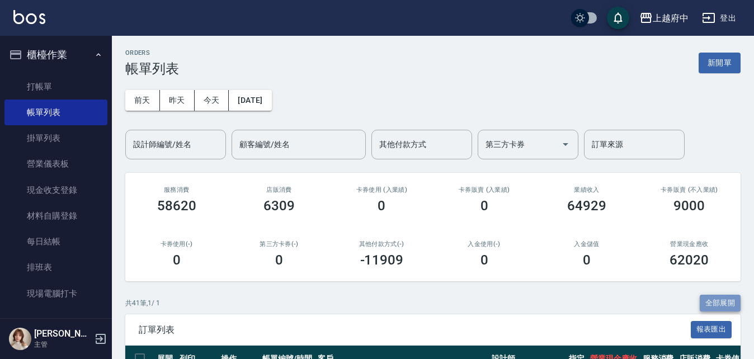
click at [712, 302] on button "全部展開" at bounding box center [720, 303] width 41 height 17
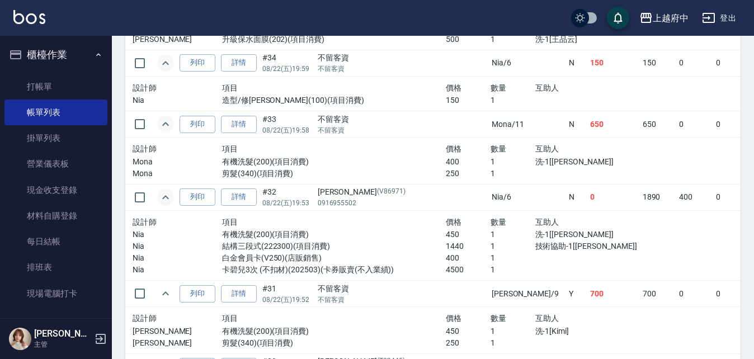
scroll to position [876, 0]
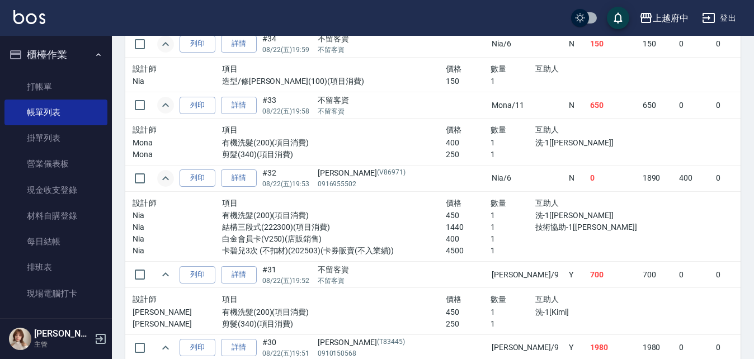
drag, startPoint x: 710, startPoint y: 184, endPoint x: 683, endPoint y: 186, distance: 26.4
click at [683, 186] on tr "列印 詳情 #32 08/22 (五) 19:53 [PERSON_NAME](V86971) 0916955502 Nia /6 N 0 1890 400 …" at bounding box center [675, 178] width 1100 height 26
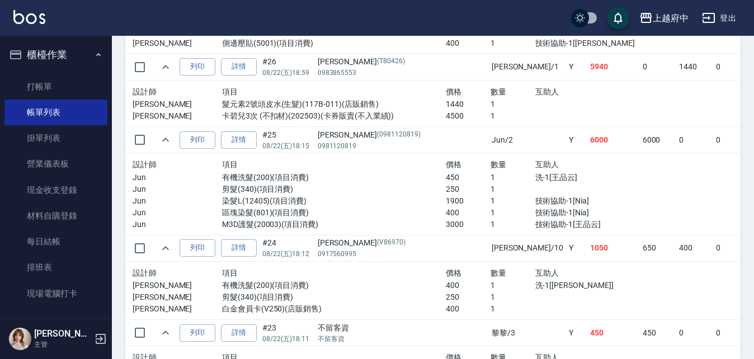
scroll to position [1491, 0]
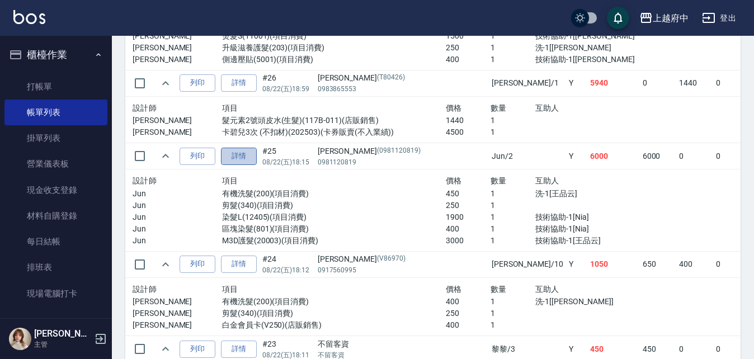
click at [234, 159] on link "詳情" at bounding box center [239, 156] width 36 height 17
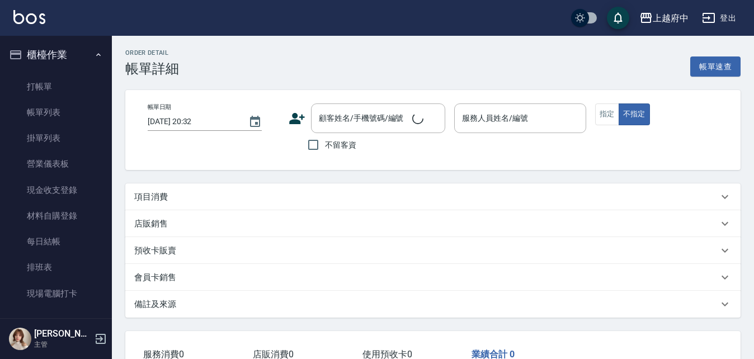
type input "[DATE] 18:15"
type input "Jun-2"
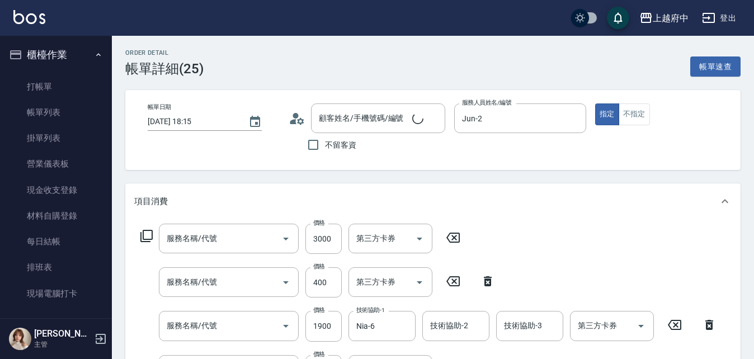
type input "[PERSON_NAME]/0981120819/0981120819"
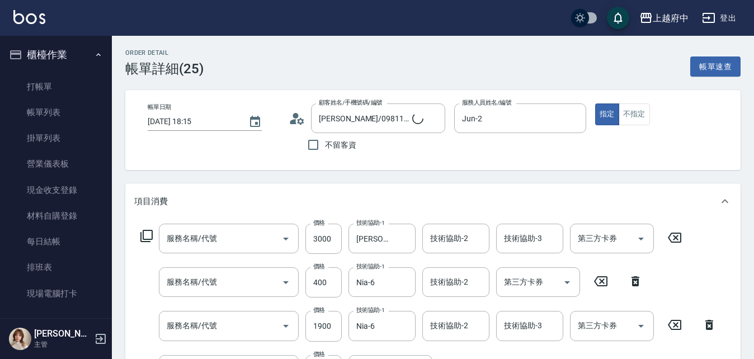
type input "M3D護髮(20003)"
type input "區塊染髮(801)"
type input "染髮L(12405)"
type input "剪髮(340)"
type input "有機洗髮(200)"
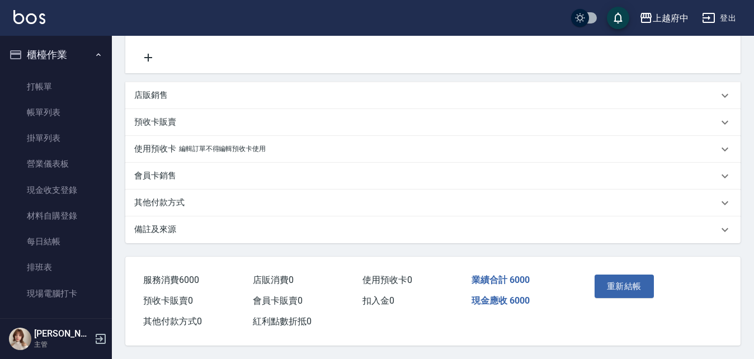
scroll to position [404, 0]
click at [147, 197] on p "其他付款方式" at bounding box center [159, 203] width 50 height 12
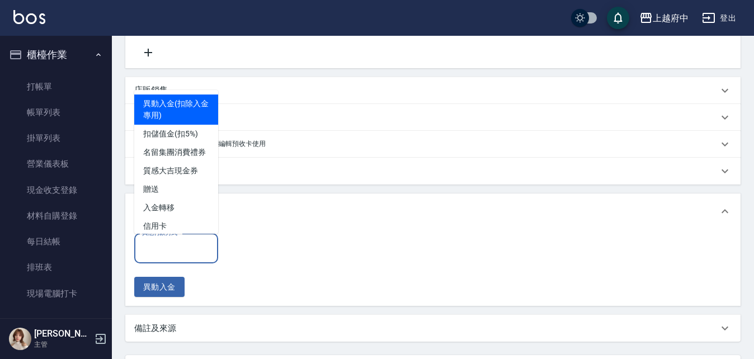
click at [179, 246] on input "其他付款方式" at bounding box center [176, 249] width 74 height 20
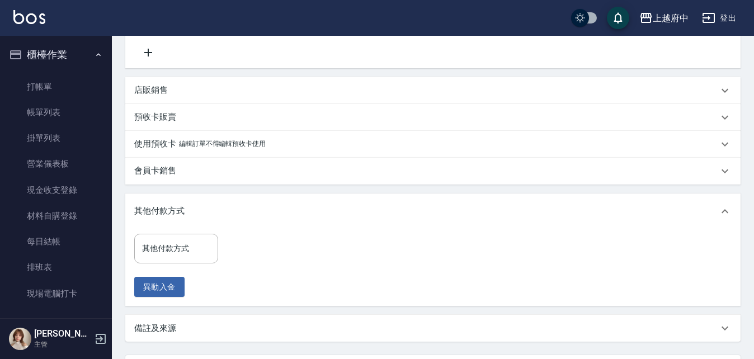
click at [356, 171] on div "會員卡銷售" at bounding box center [426, 171] width 584 height 12
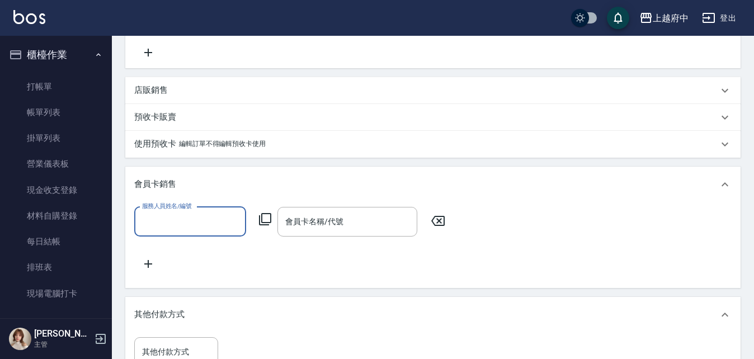
scroll to position [0, 0]
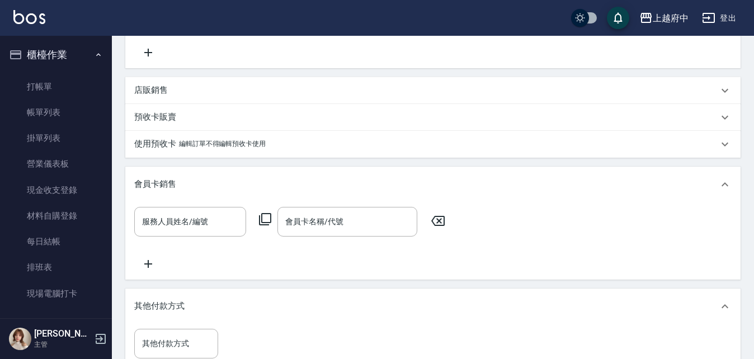
click at [720, 181] on icon at bounding box center [725, 184] width 13 height 13
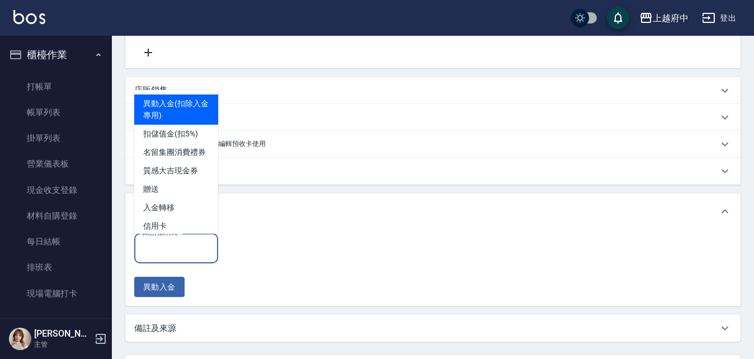
click at [158, 242] on input "其他付款方式" at bounding box center [176, 249] width 74 height 20
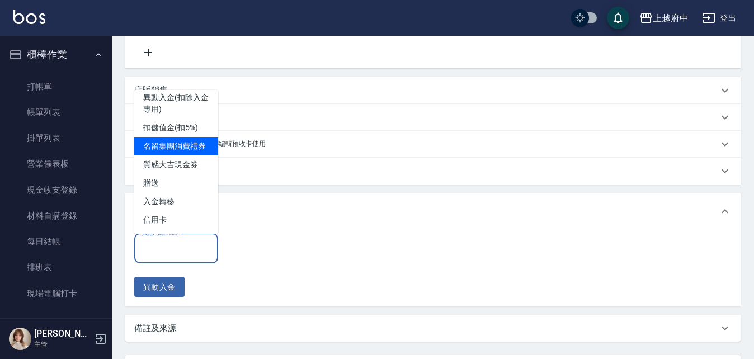
scroll to position [18, 0]
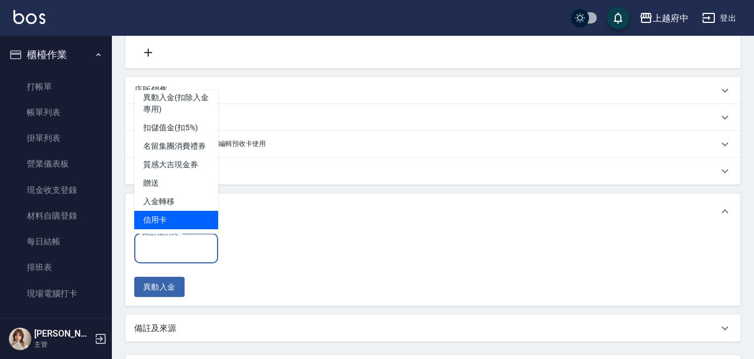
click at [163, 218] on span "信用卡" at bounding box center [176, 220] width 84 height 18
type input "信用卡"
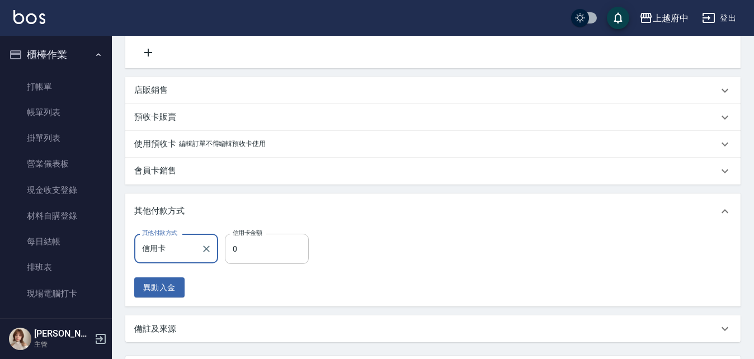
click at [250, 254] on input "0" at bounding box center [267, 249] width 84 height 30
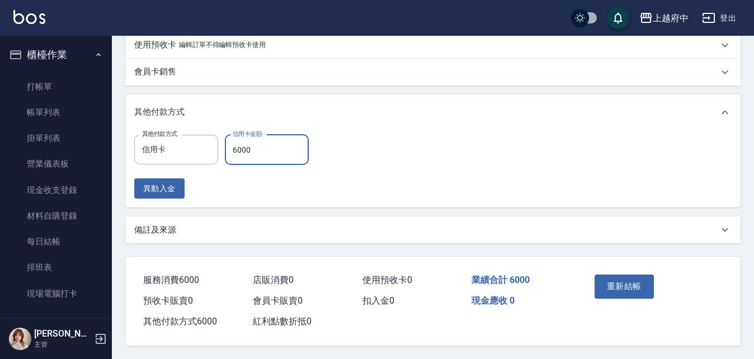
scroll to position [508, 0]
type input "6000"
click at [621, 279] on button "重新結帳" at bounding box center [624, 287] width 59 height 24
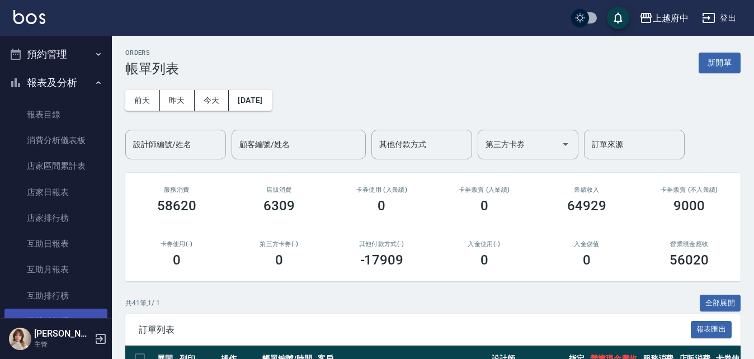
scroll to position [336, 0]
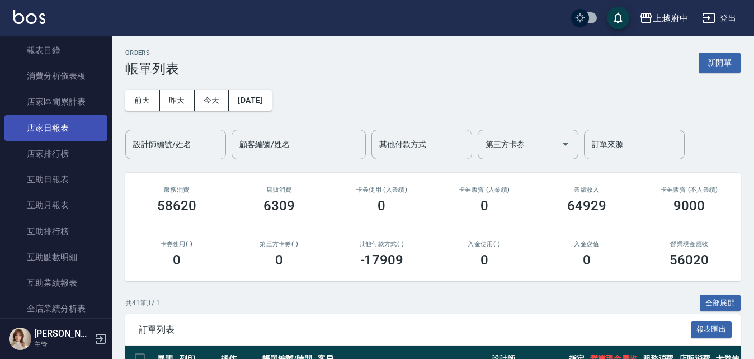
click at [53, 130] on link "店家日報表" at bounding box center [55, 128] width 103 height 26
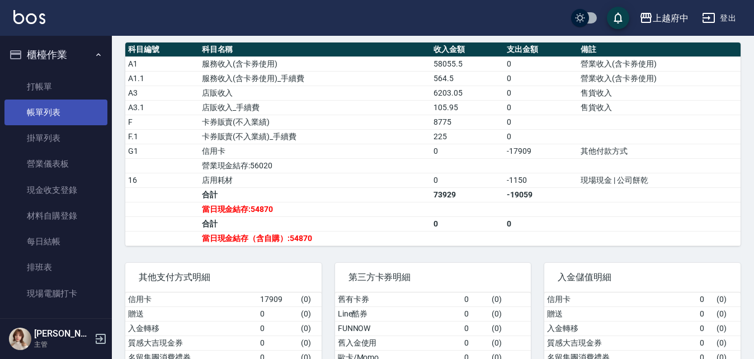
scroll to position [279, 0]
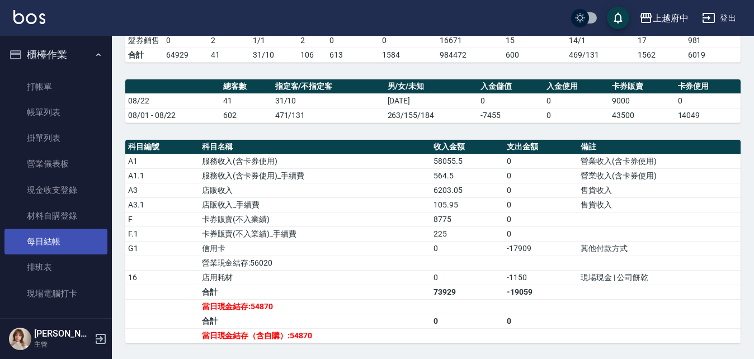
click at [51, 238] on link "每日結帳" at bounding box center [55, 242] width 103 height 26
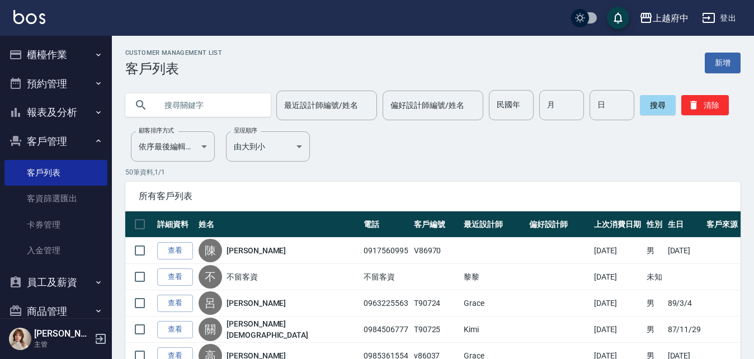
click at [209, 100] on input "text" at bounding box center [209, 105] width 105 height 30
type input "0939175508"
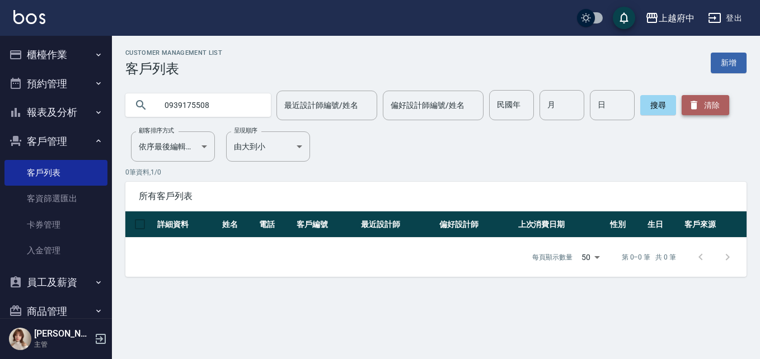
click at [712, 109] on button "清除" at bounding box center [706, 105] width 48 height 20
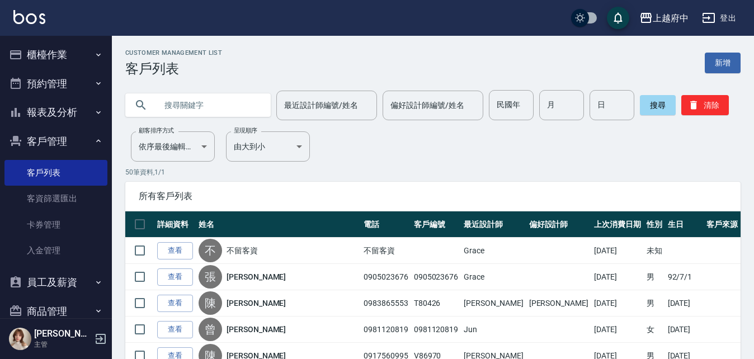
click at [184, 105] on input "text" at bounding box center [209, 105] width 105 height 30
click at [50, 137] on button "客戶管理" at bounding box center [55, 141] width 103 height 29
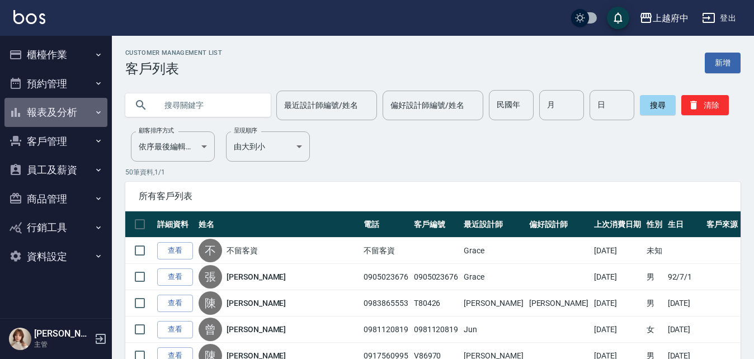
click at [46, 112] on button "報表及分析" at bounding box center [55, 112] width 103 height 29
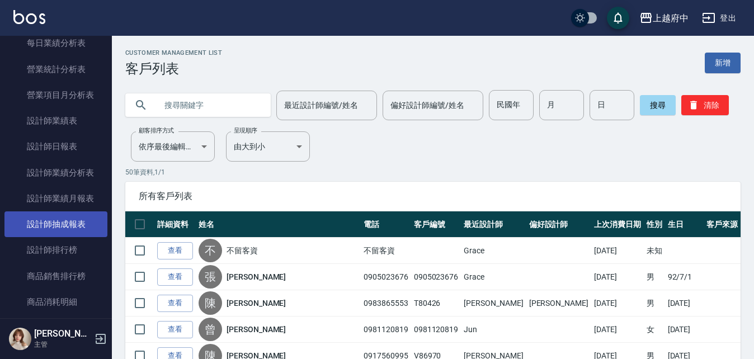
scroll to position [392, 0]
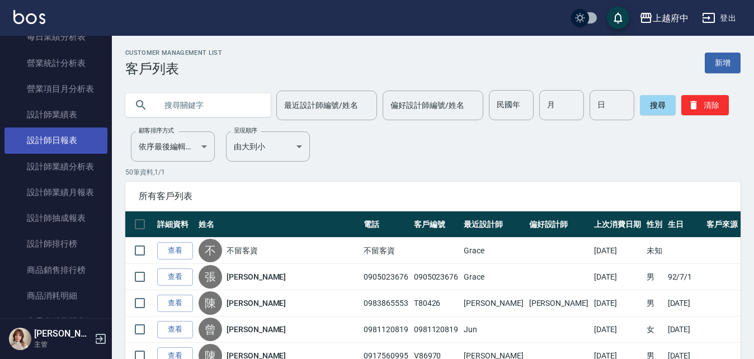
click at [54, 144] on link "設計師日報表" at bounding box center [55, 141] width 103 height 26
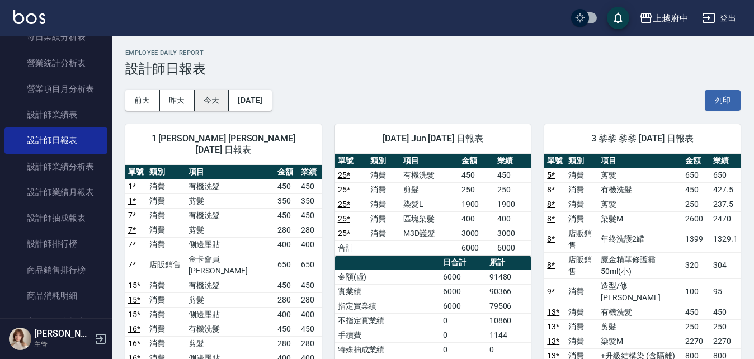
click at [219, 98] on button "今天" at bounding box center [212, 100] width 35 height 21
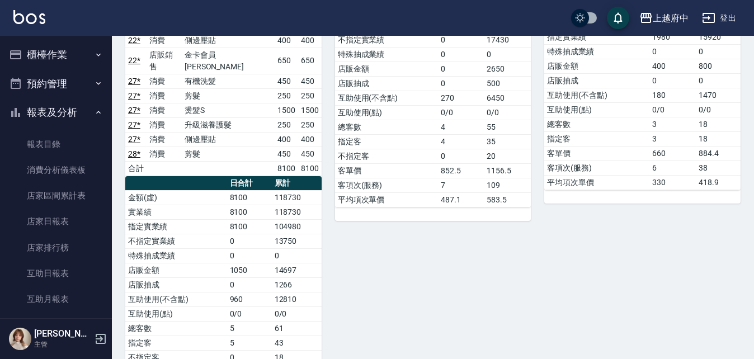
click at [55, 110] on button "報表及分析" at bounding box center [55, 112] width 103 height 29
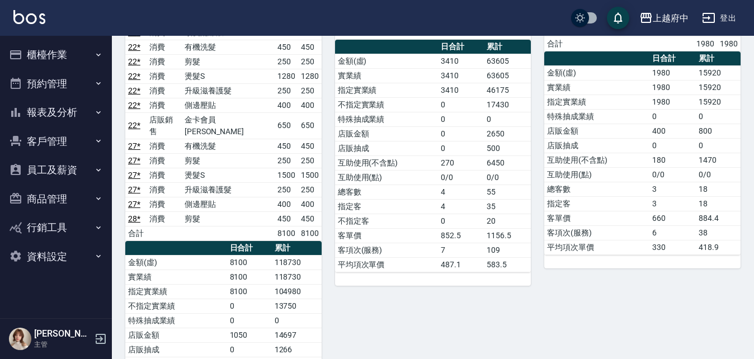
scroll to position [784, 0]
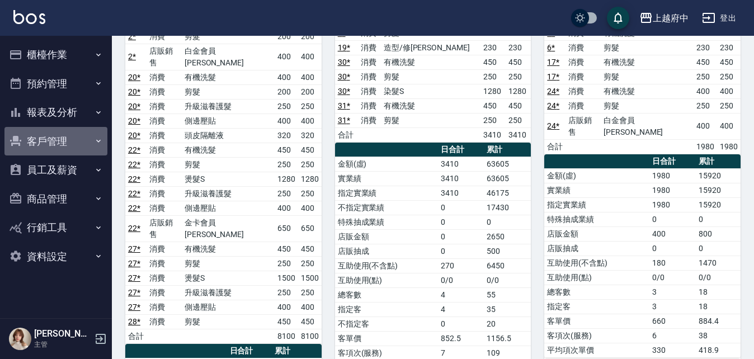
click at [53, 141] on button "客戶管理" at bounding box center [55, 141] width 103 height 29
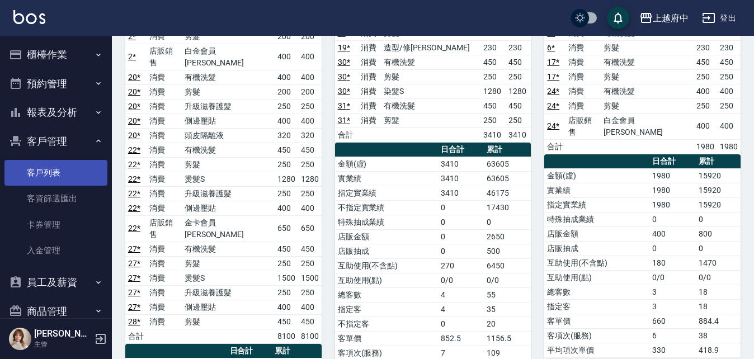
click at [48, 173] on link "客戶列表" at bounding box center [55, 173] width 103 height 26
